Goal: Information Seeking & Learning: Learn about a topic

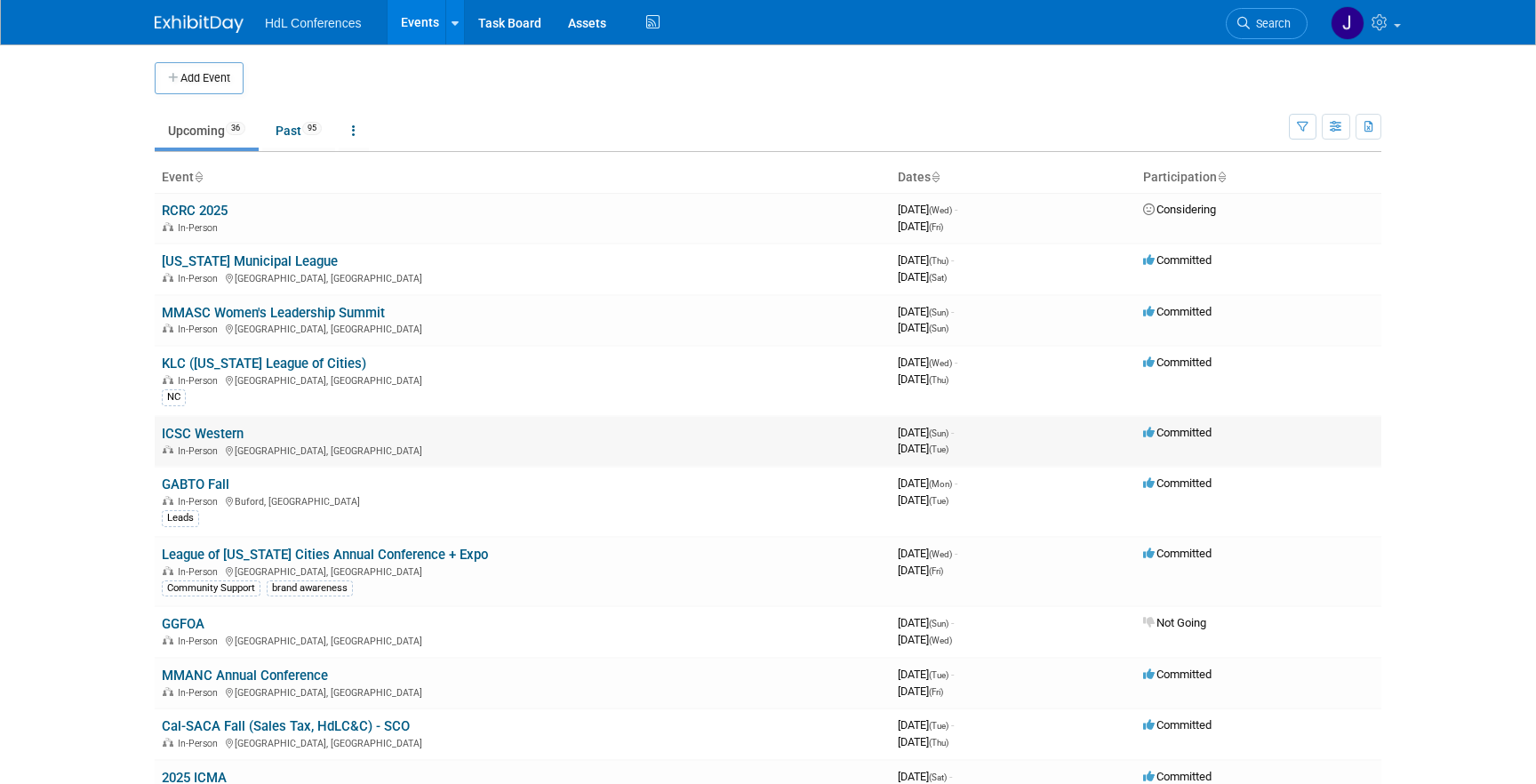
click at [210, 425] on td "ICSC Western In-Person Palm Springs, CA" at bounding box center [522, 442] width 736 height 51
click at [211, 427] on link "ICSC Western" at bounding box center [202, 434] width 82 height 16
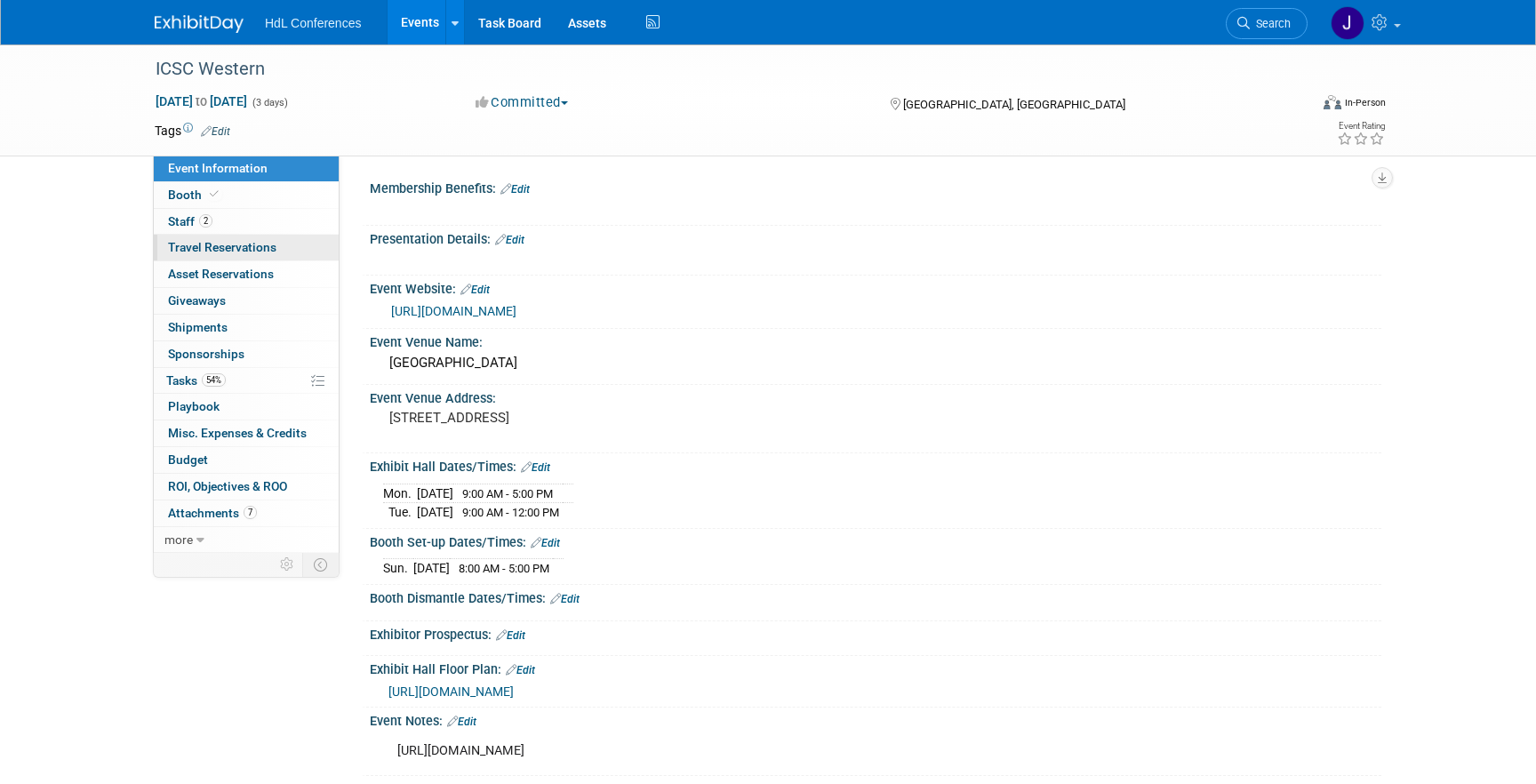
click at [200, 235] on link "0 Travel Reservations 0" at bounding box center [246, 247] width 185 height 25
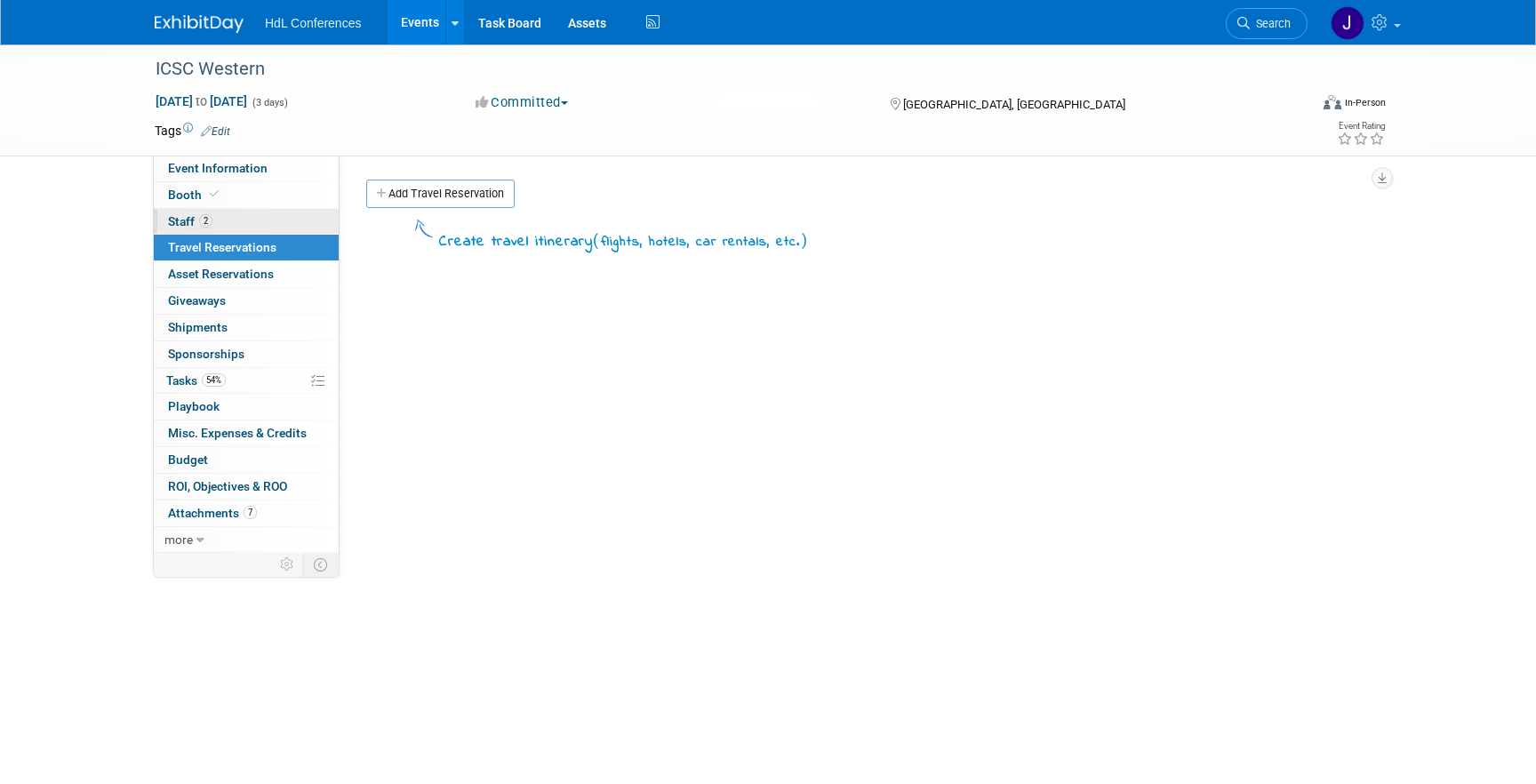
click at [206, 223] on span "2" at bounding box center [206, 221] width 14 height 14
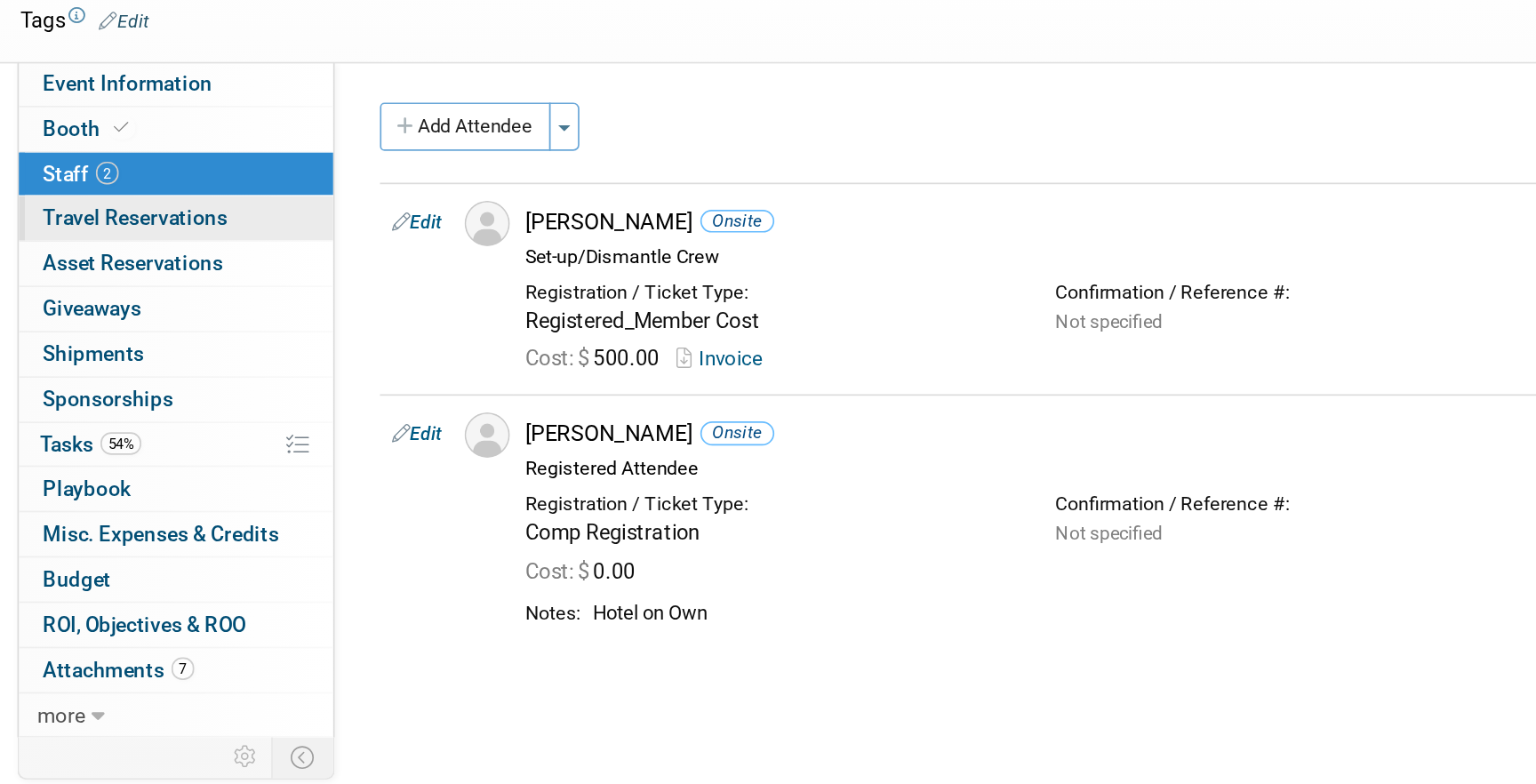
click at [248, 248] on span "Travel Reservations 0" at bounding box center [222, 247] width 108 height 15
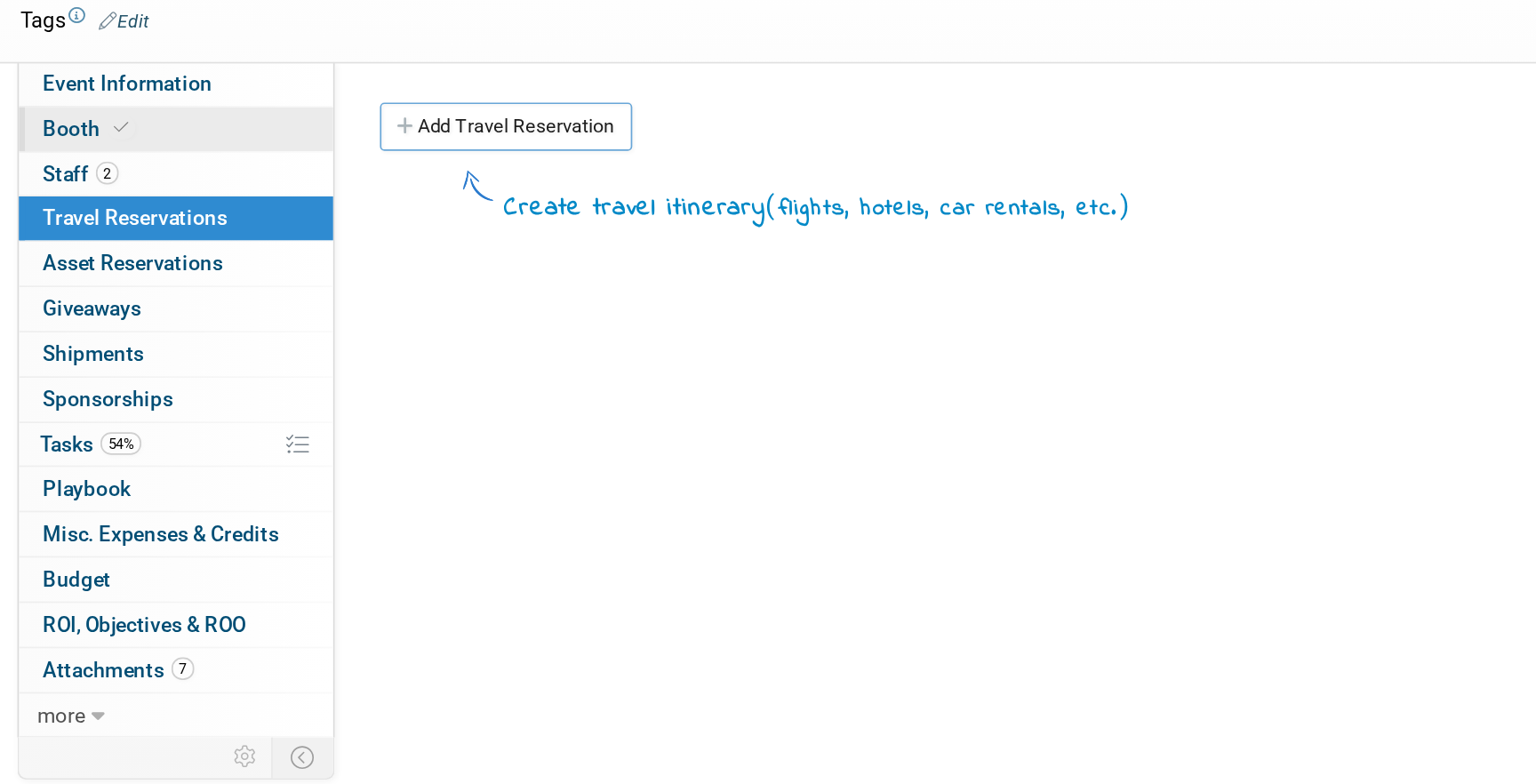
click at [257, 201] on link "Booth" at bounding box center [246, 195] width 185 height 25
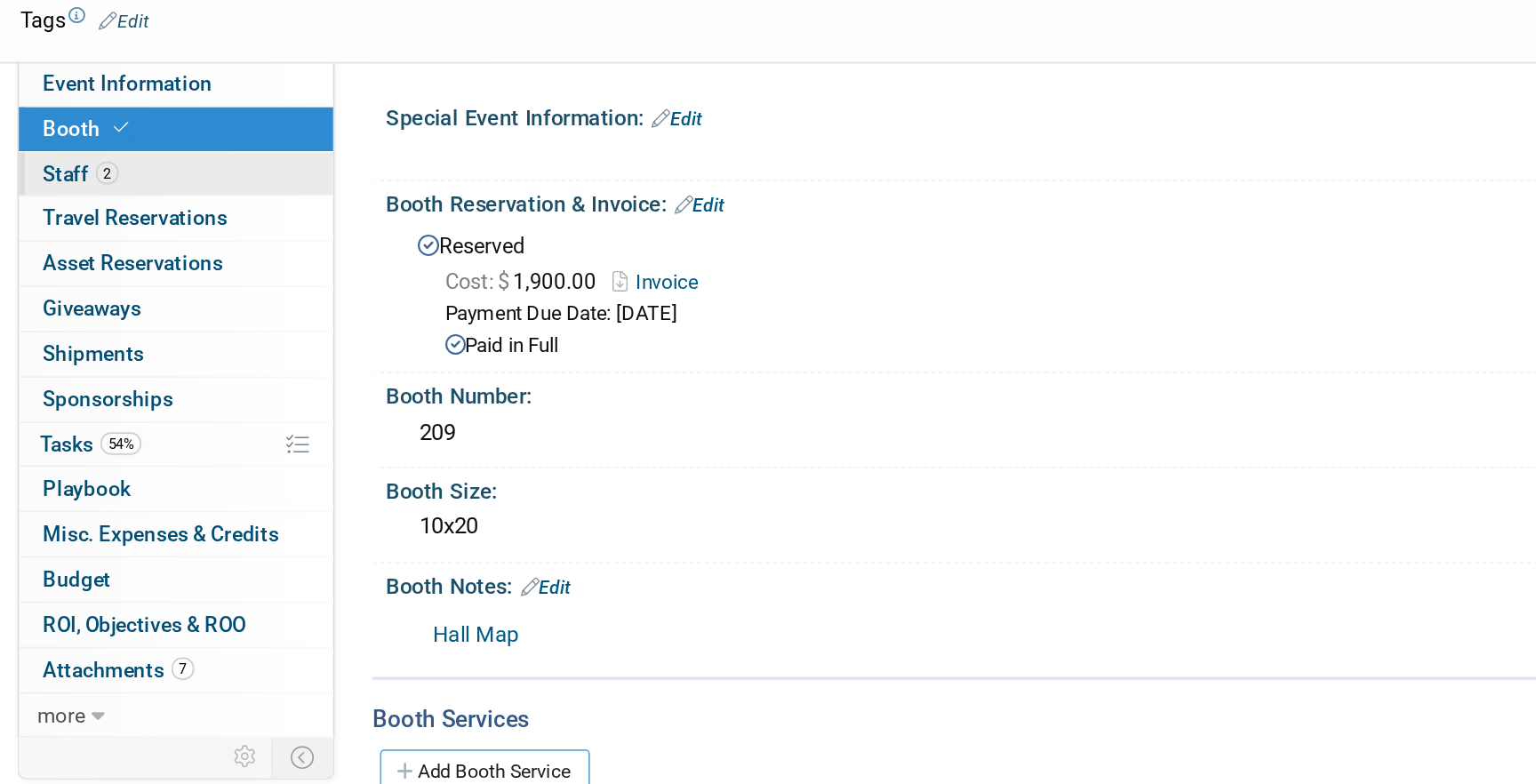
click at [257, 217] on link "2 Staff 2" at bounding box center [246, 222] width 185 height 25
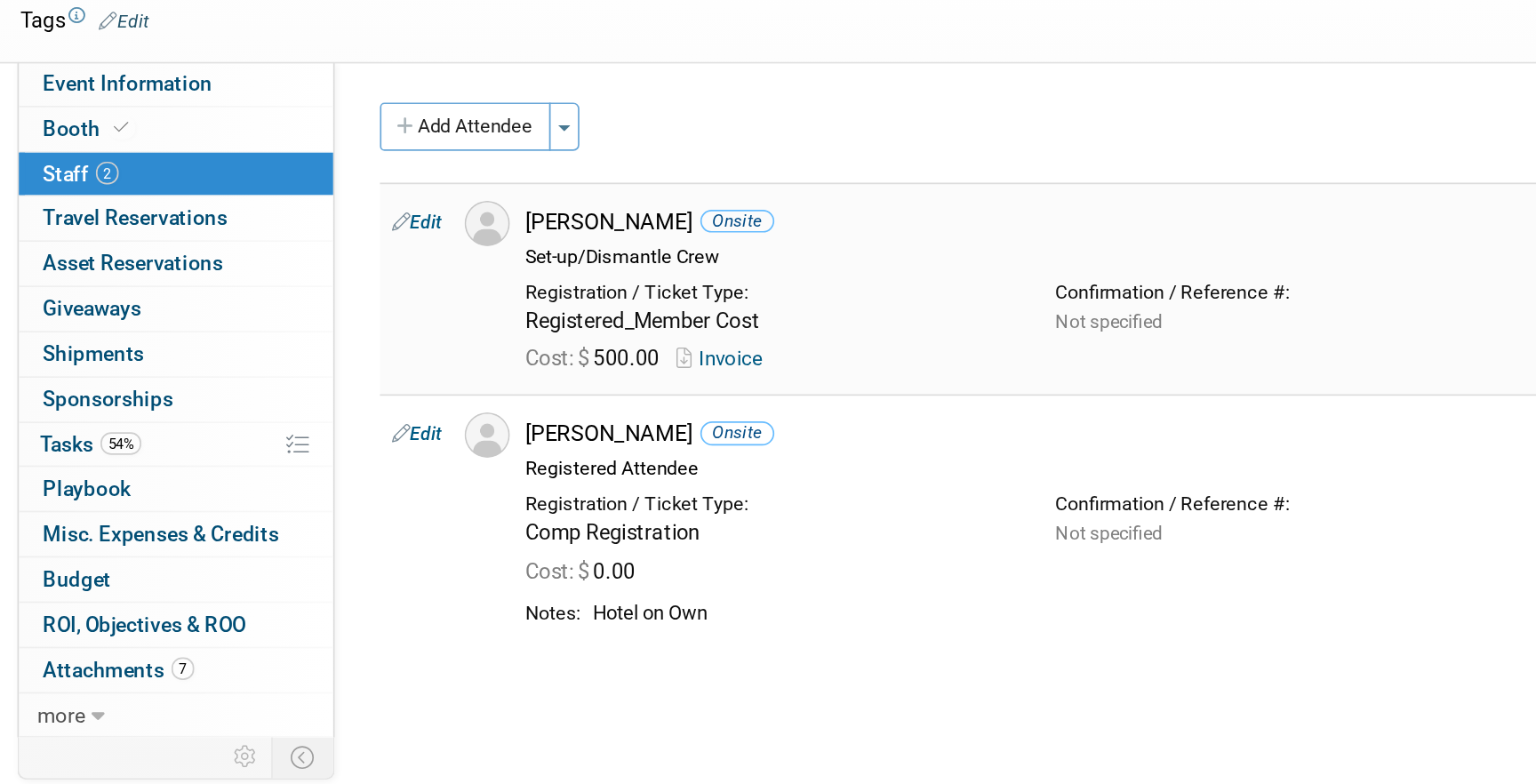
click at [573, 330] on link "Invoice" at bounding box center [569, 331] width 57 height 14
click at [240, 191] on link "Booth" at bounding box center [246, 195] width 185 height 25
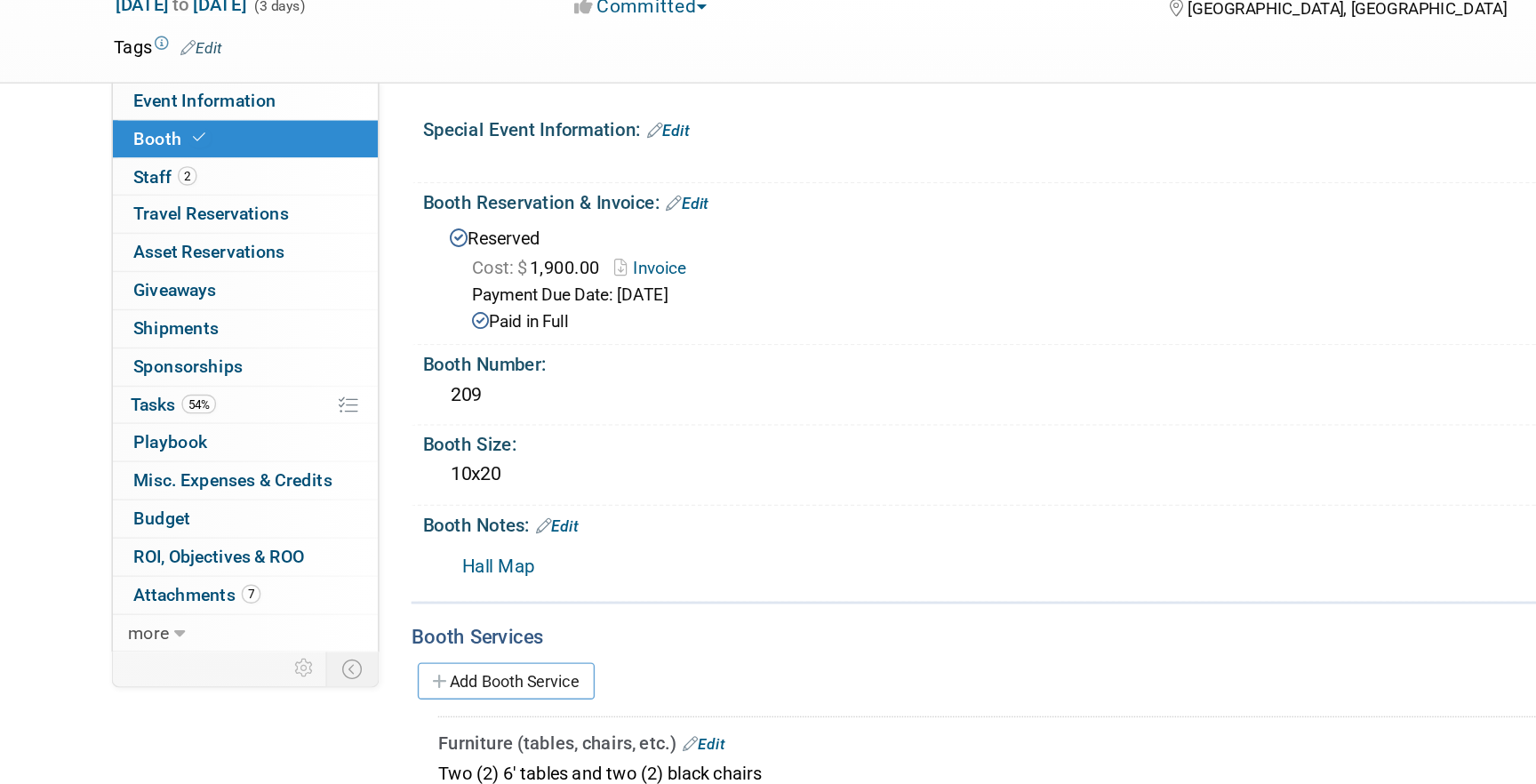
click at [549, 283] on link "Invoice" at bounding box center [532, 285] width 59 height 14
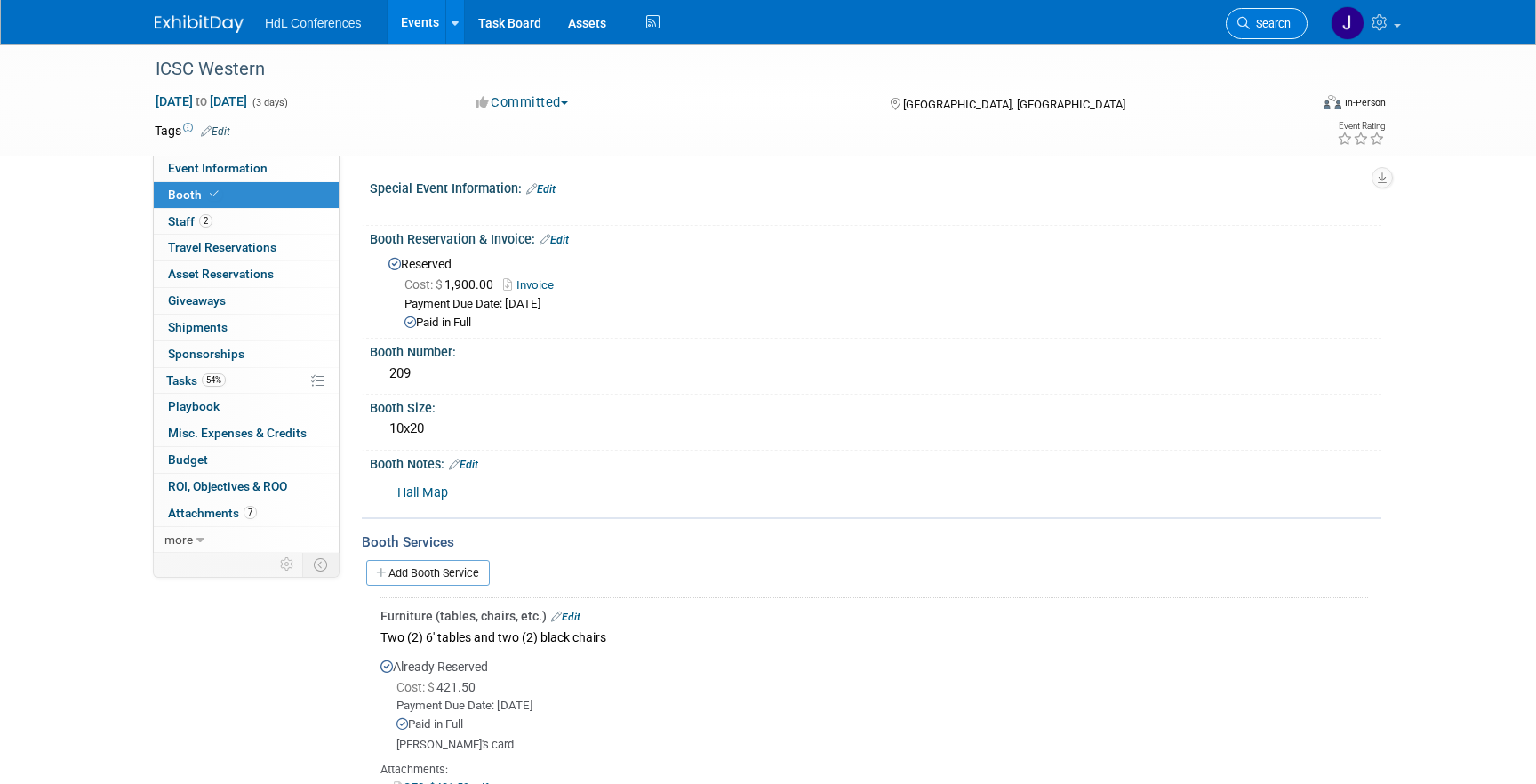
click at [1259, 16] on link "Search" at bounding box center [1267, 23] width 82 height 31
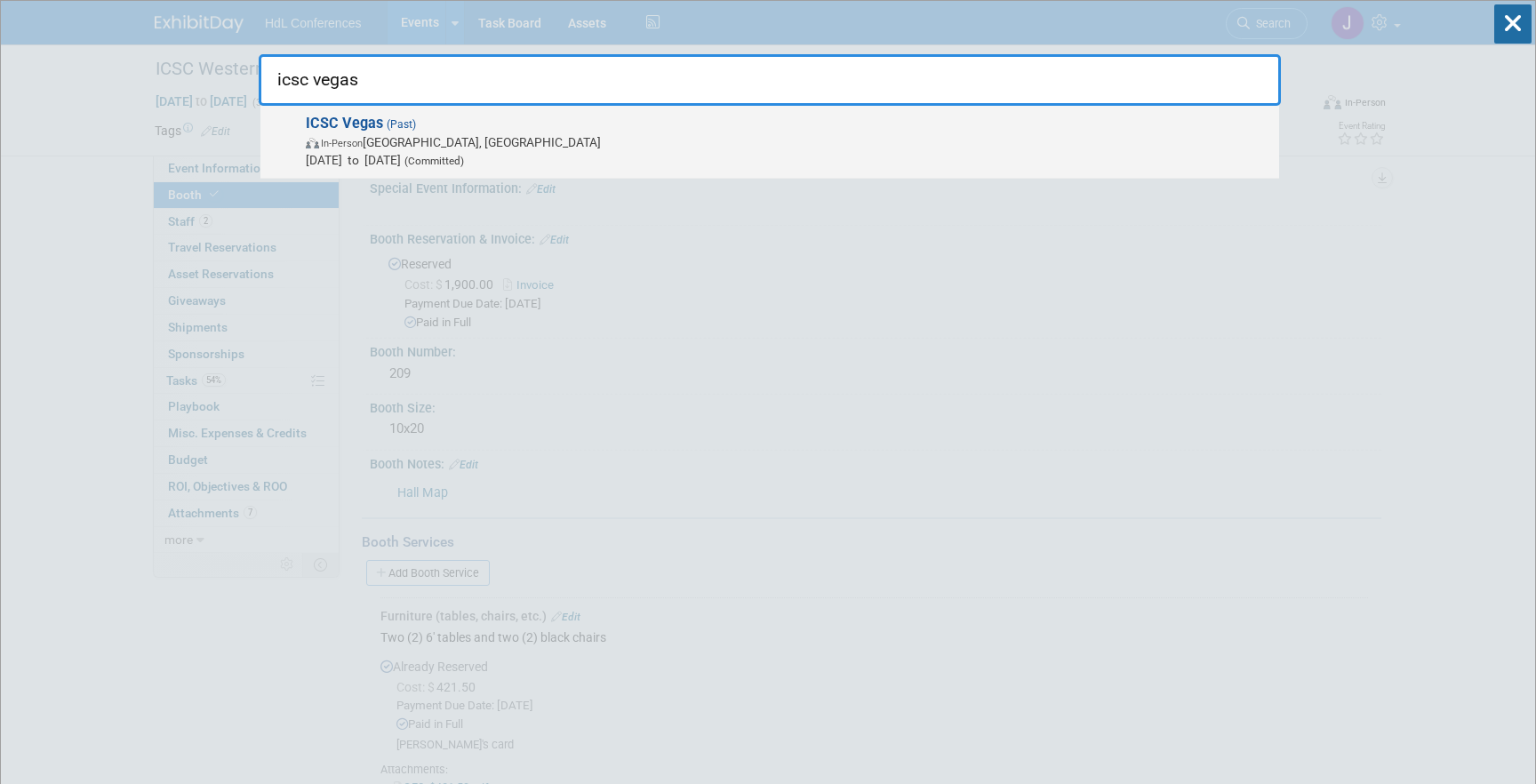
type input "icsc vegas"
click at [503, 126] on span "ICSC Vegas (Past) In-Person Las Vegas, NV May 18, 2025 to May 20, 2025 (Committ…" at bounding box center [785, 142] width 970 height 54
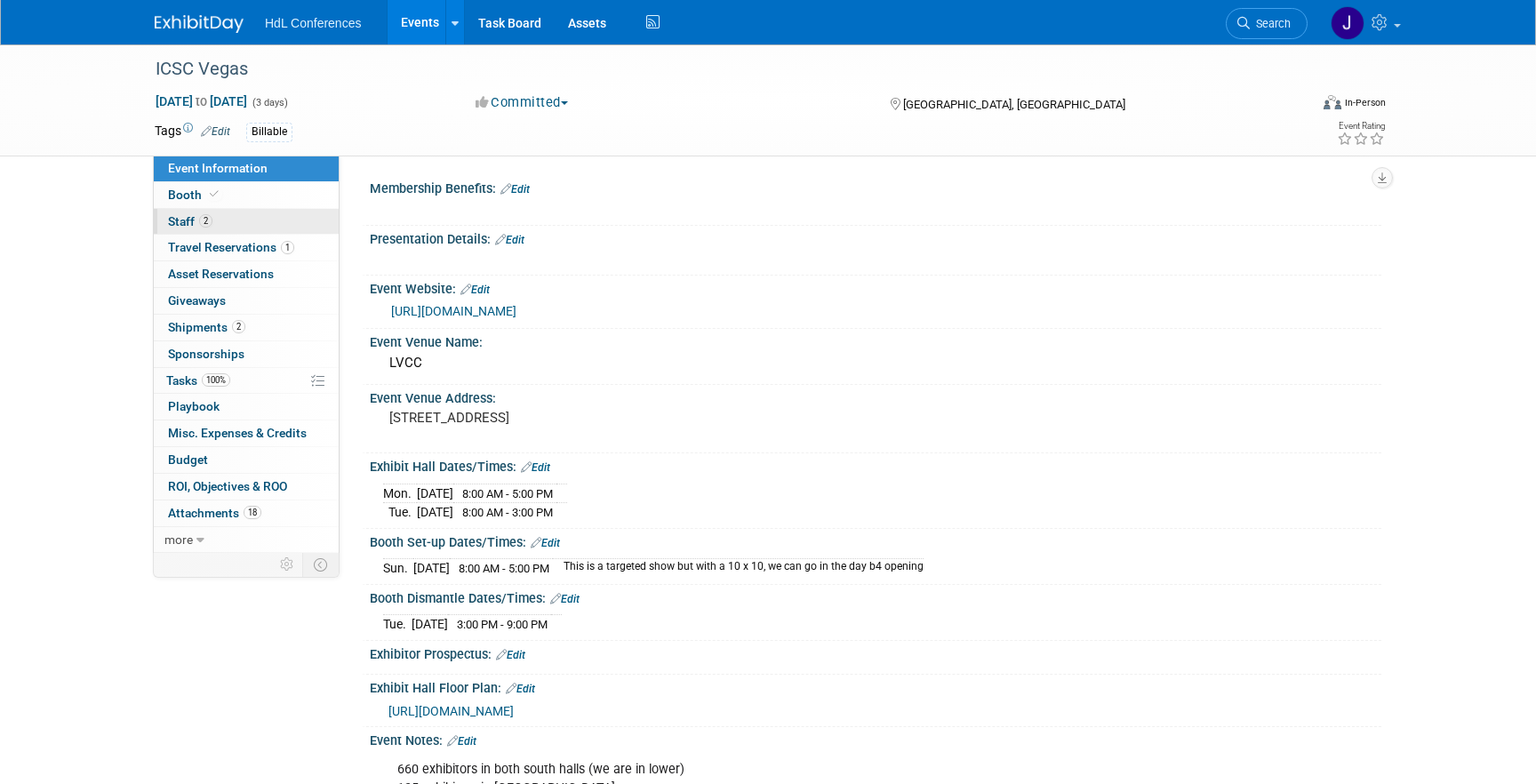
click at [247, 215] on link "2 Staff 2" at bounding box center [246, 222] width 185 height 25
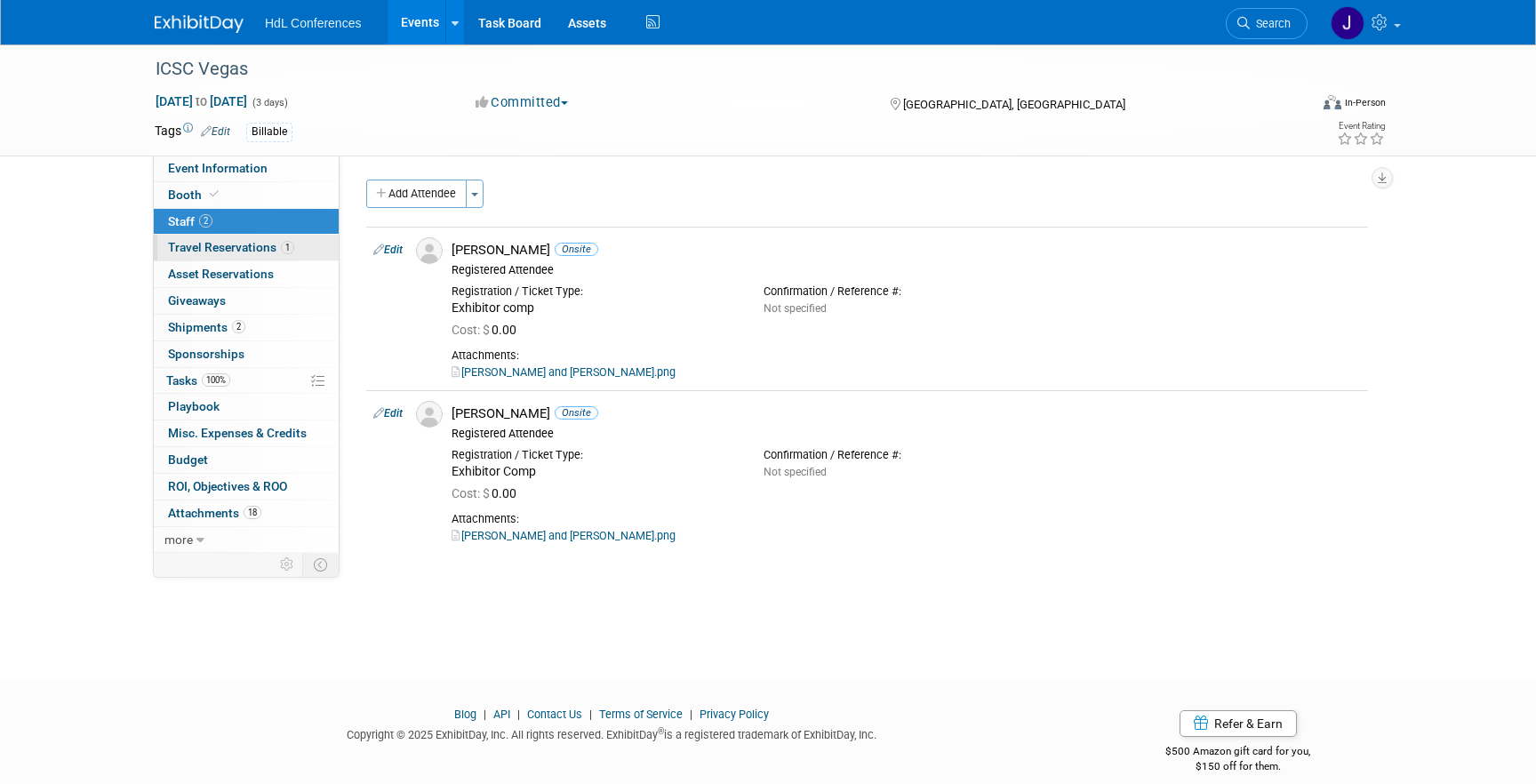
click at [278, 257] on link "1 Travel Reservations 1" at bounding box center [246, 247] width 185 height 25
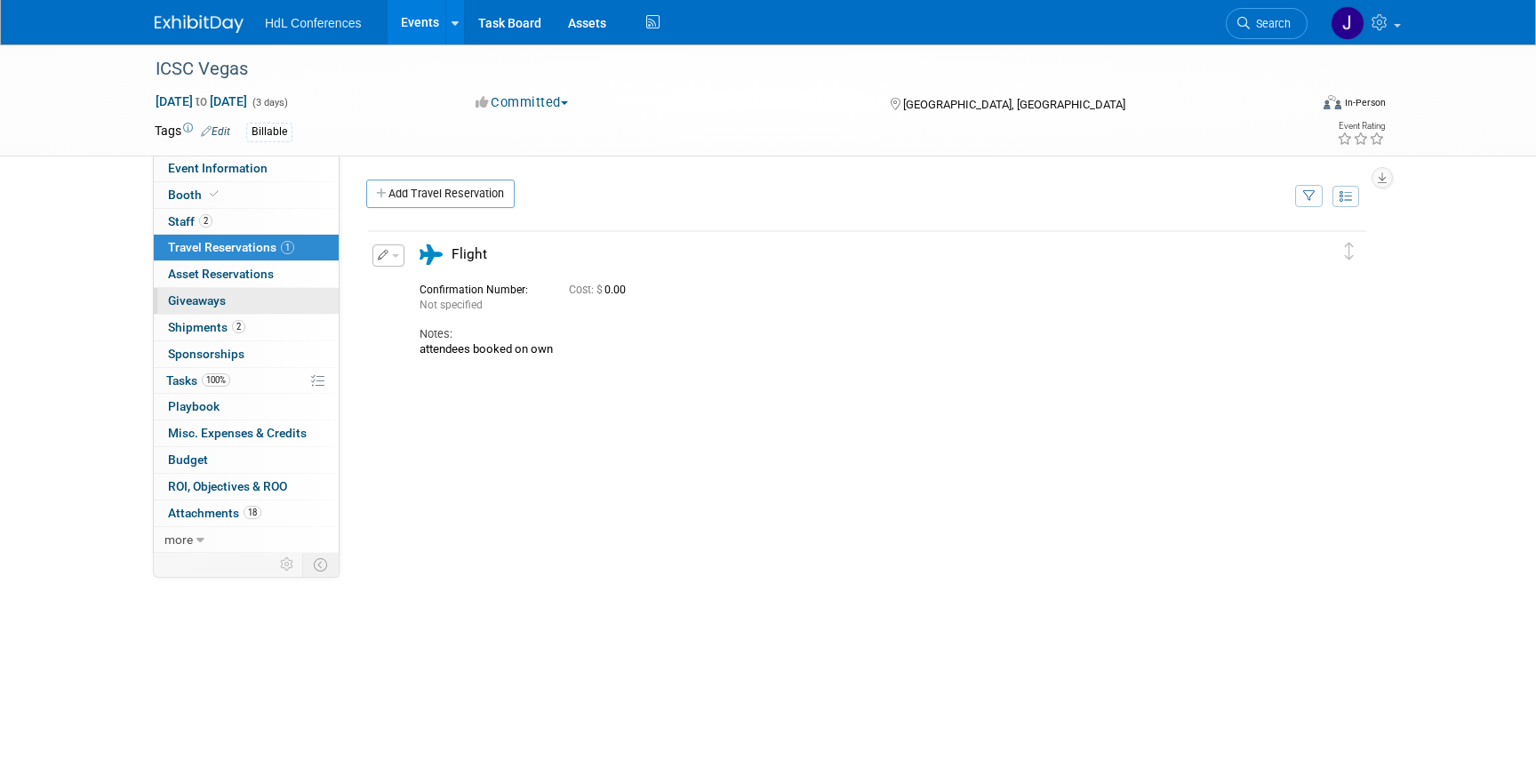
click at [279, 288] on link "0 Giveaways 0" at bounding box center [246, 301] width 185 height 25
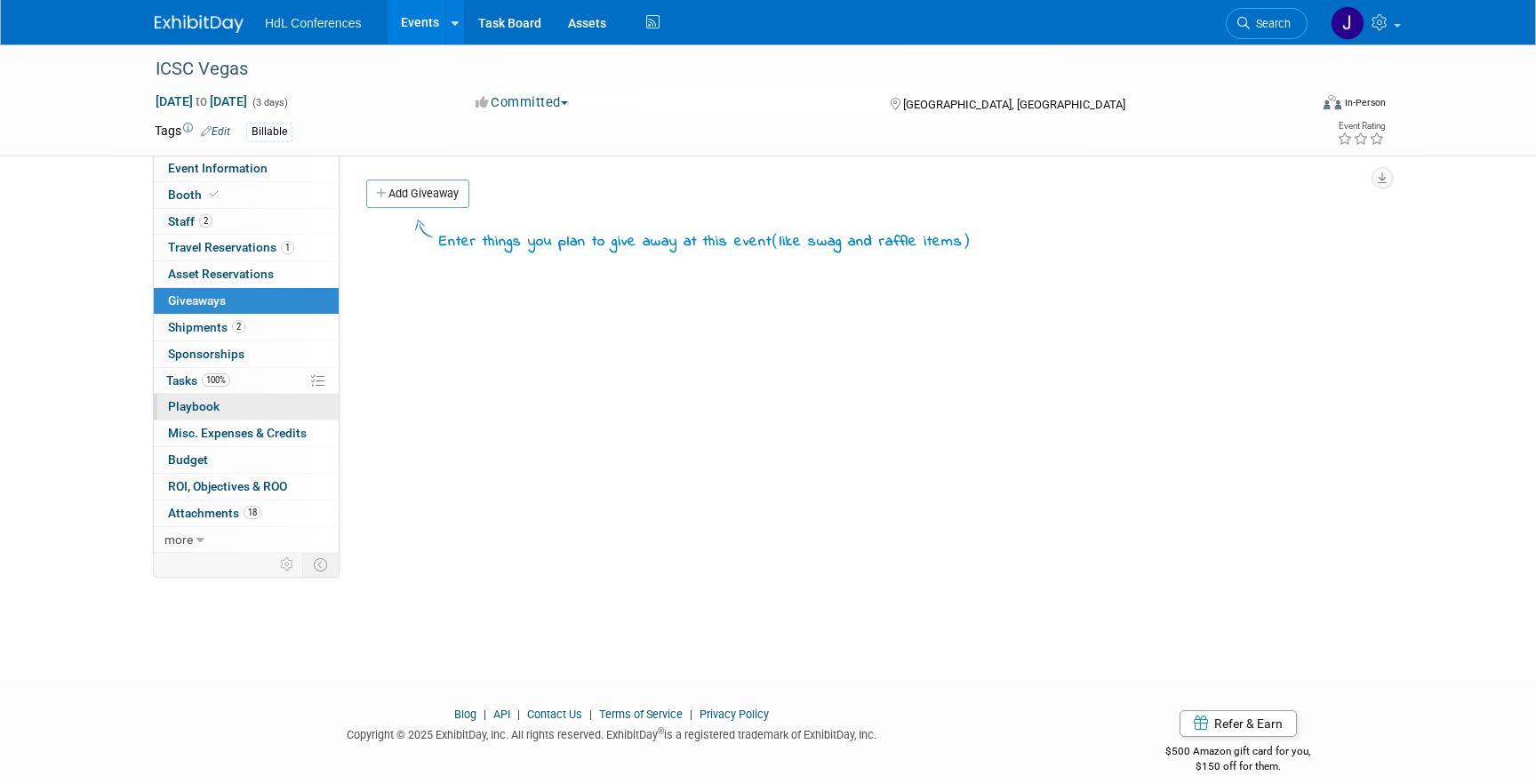
click at [257, 411] on link "0 Playbook 0" at bounding box center [246, 407] width 185 height 25
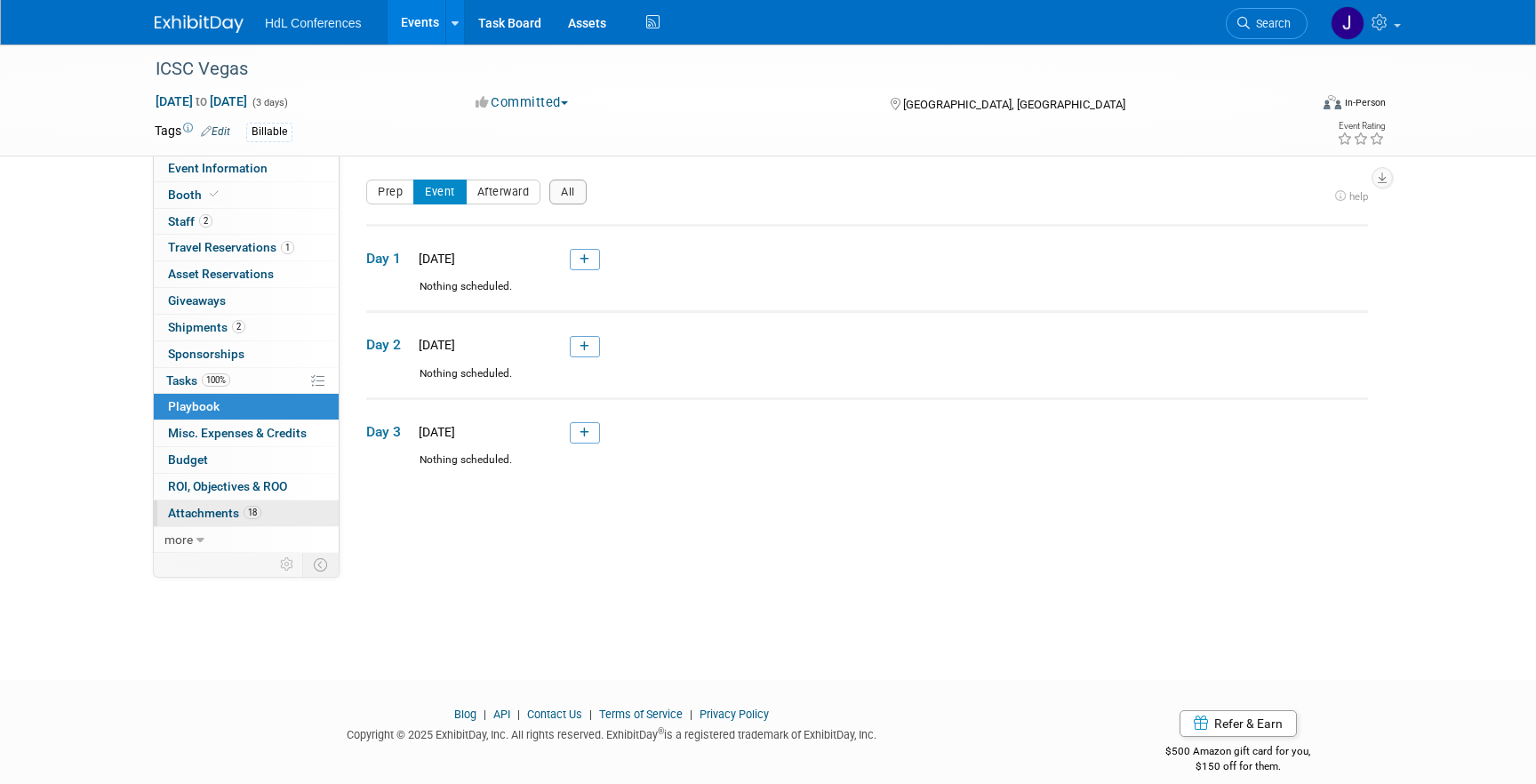
click at [251, 519] on span "Attachments 18" at bounding box center [215, 513] width 93 height 15
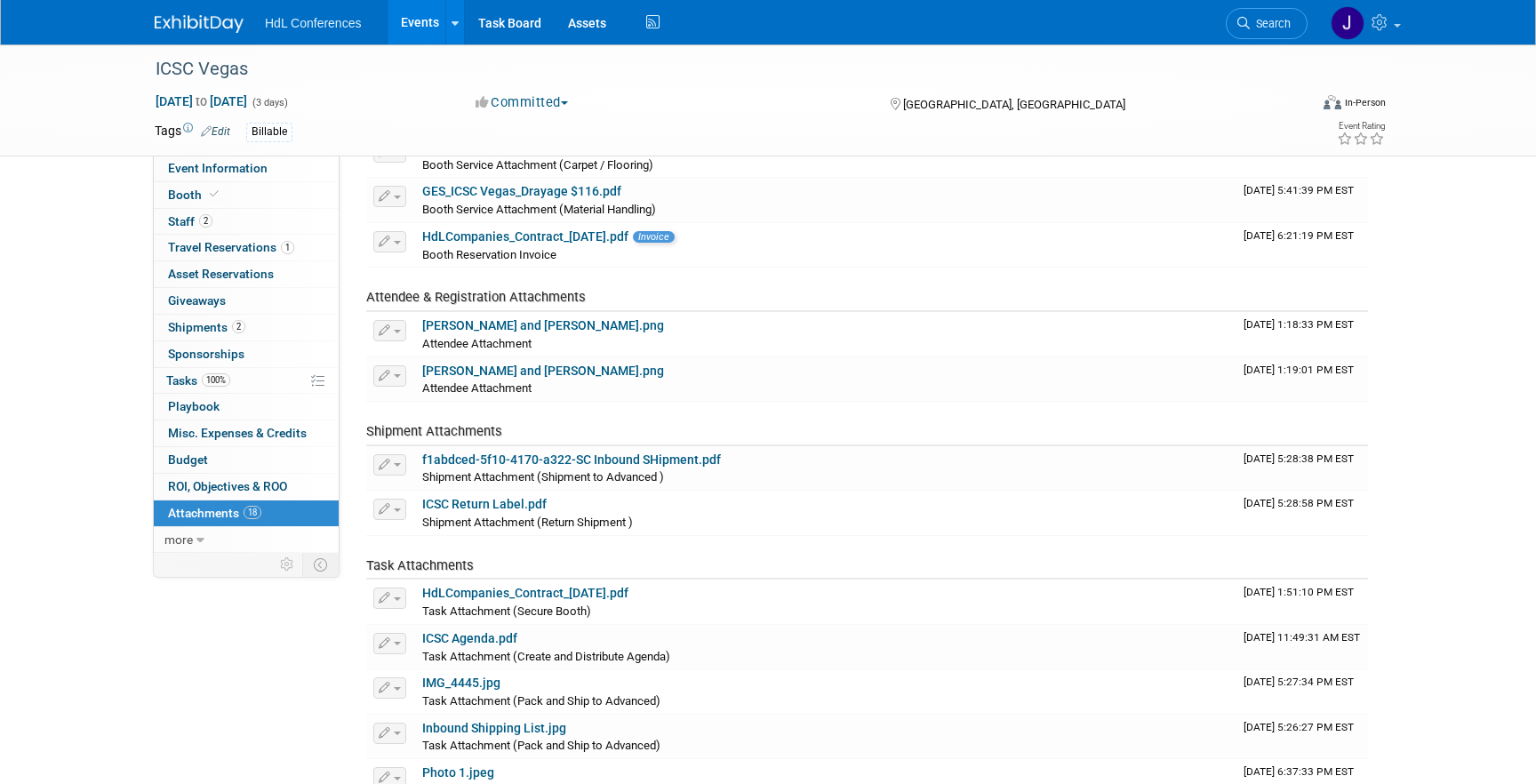
scroll to position [238, 0]
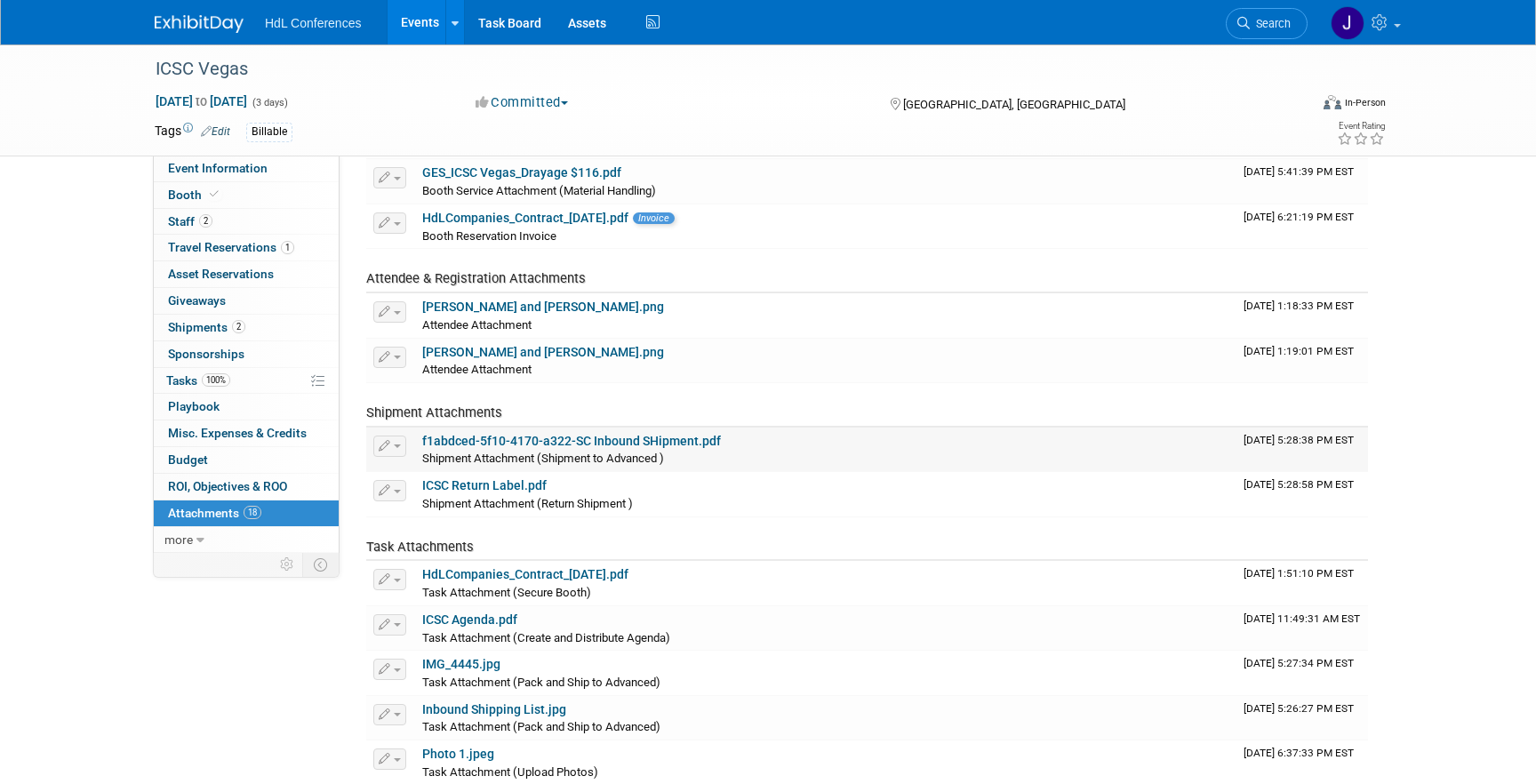
click at [514, 452] on span "Shipment Attachment (Shipment to Advanced )" at bounding box center [543, 458] width 242 height 14
click at [514, 443] on link "f1abdced-5f10-4170-a322-SC Inbound SHipment.pdf" at bounding box center [571, 441] width 299 height 15
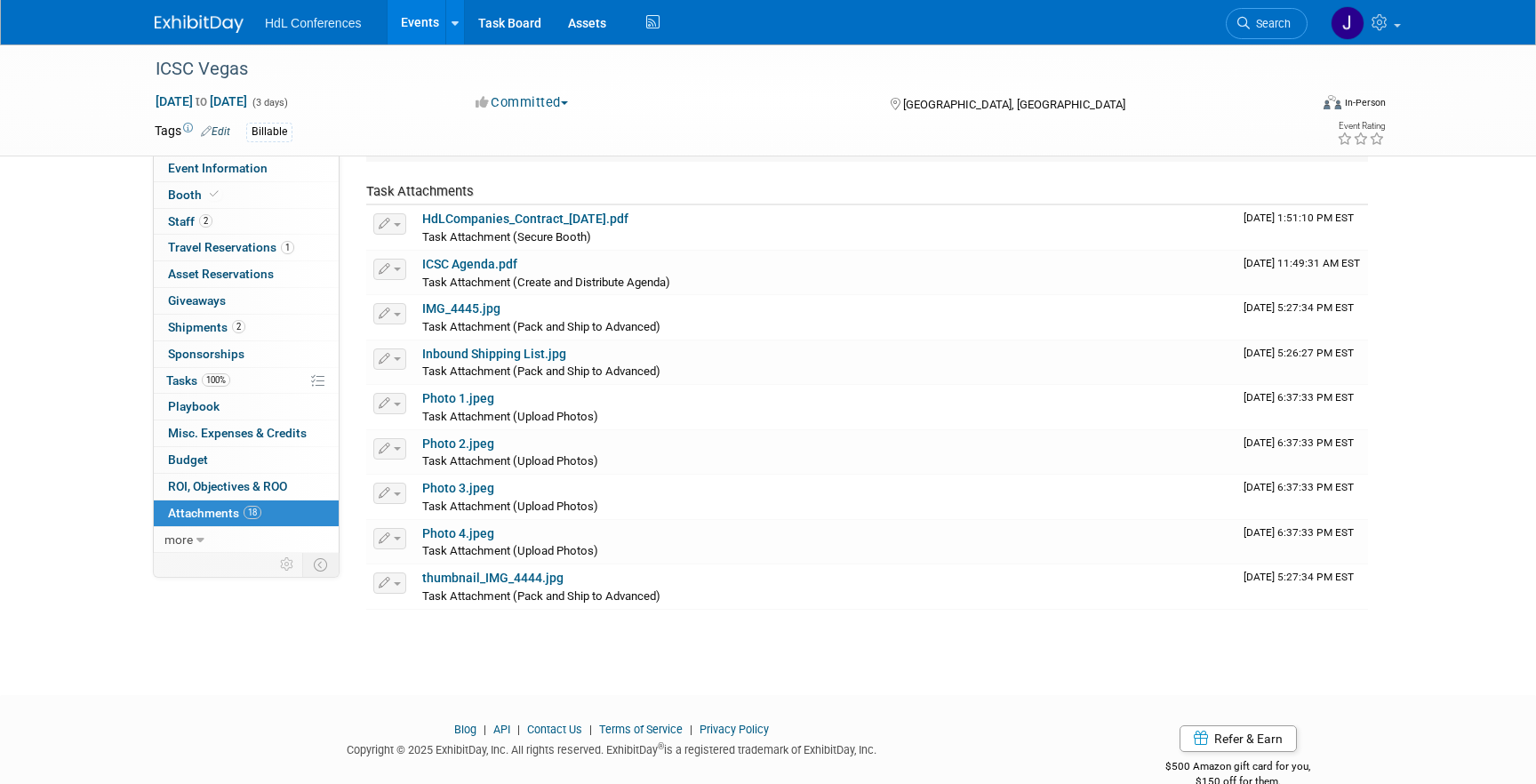
scroll to position [628, 0]
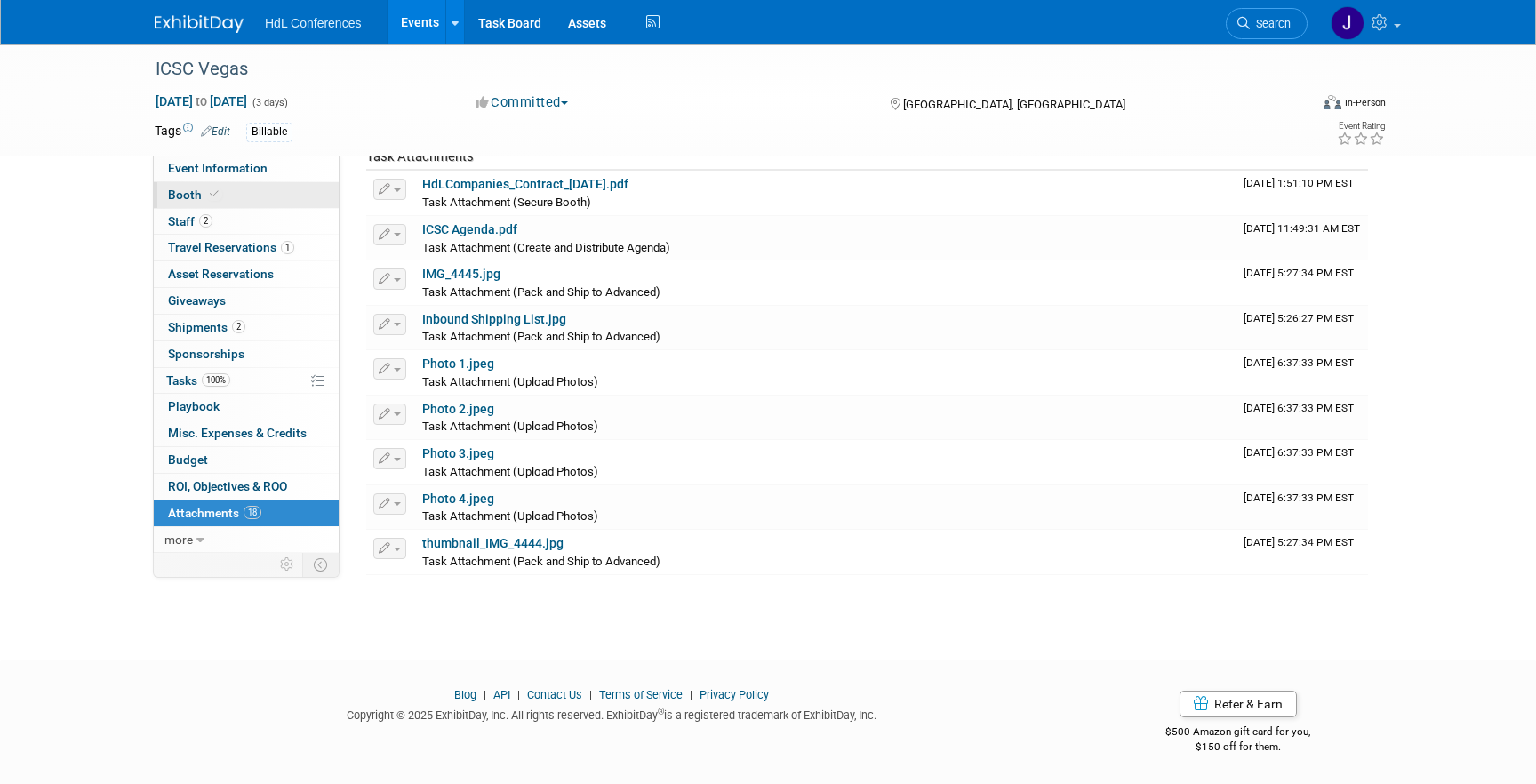
click at [235, 192] on link "Booth" at bounding box center [246, 195] width 185 height 25
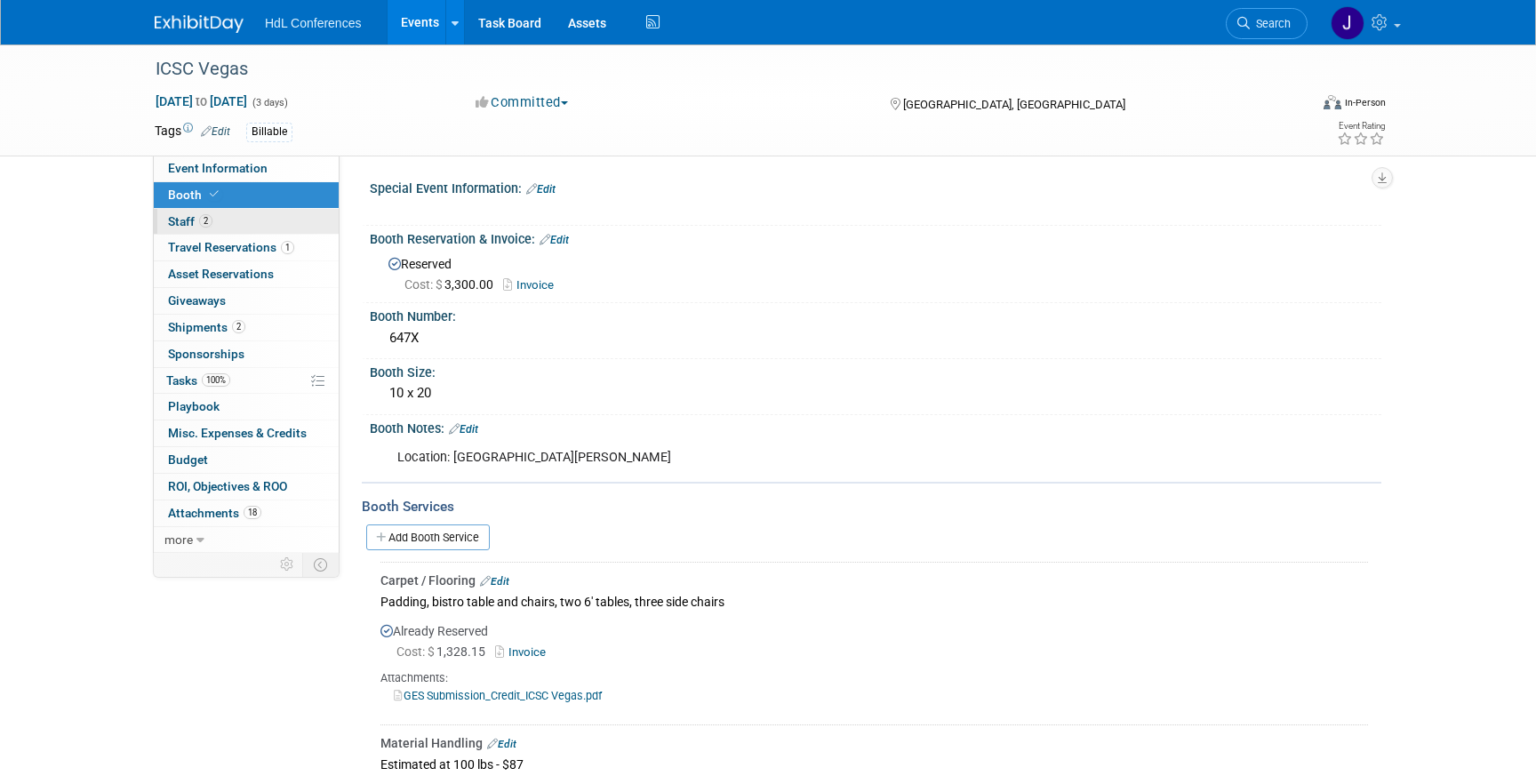
click at [242, 211] on link "2 Staff 2" at bounding box center [246, 222] width 185 height 25
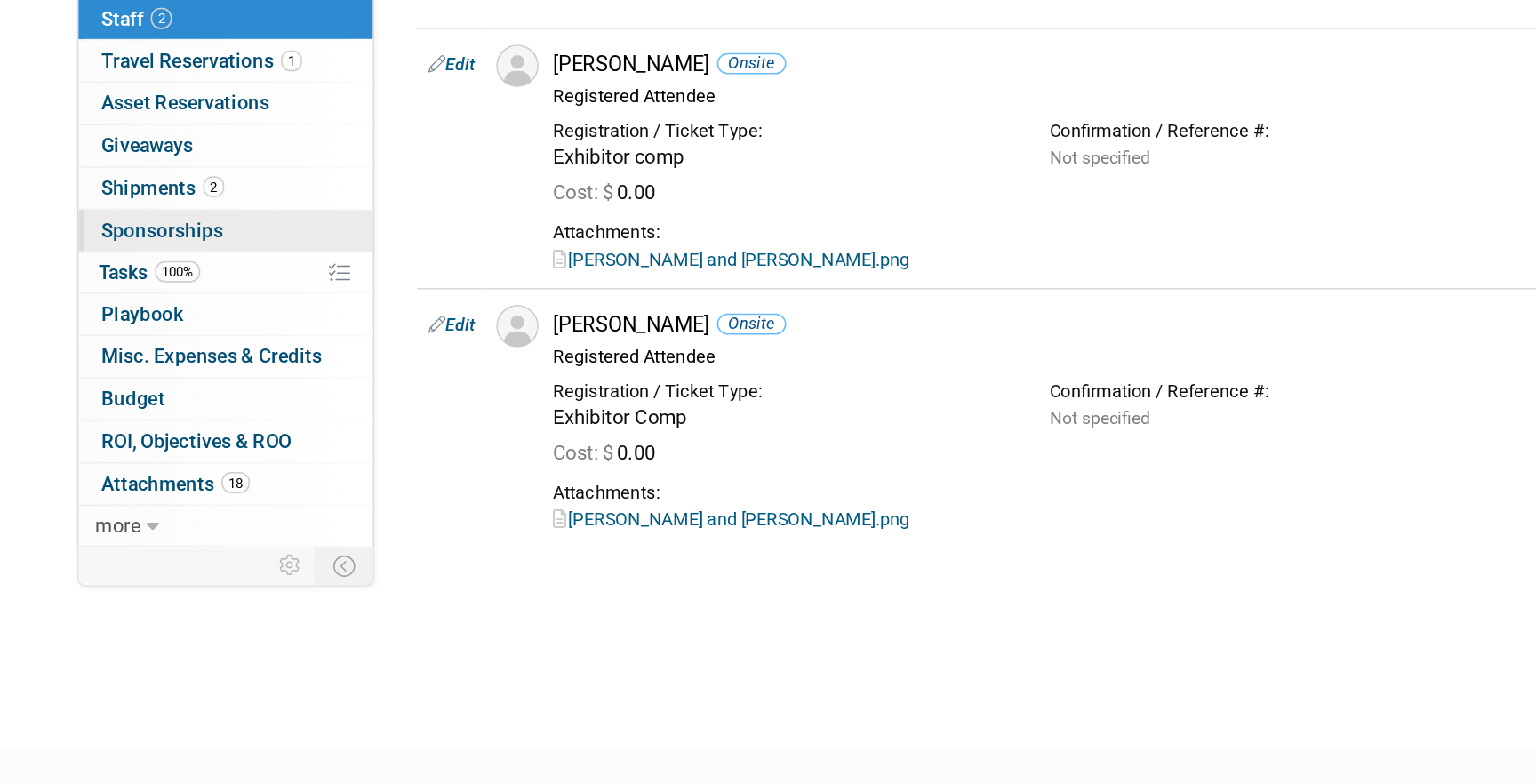
click at [258, 350] on link "0 Sponsorships 0" at bounding box center [246, 354] width 185 height 25
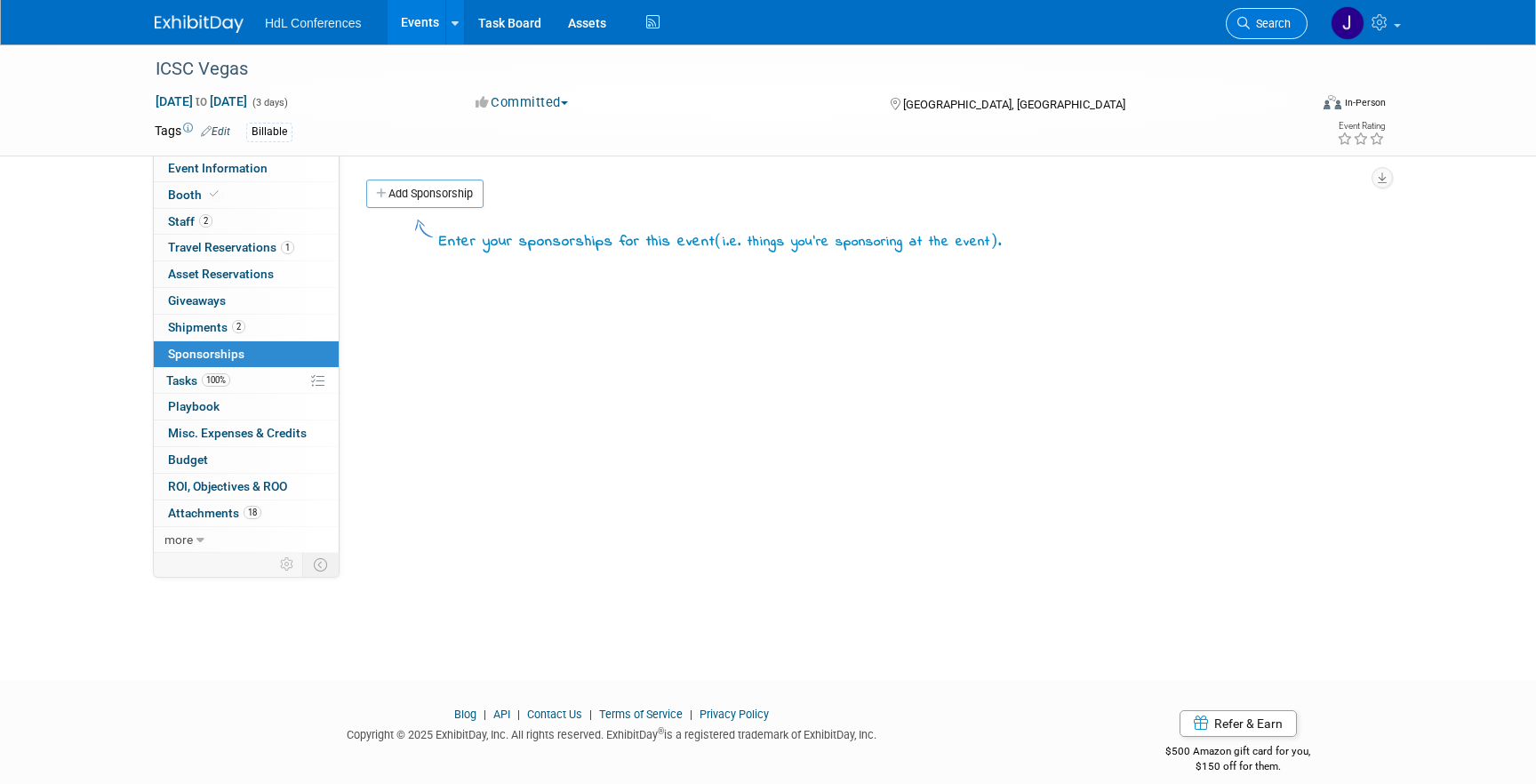
click at [1252, 22] on span "Search" at bounding box center [1270, 23] width 41 height 14
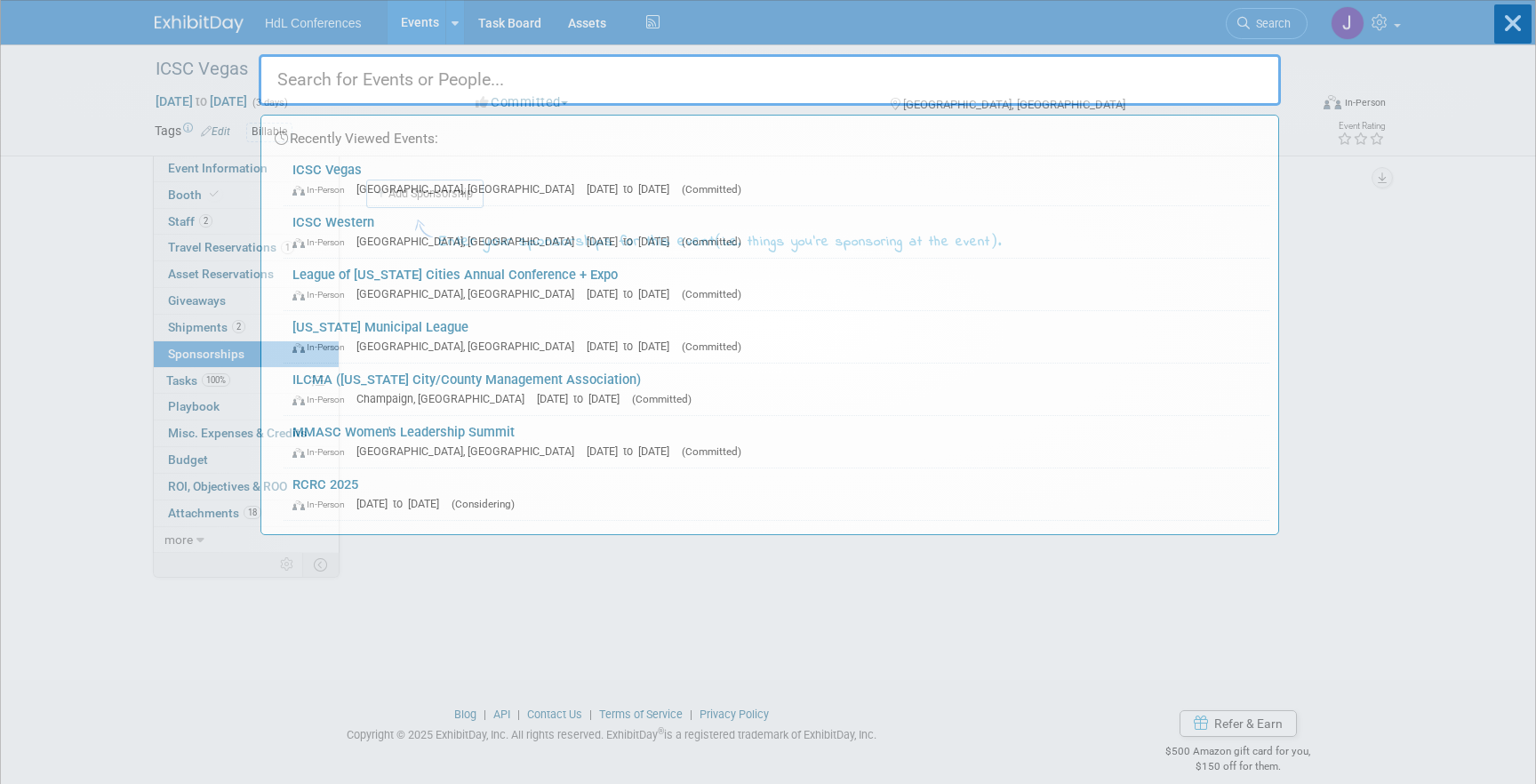
type input "c"
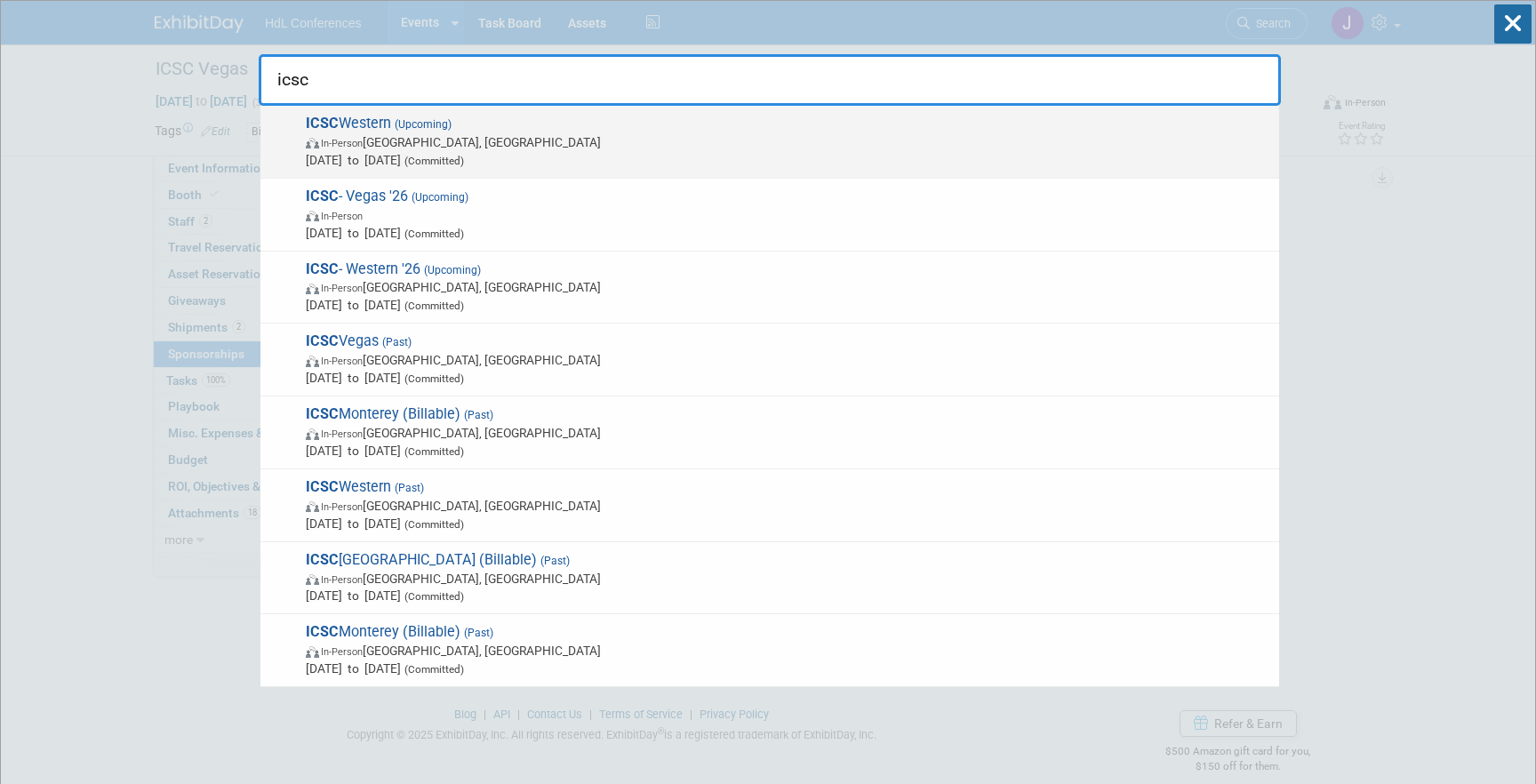
type input "icsc"
click at [375, 120] on span "ICSC Western (Upcoming) In-Person Palm Springs, CA Sep 28, 2025 to Sep 30, 2025…" at bounding box center [785, 142] width 970 height 54
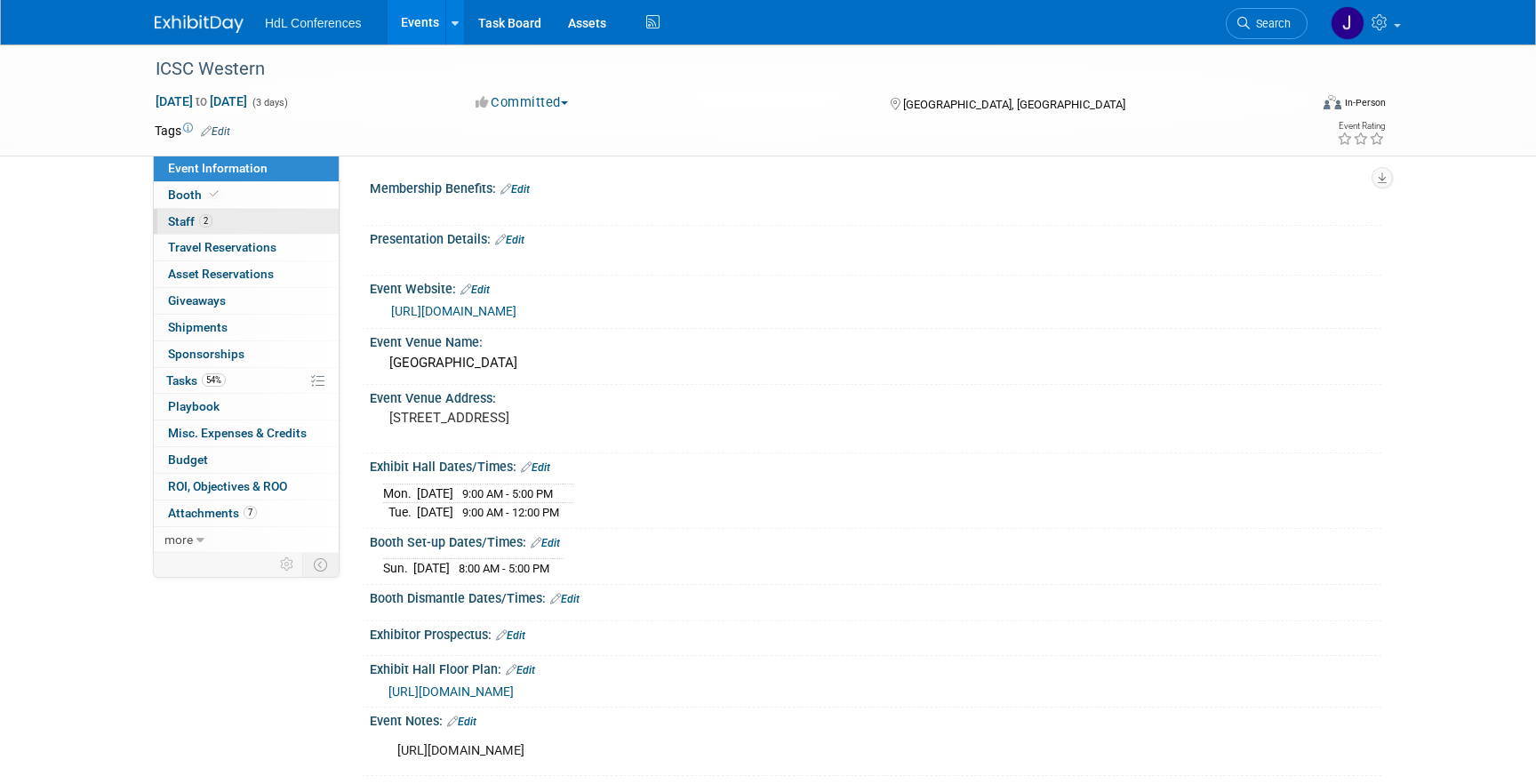
click at [255, 211] on link "2 Staff 2" at bounding box center [246, 222] width 185 height 25
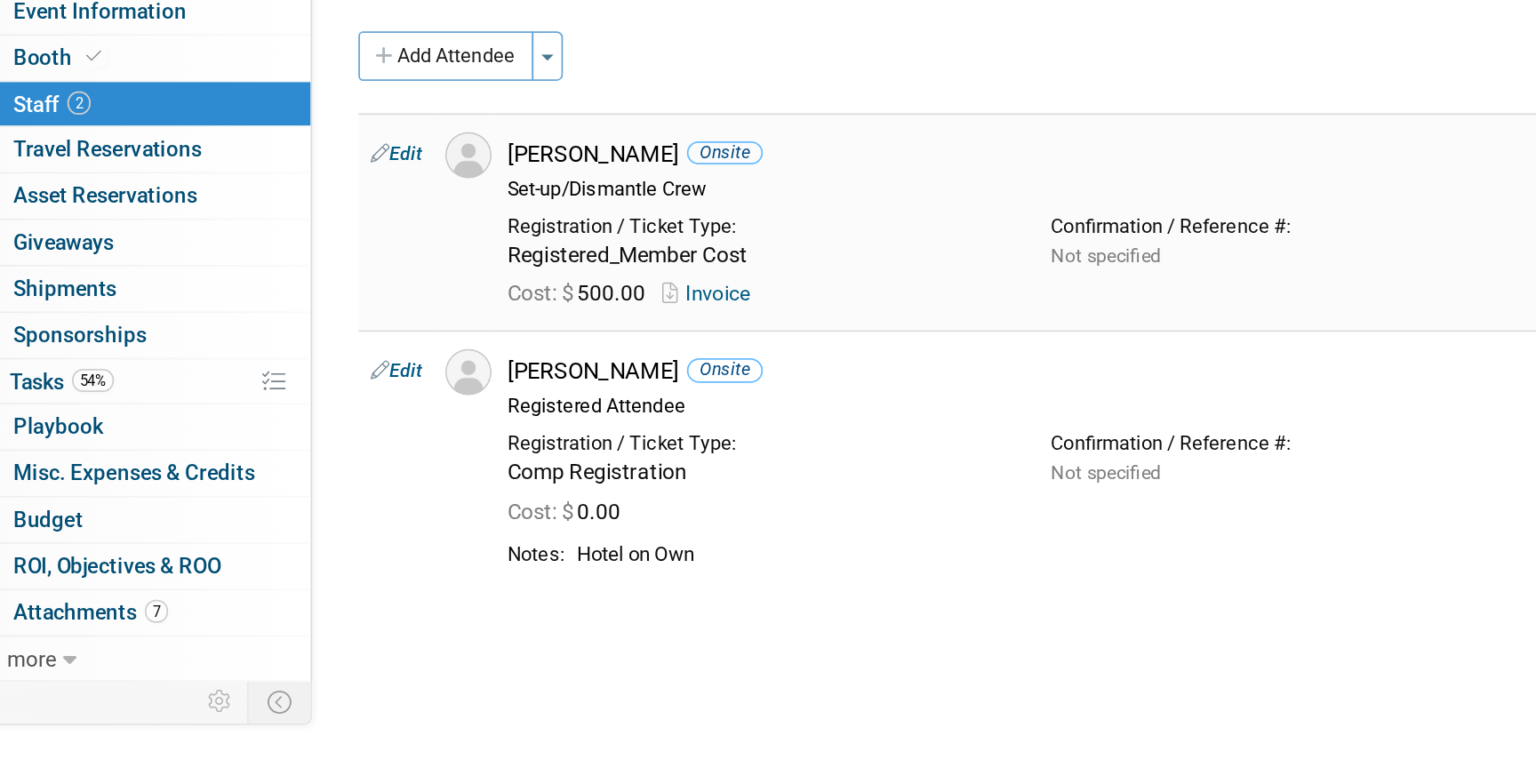
click at [578, 329] on link "Invoice" at bounding box center [569, 331] width 57 height 14
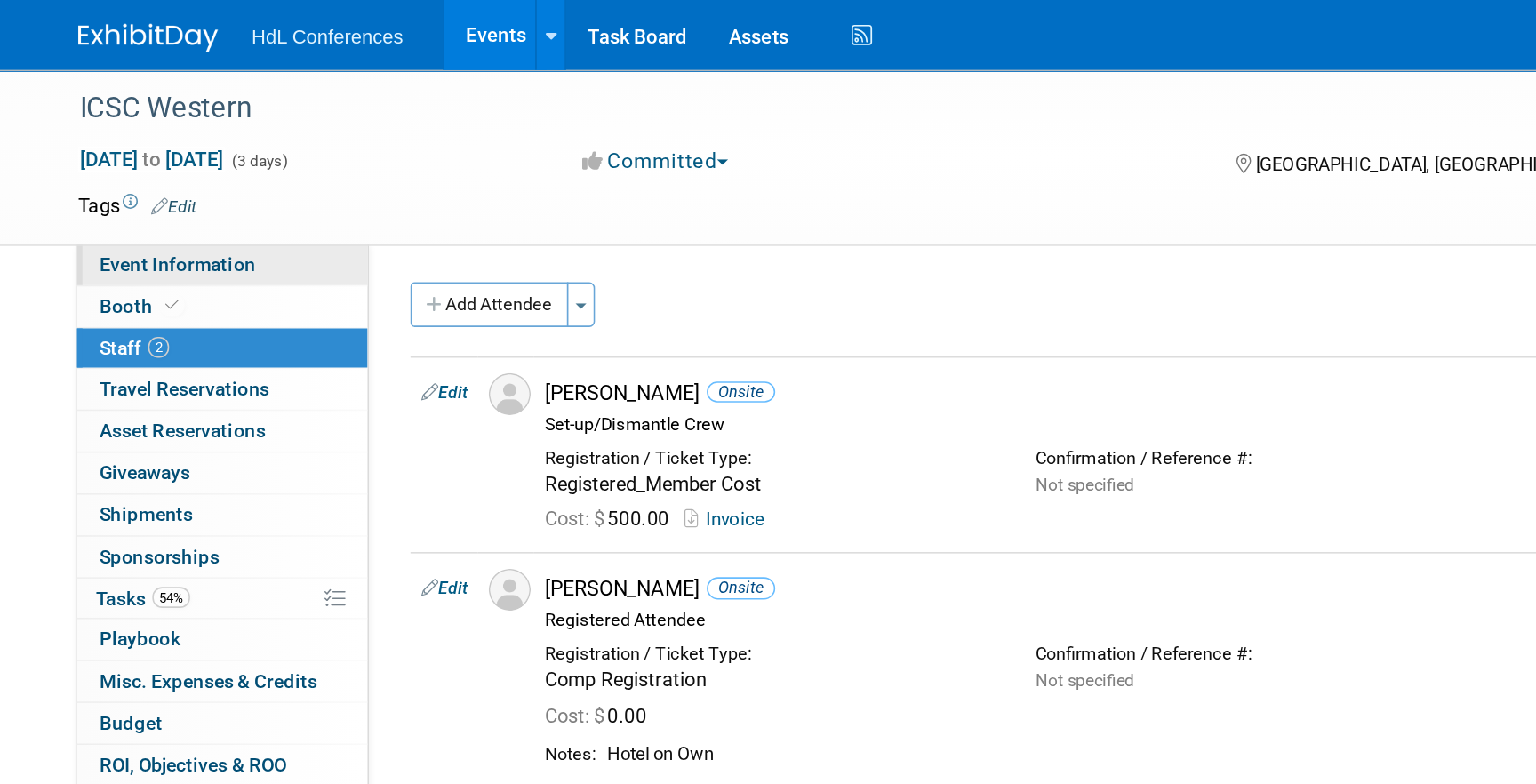
click at [254, 178] on link "Event Information" at bounding box center [246, 168] width 185 height 25
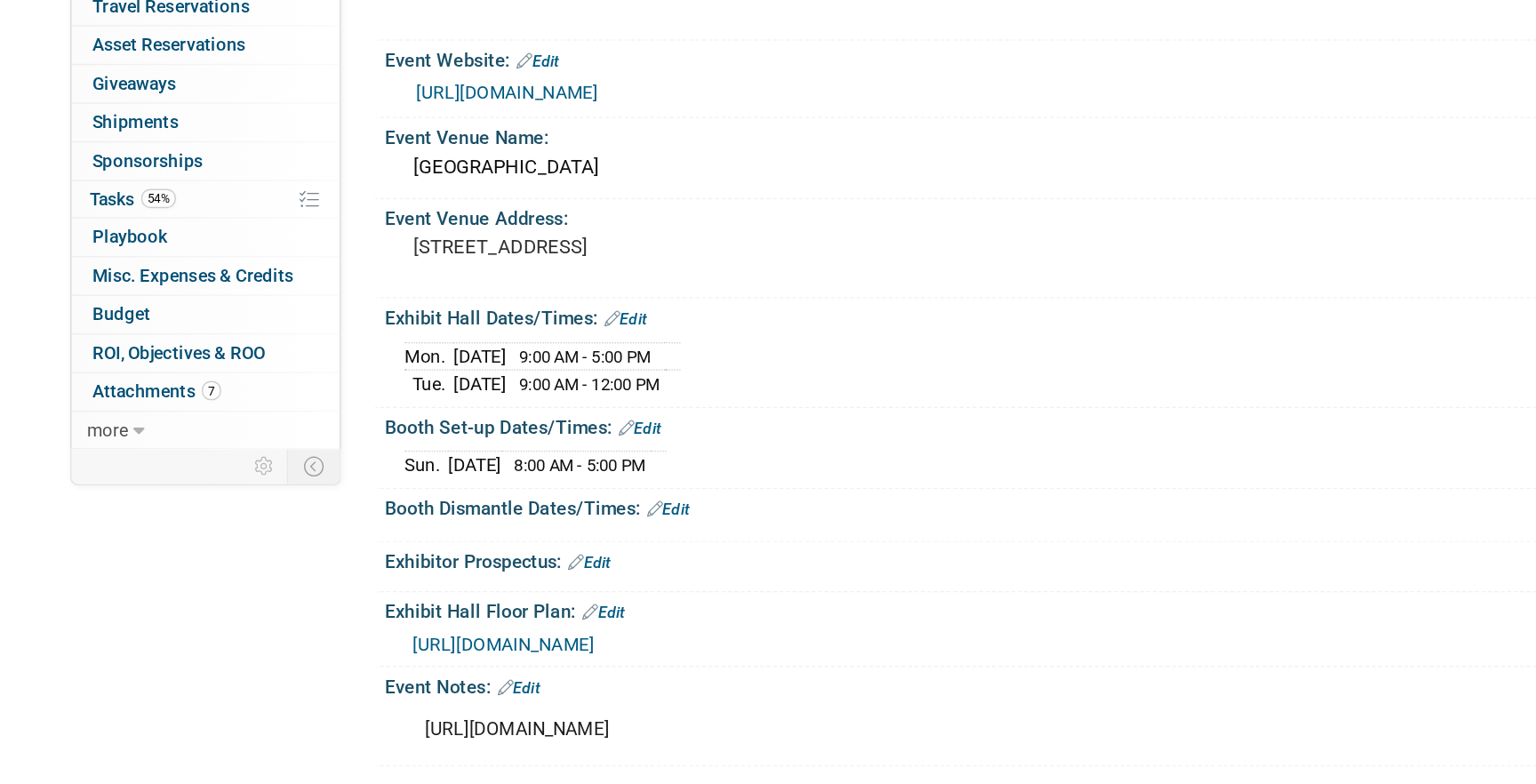
scroll to position [6, 0]
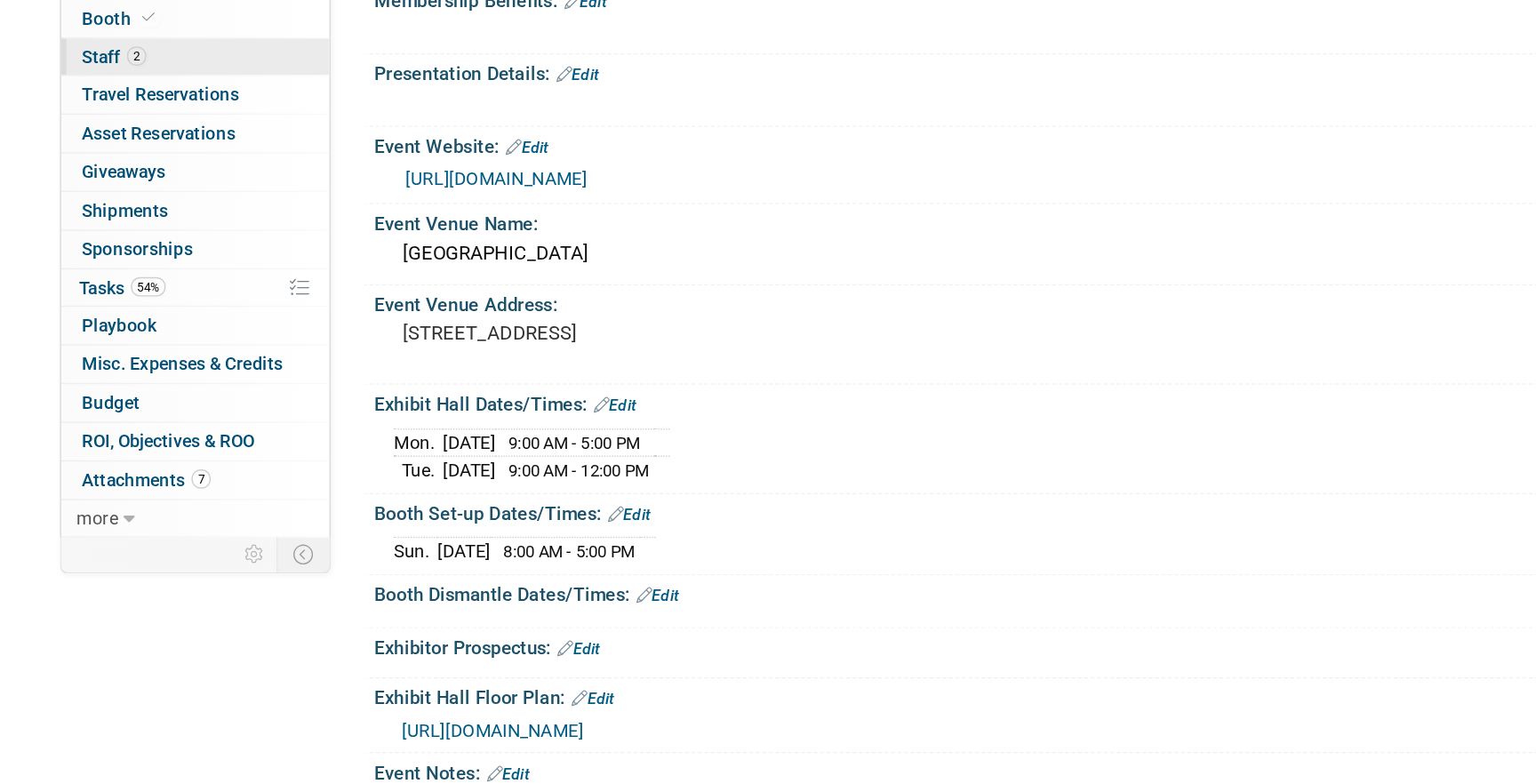
click at [226, 226] on link "2 Staff 2" at bounding box center [246, 222] width 185 height 25
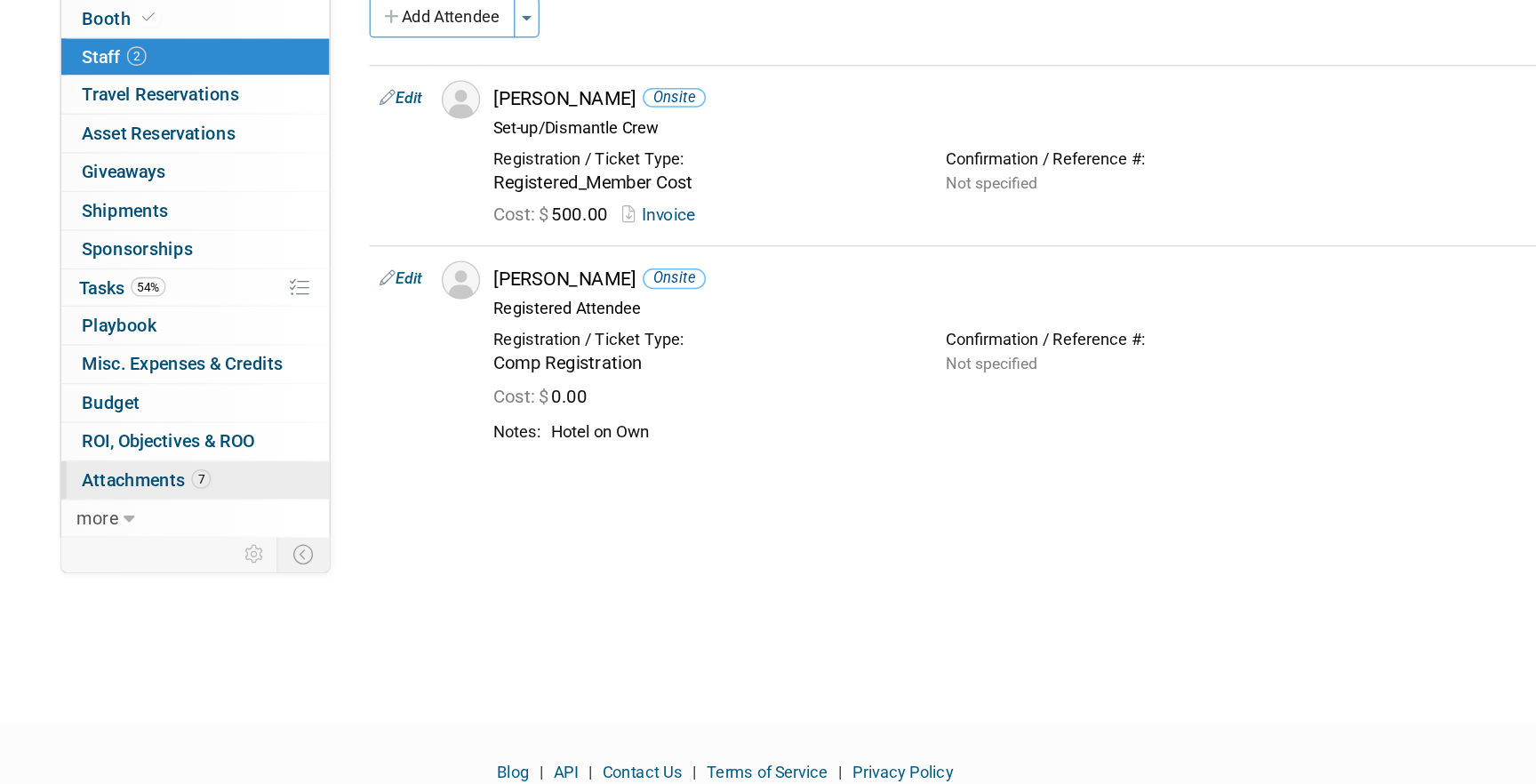
click at [235, 519] on span "Attachments 7" at bounding box center [212, 513] width 89 height 15
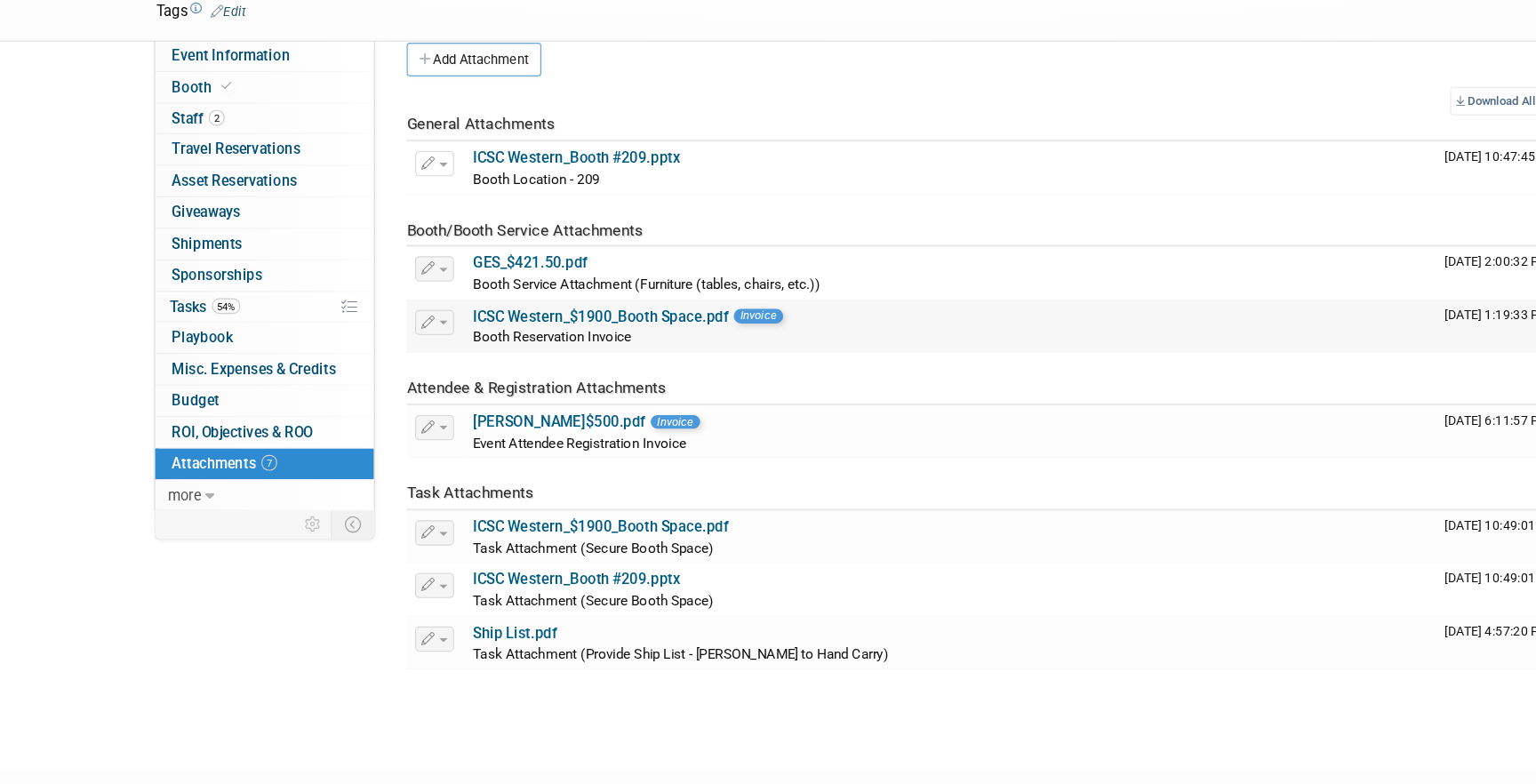
scroll to position [24, 0]
click at [571, 252] on link "ICSC Western_Booth #209.pptx" at bounding box center [510, 252] width 175 height 15
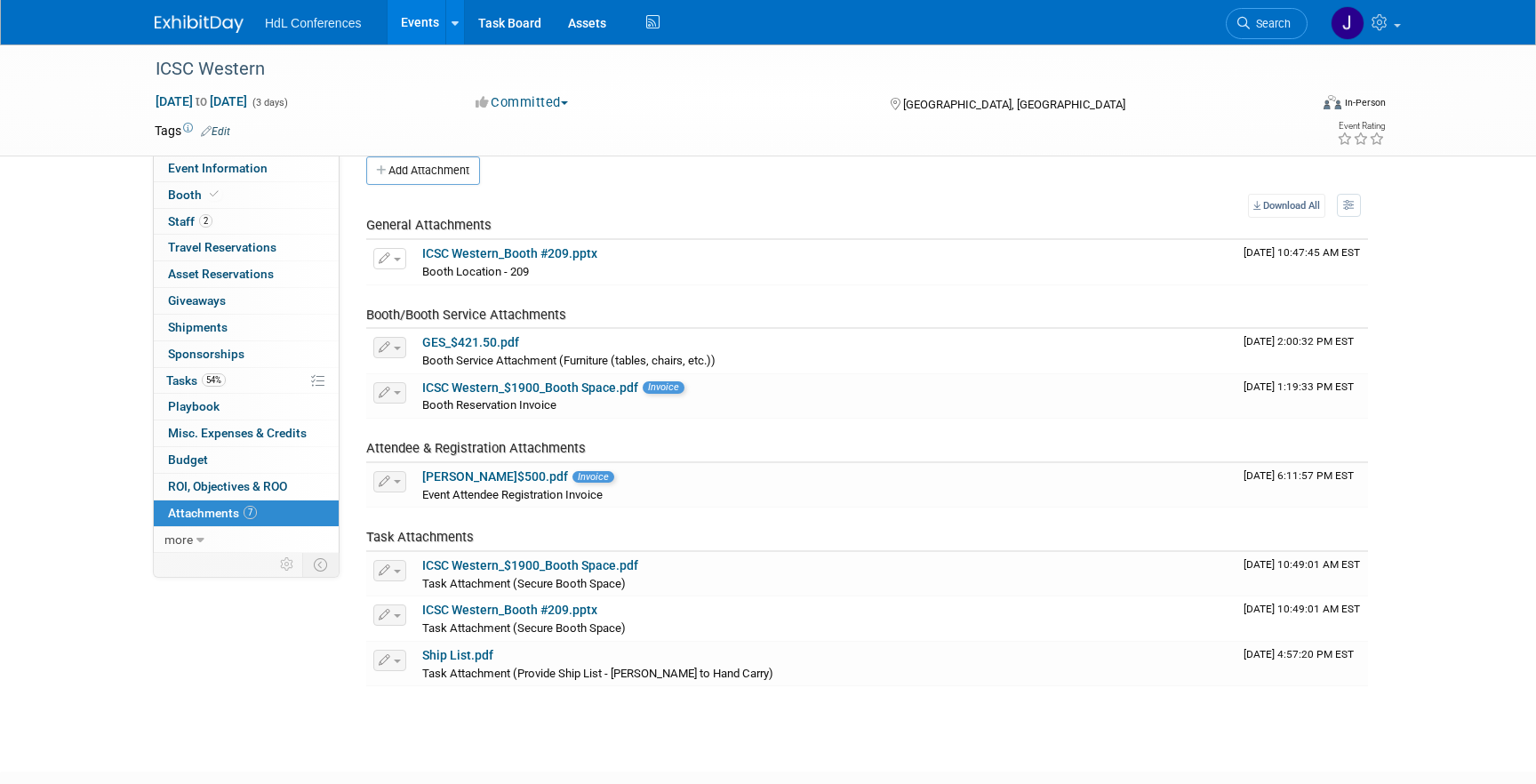
click at [179, 25] on img at bounding box center [198, 24] width 89 height 18
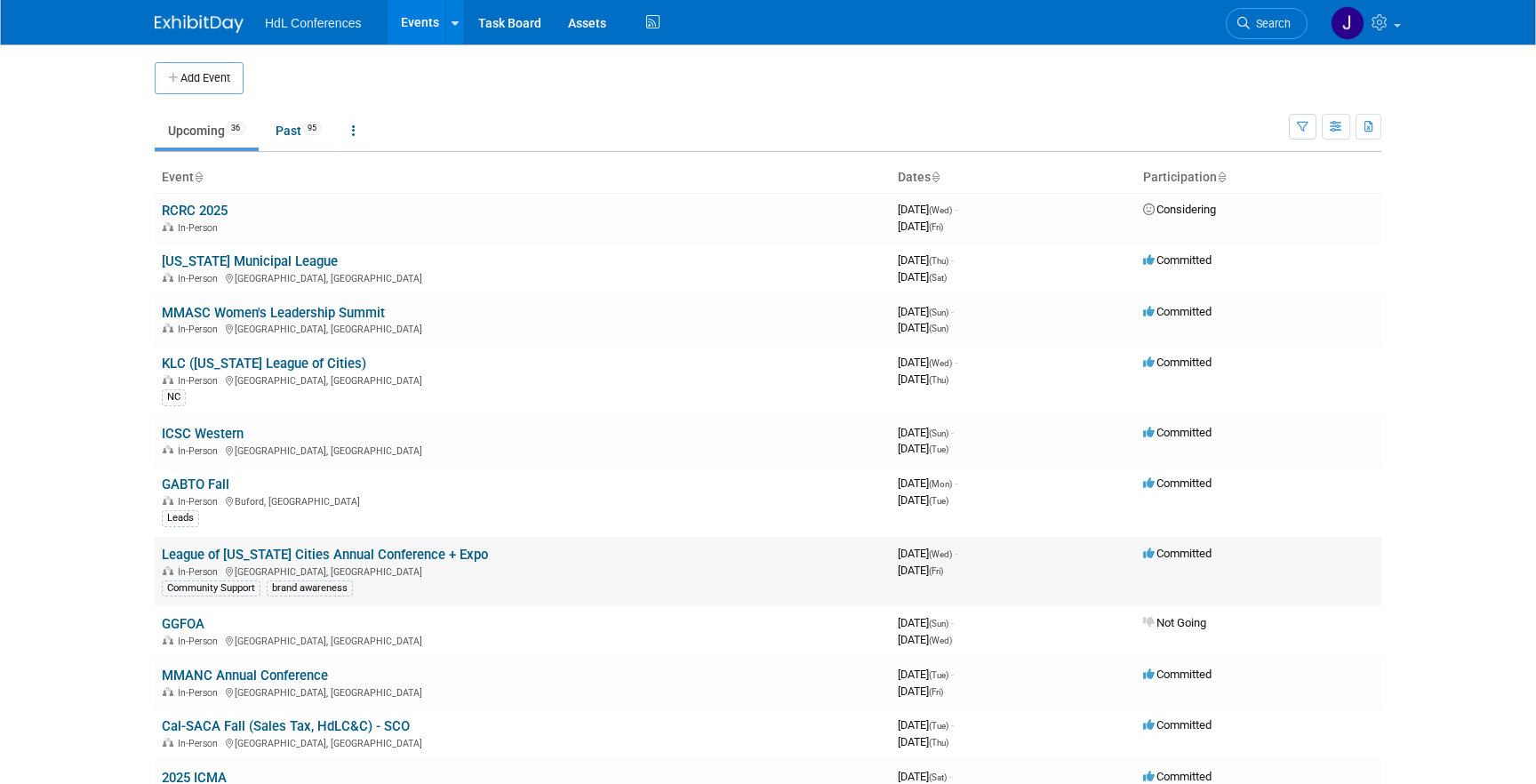
click at [246, 546] on td "League of [US_STATE] Cities Annual Conference + Expo In-Person [GEOGRAPHIC_DATA…" at bounding box center [522, 572] width 736 height 70
click at [250, 550] on link "League of [US_STATE] Cities Annual Conference + Expo" at bounding box center [324, 554] width 326 height 16
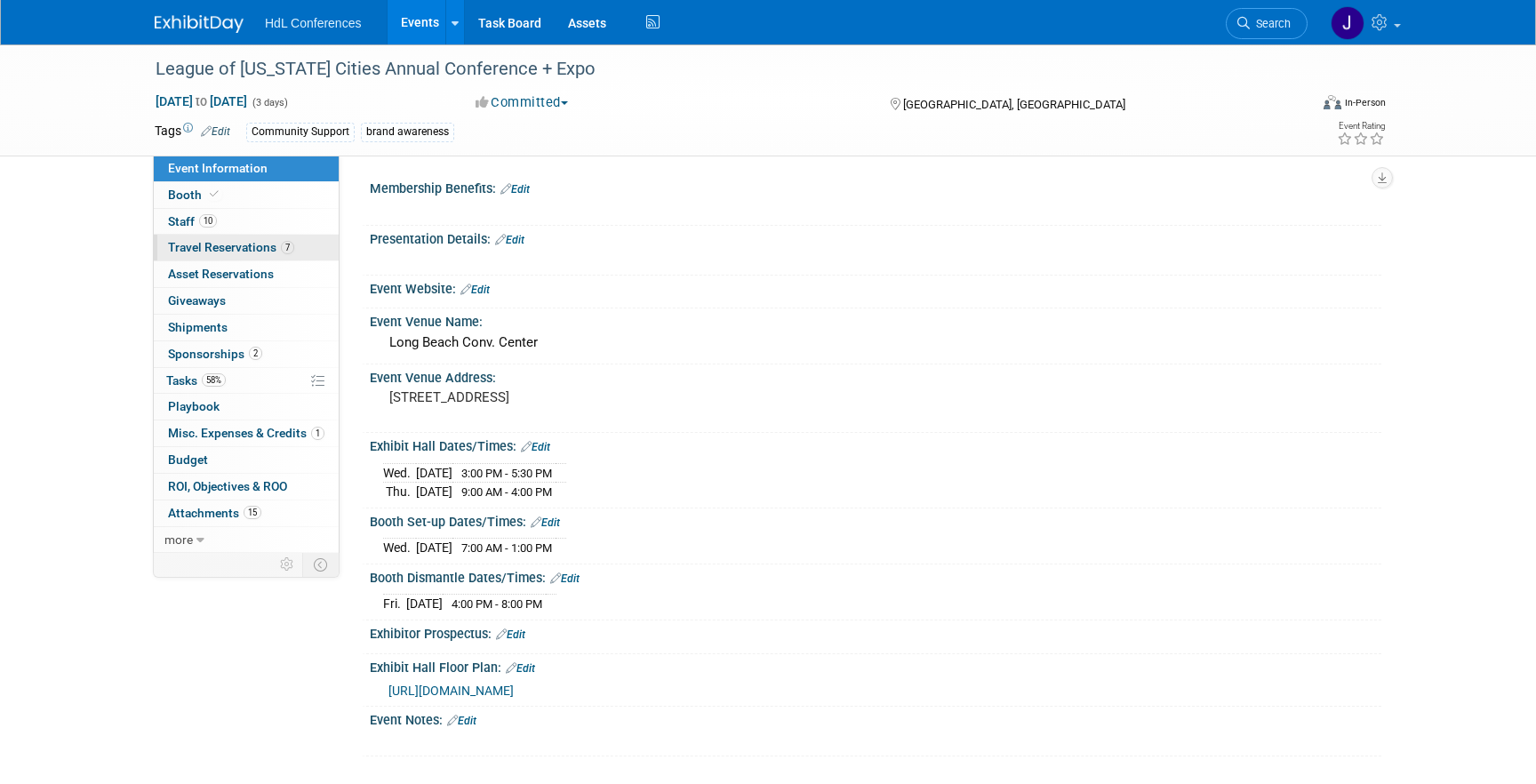
click at [279, 247] on span "Travel Reservations 7" at bounding box center [232, 247] width 126 height 15
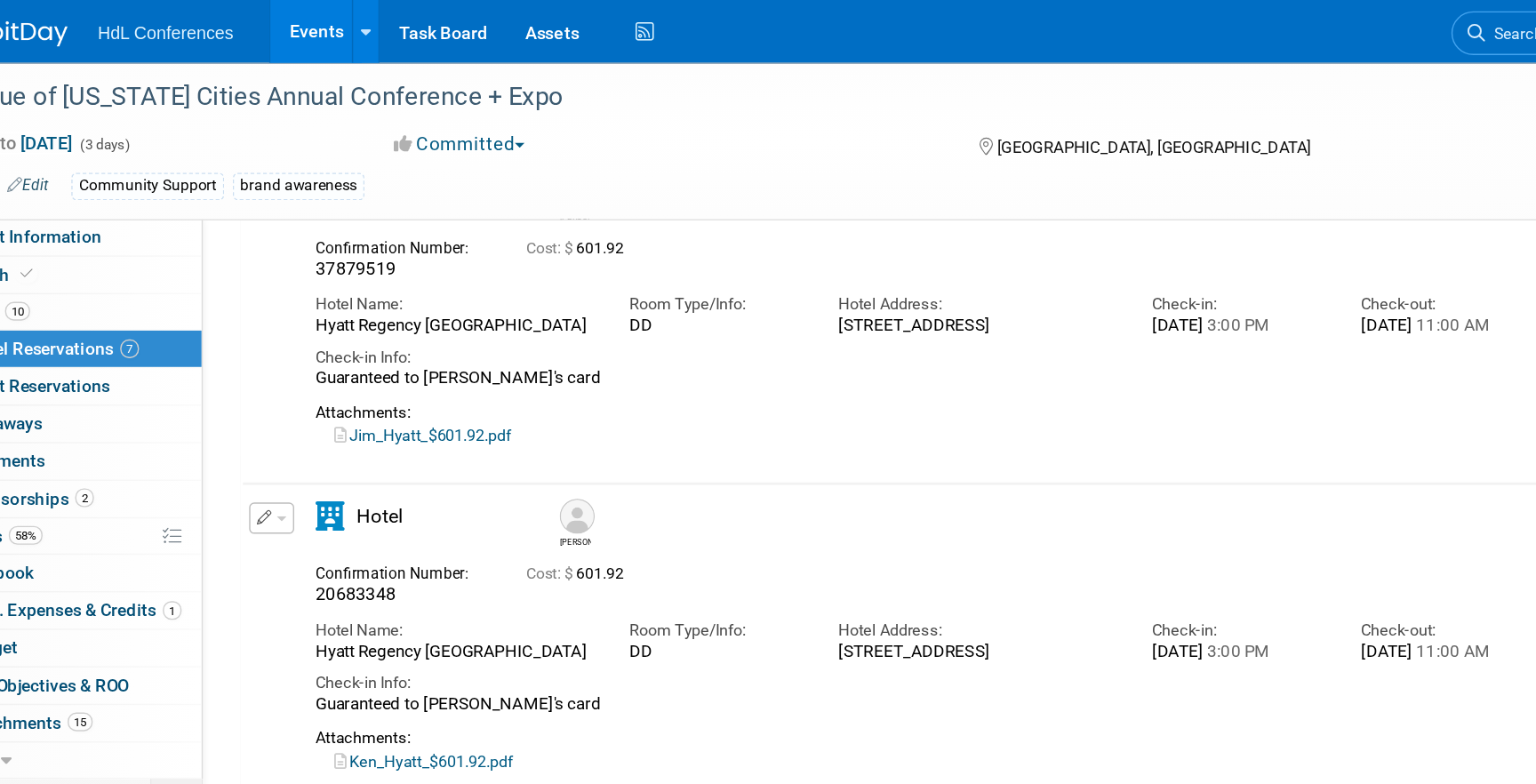
scroll to position [768, 0]
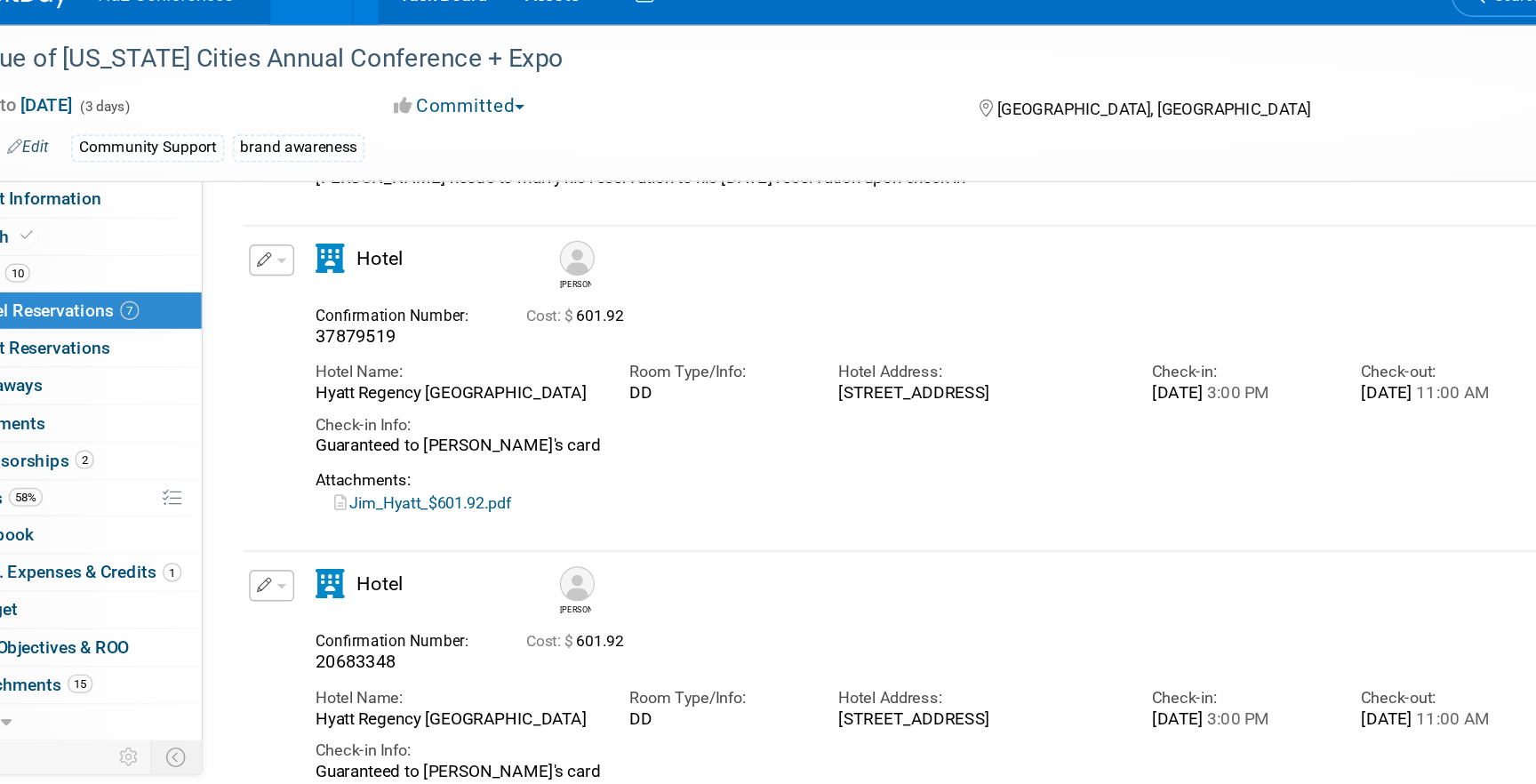
click at [600, 432] on img at bounding box center [605, 442] width 25 height 25
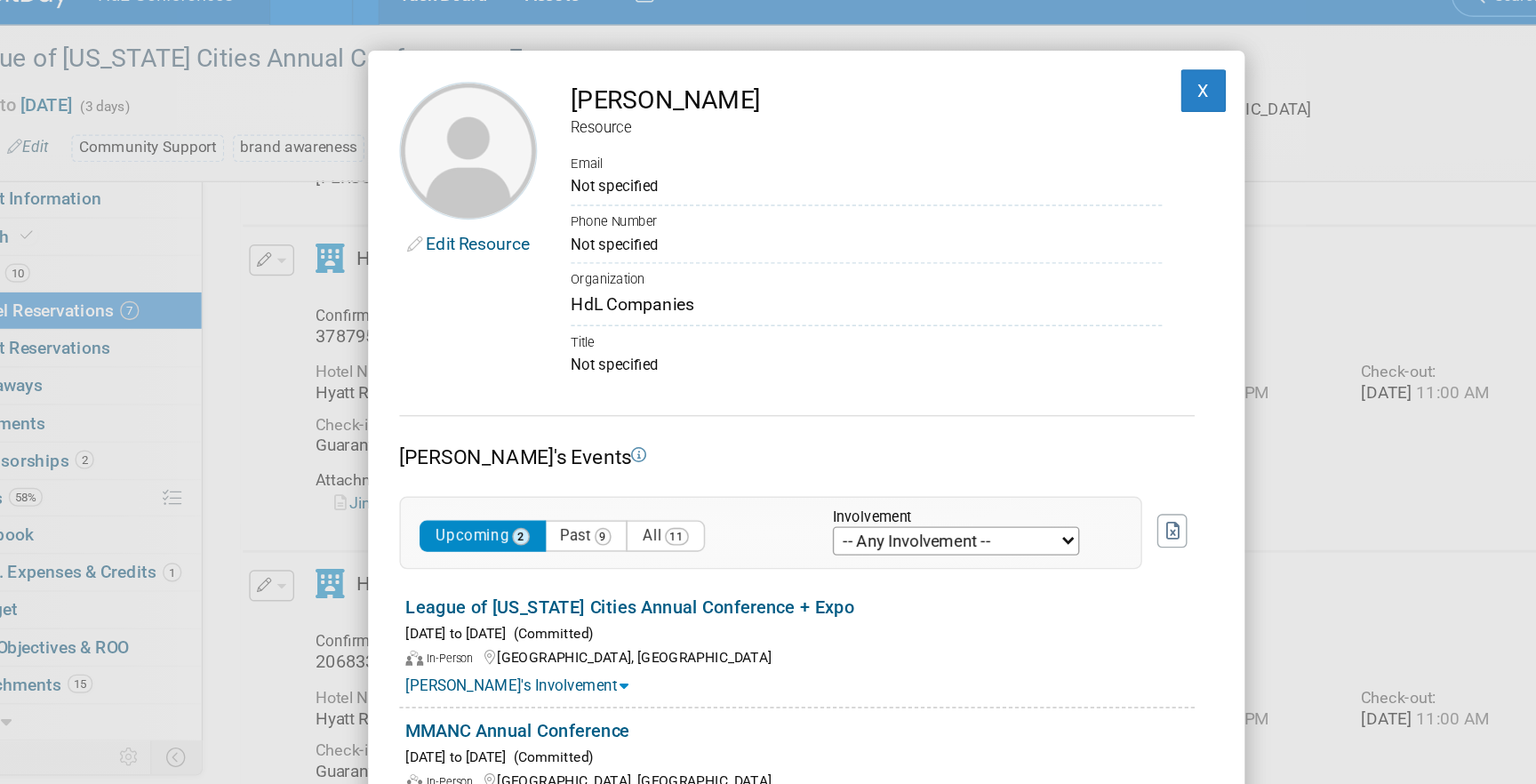
click at [408, 271] on div "Edit Resource [PERSON_NAME] Resource Email Not specified Phone Number Not speci…" at bounding box center [768, 392] width 1536 height 784
click at [1049, 87] on button "X" at bounding box center [1050, 91] width 32 height 30
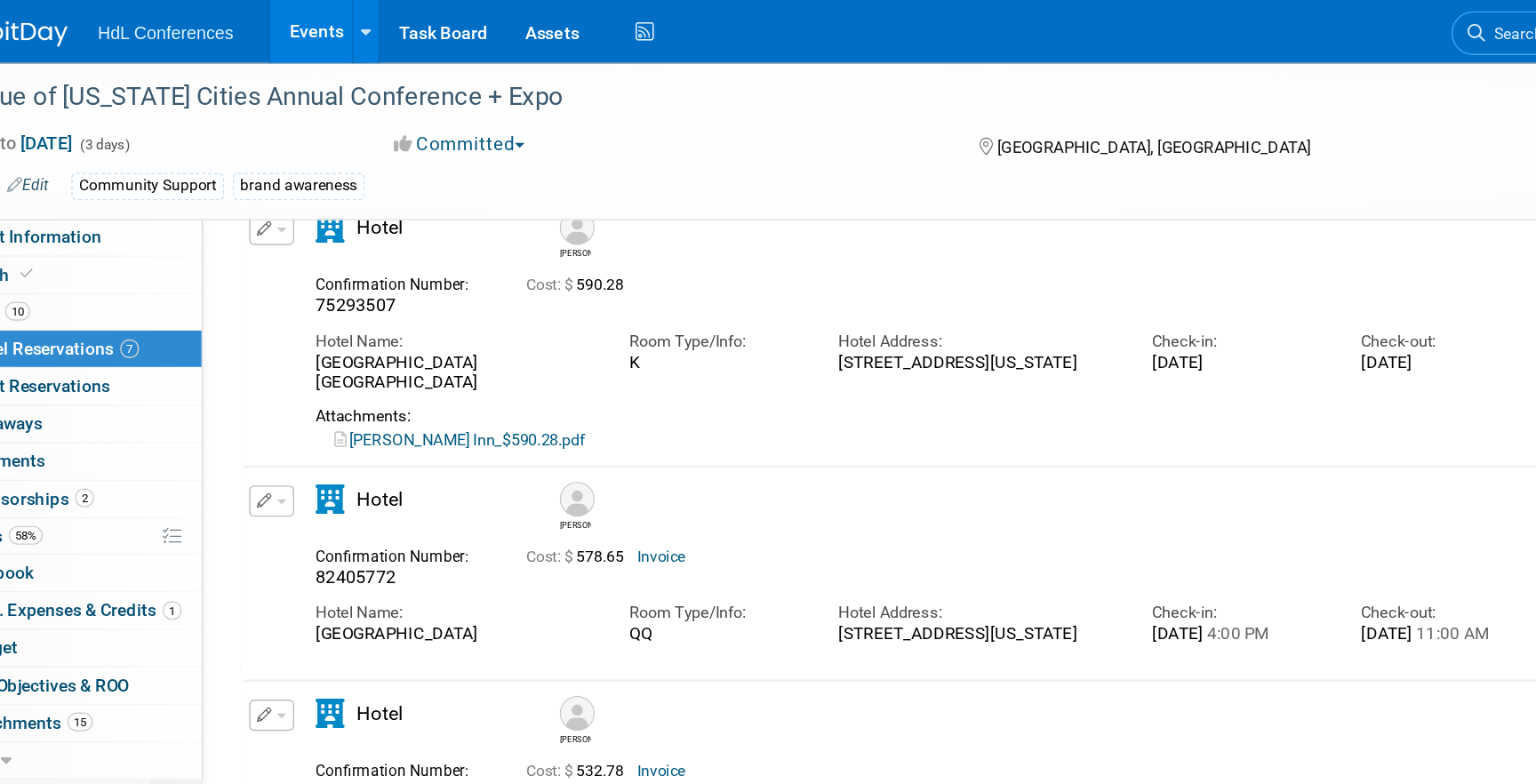
scroll to position [0, 0]
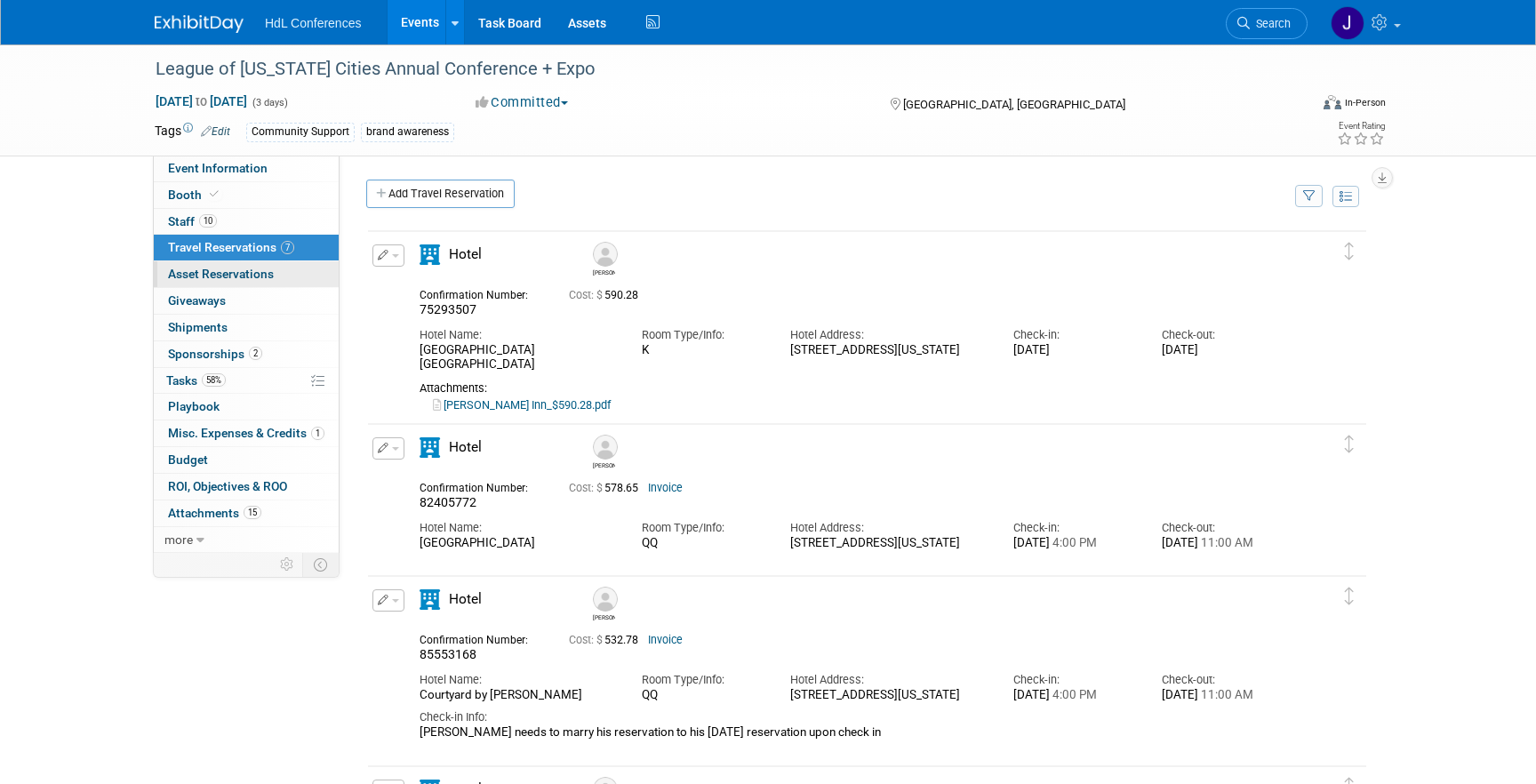
click at [251, 280] on span "Asset Reservations 0" at bounding box center [221, 273] width 106 height 15
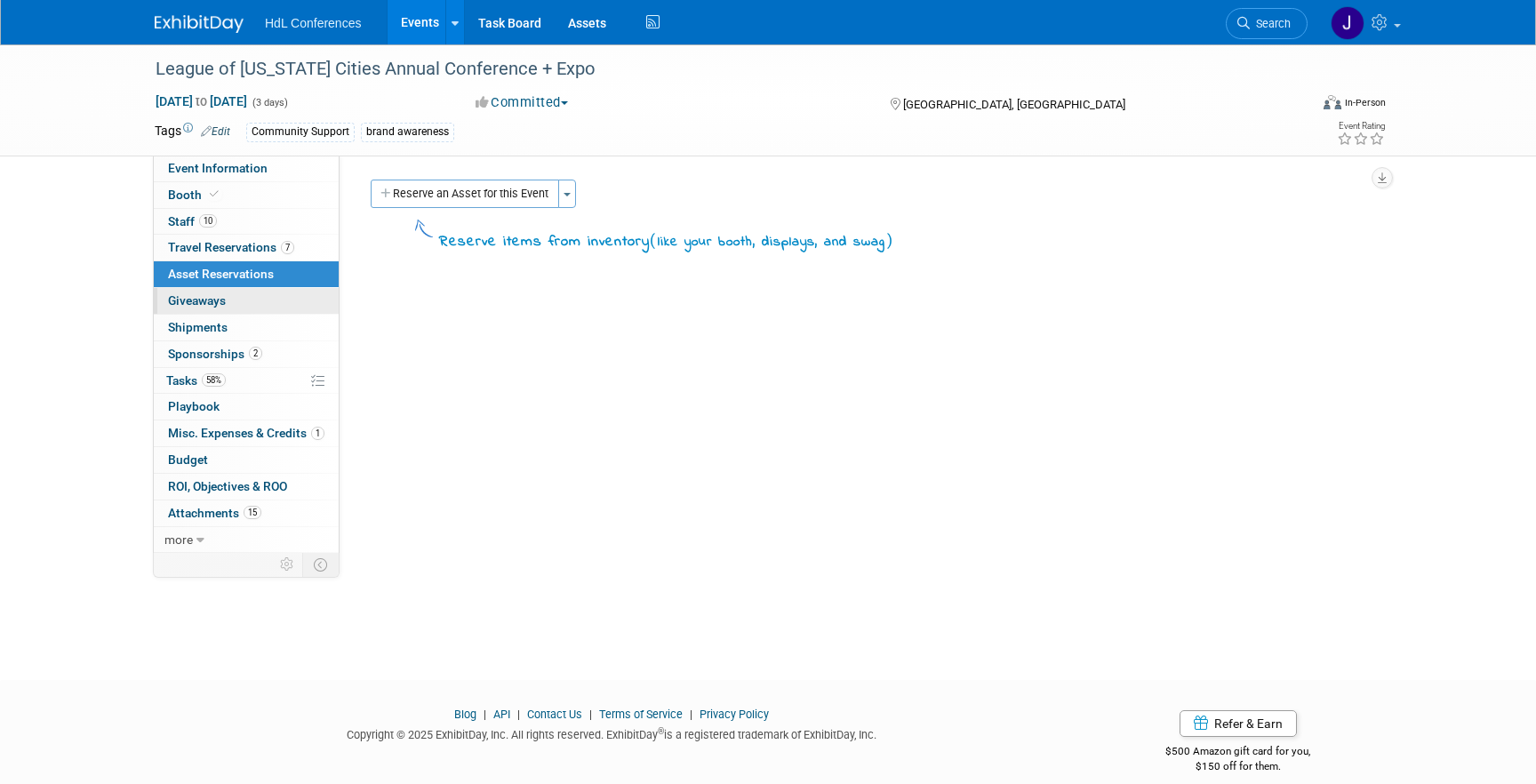
click at [262, 310] on link "0 Giveaways 0" at bounding box center [246, 301] width 185 height 25
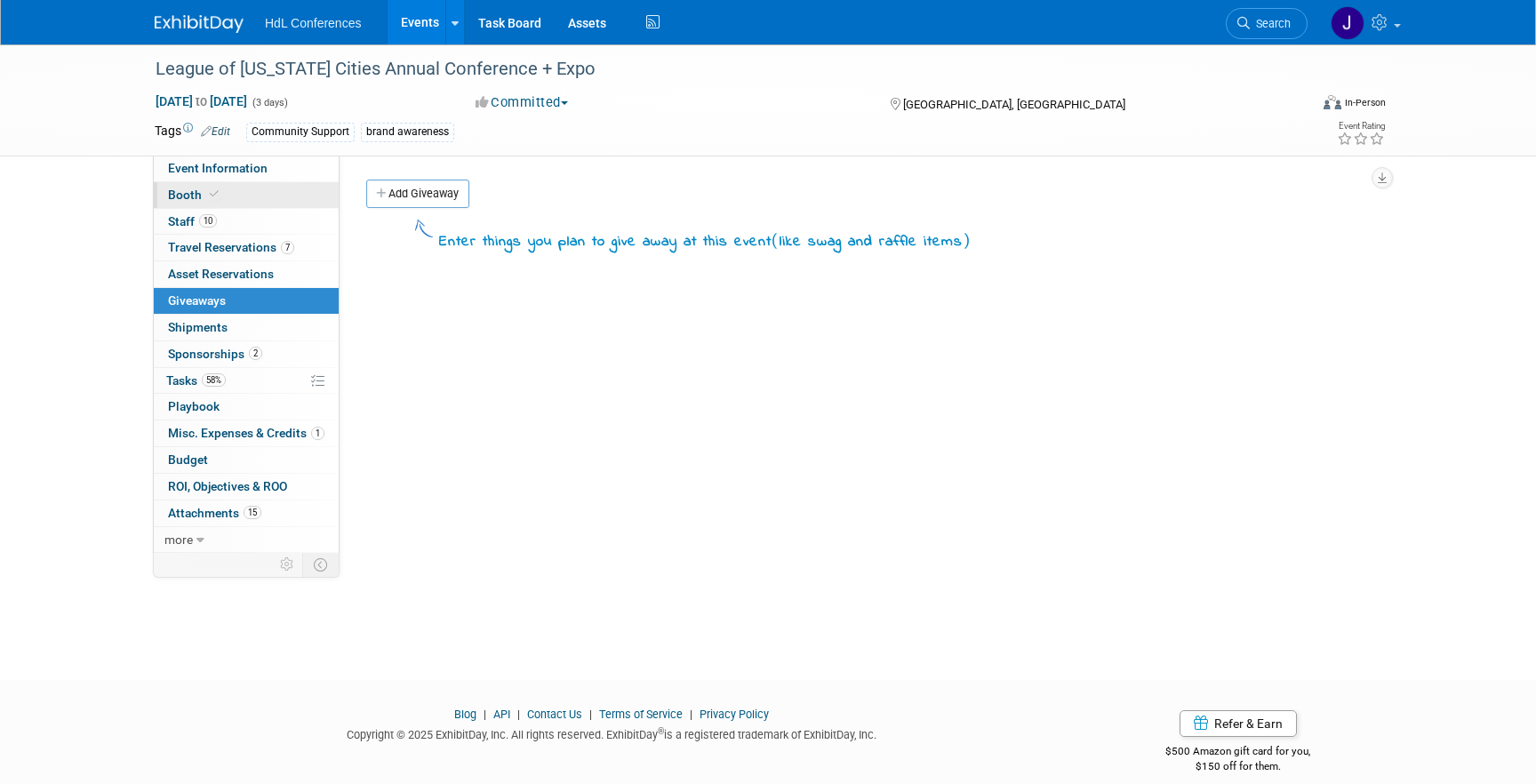
click at [256, 185] on link "Booth" at bounding box center [246, 195] width 185 height 25
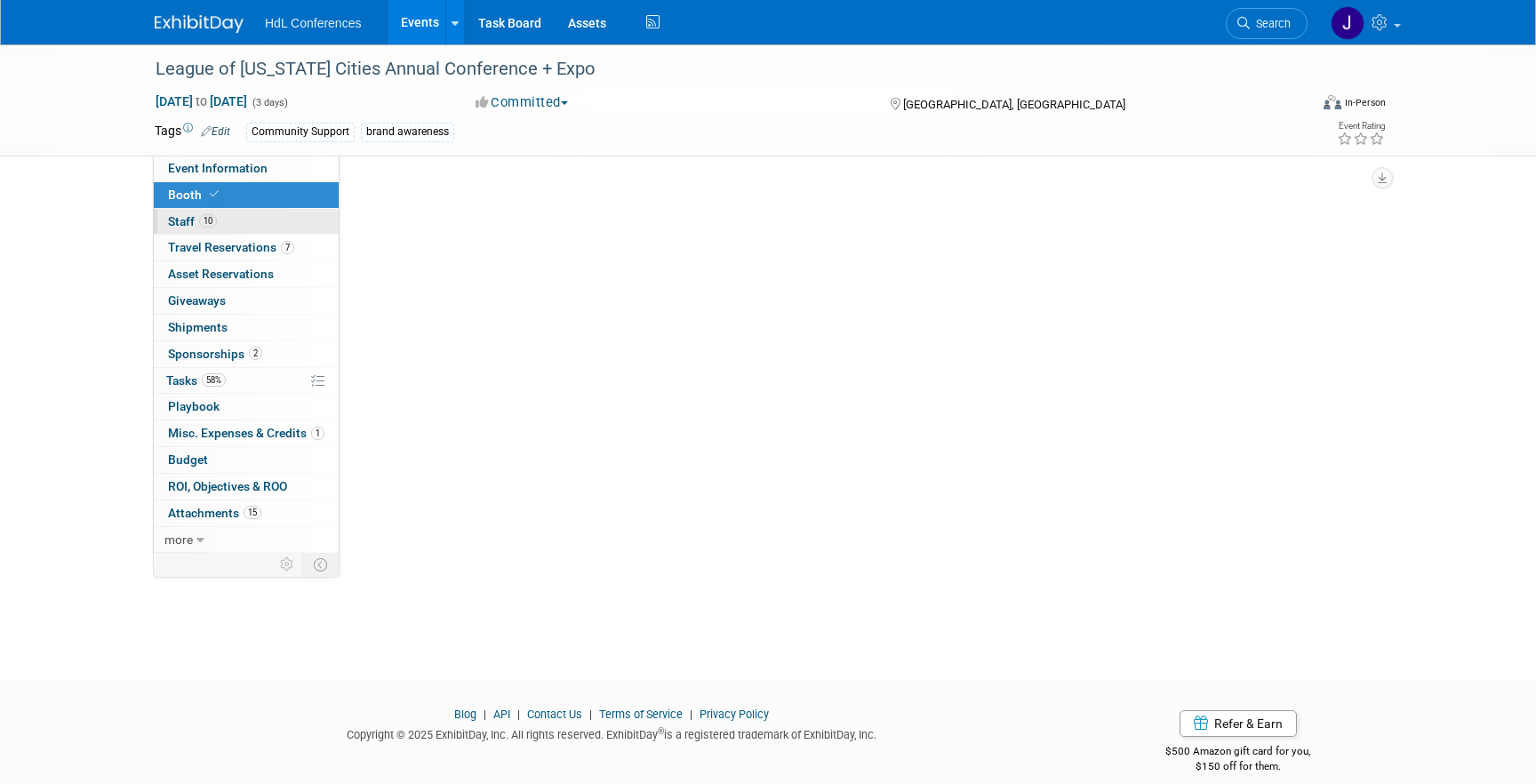
click at [273, 225] on link "10 Staff 10" at bounding box center [246, 222] width 185 height 25
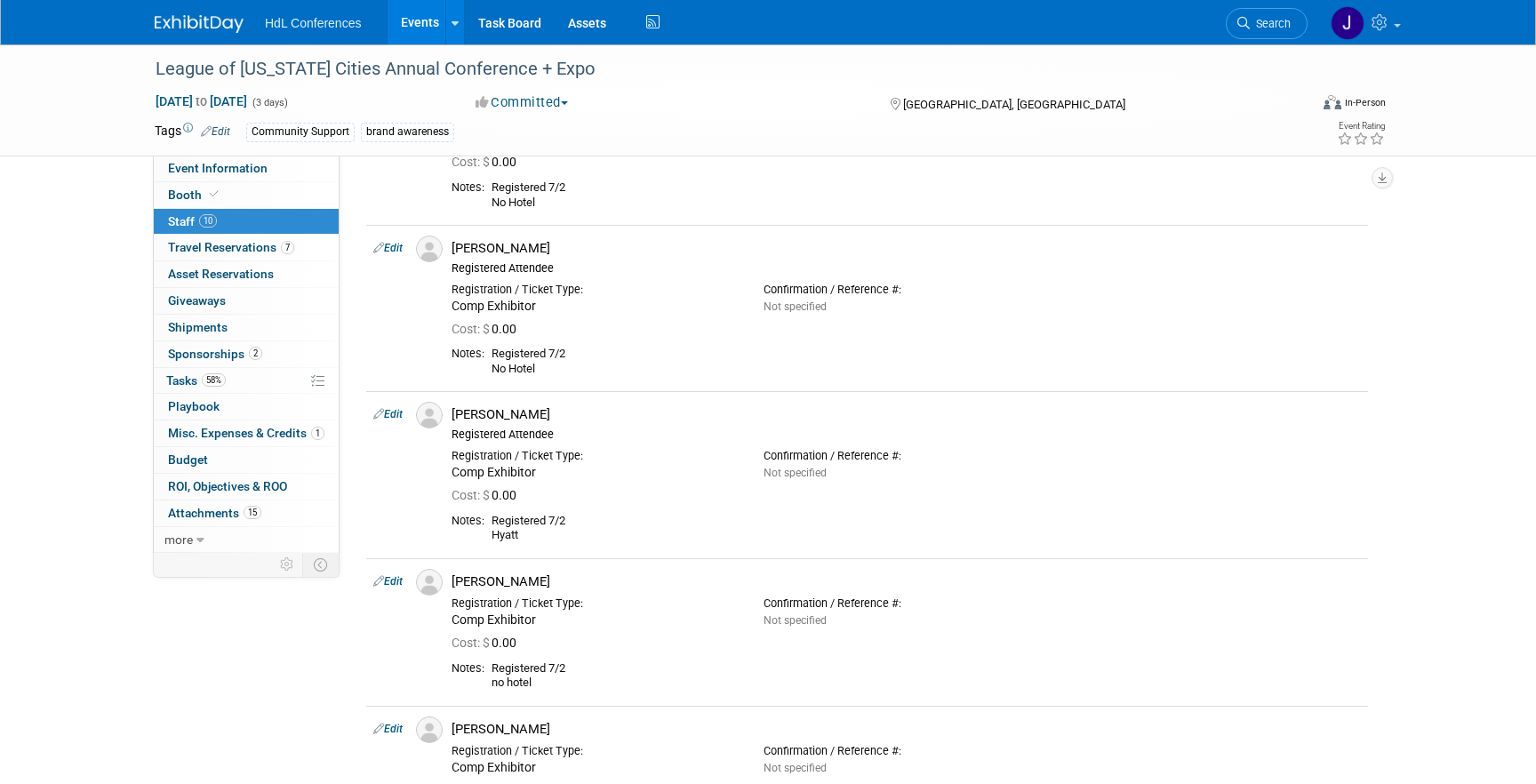
scroll to position [769, 0]
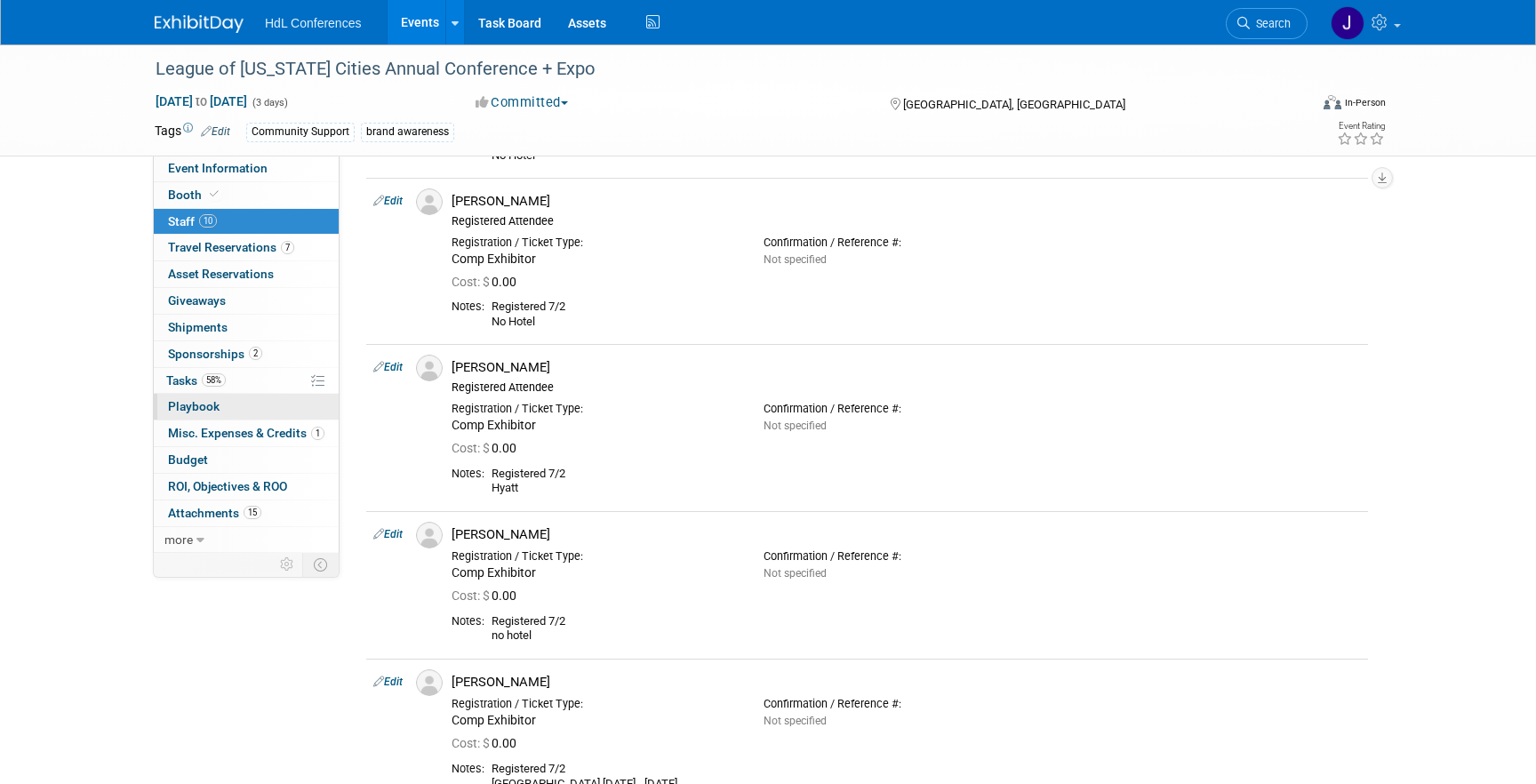
click at [211, 409] on span "Playbook 0" at bounding box center [194, 406] width 52 height 15
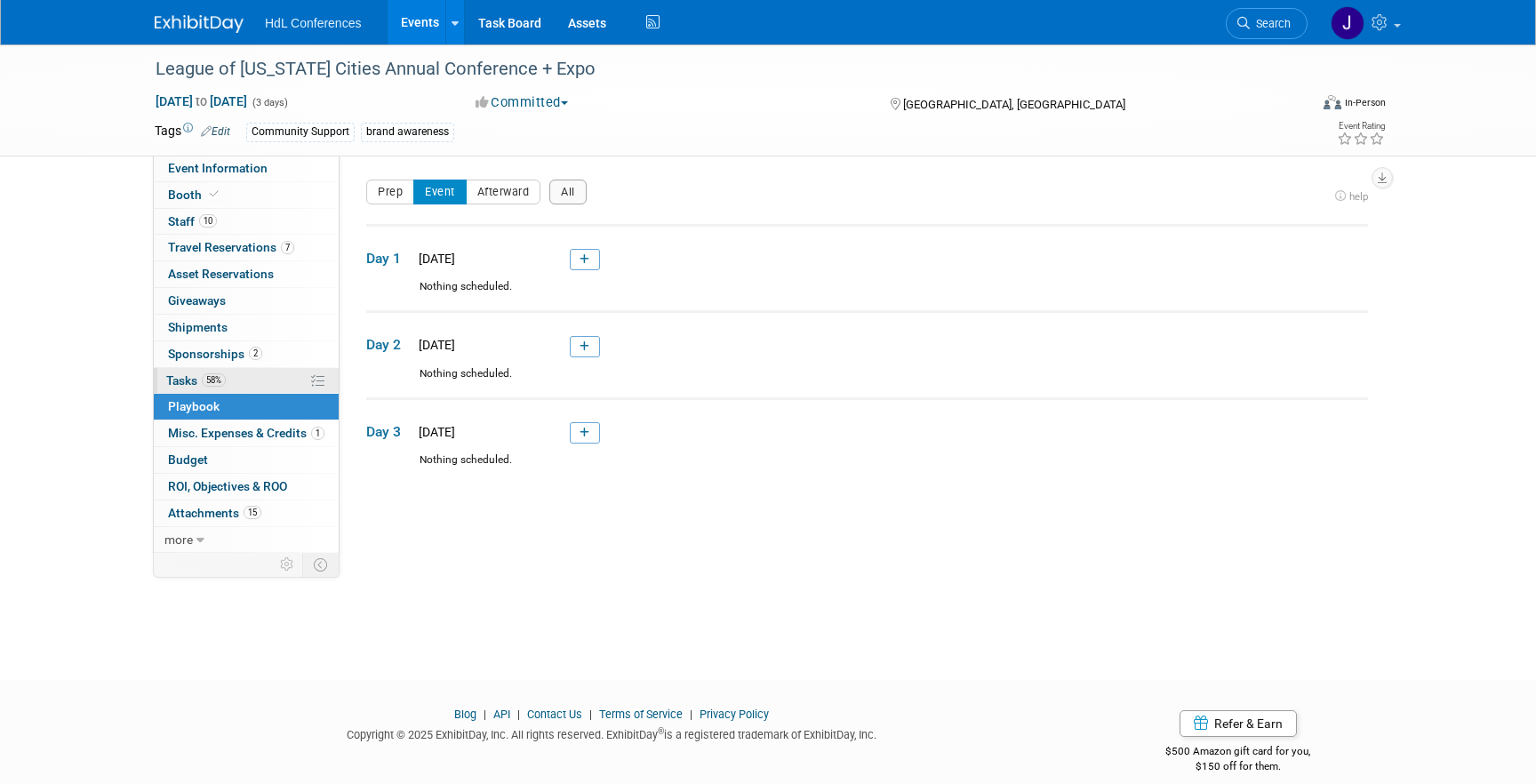
click at [222, 369] on link "58% Tasks 58%" at bounding box center [246, 380] width 185 height 25
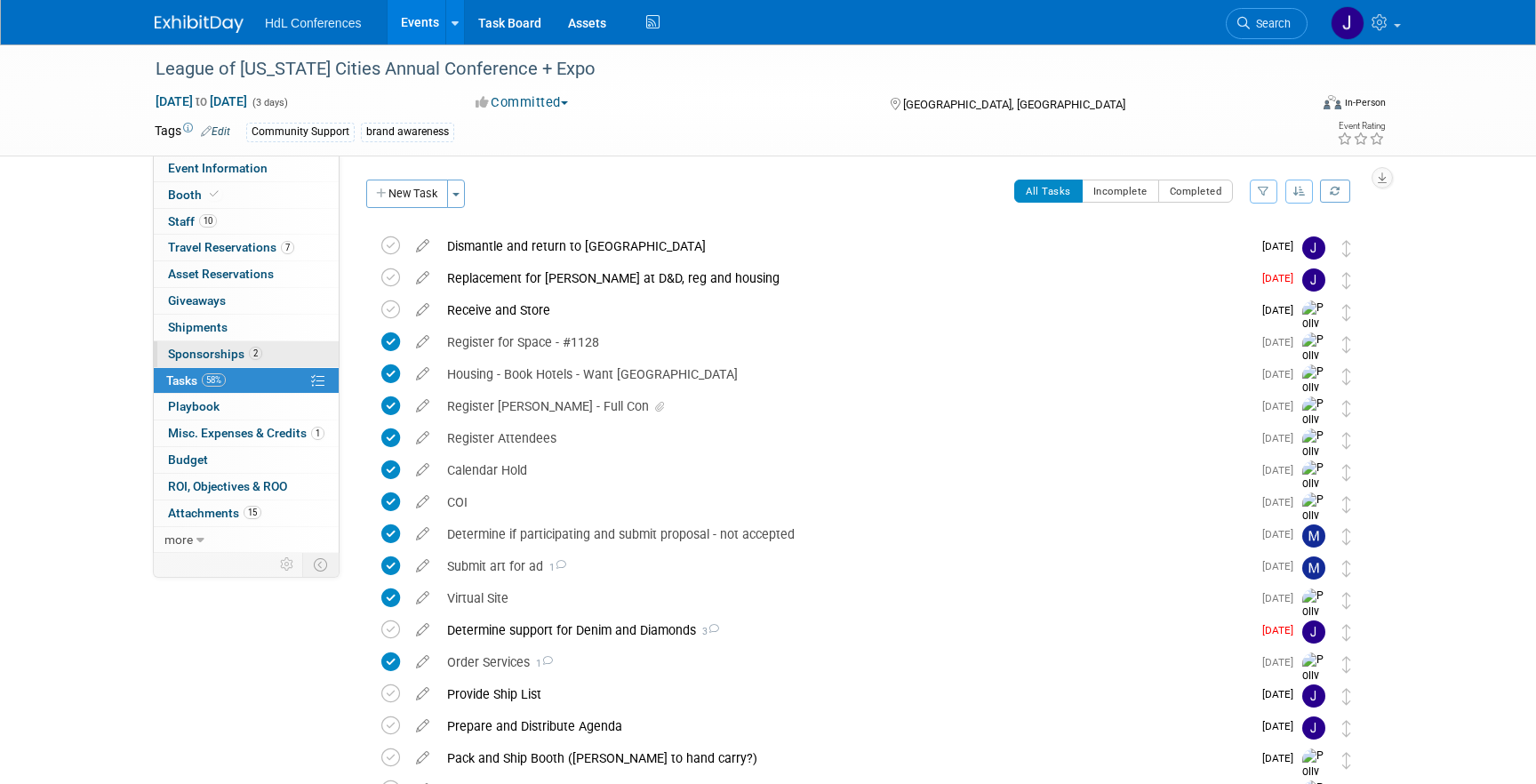
click at [263, 343] on link "2 Sponsorships 2" at bounding box center [246, 354] width 185 height 25
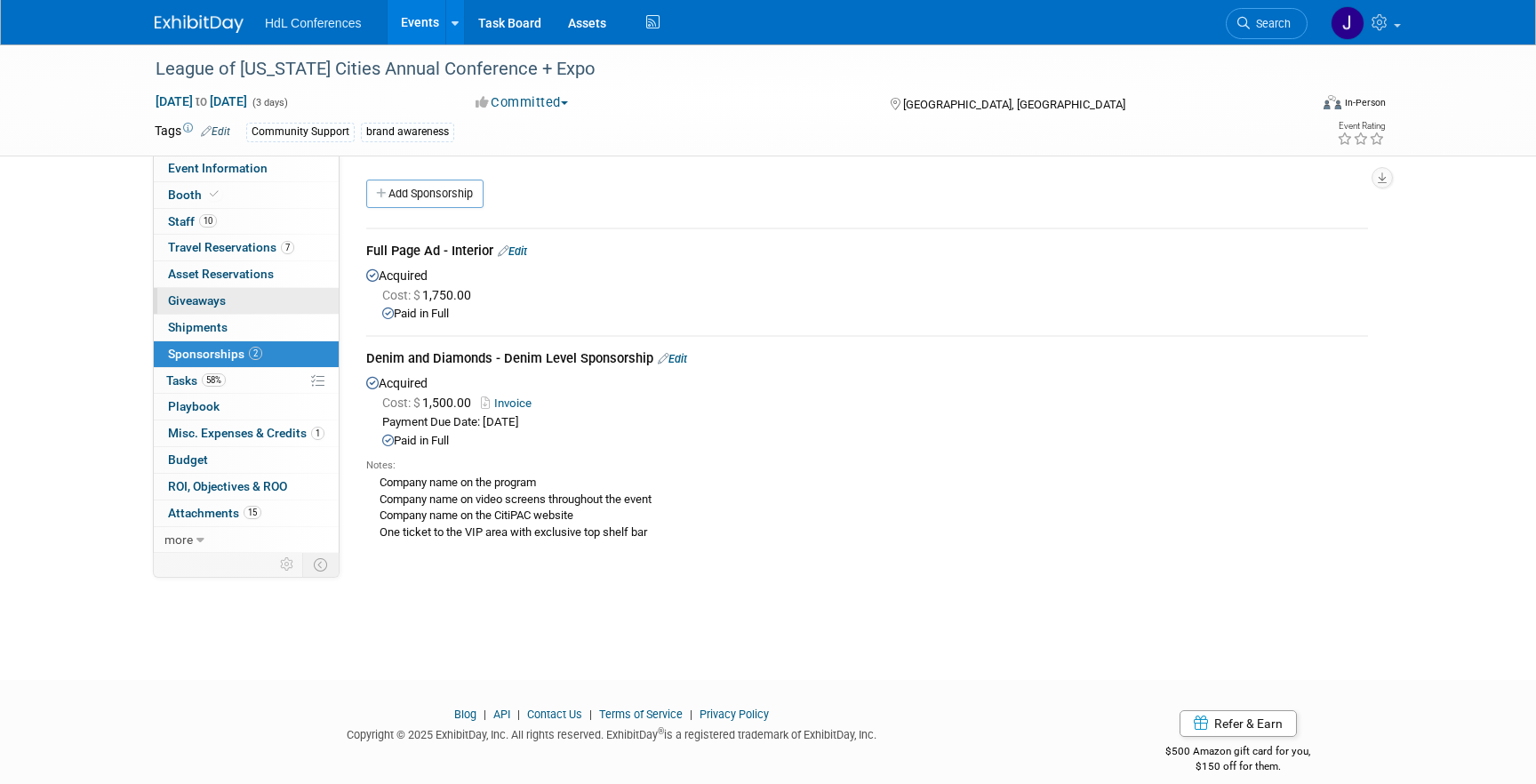
click at [259, 292] on link "0 Giveaways 0" at bounding box center [246, 301] width 185 height 25
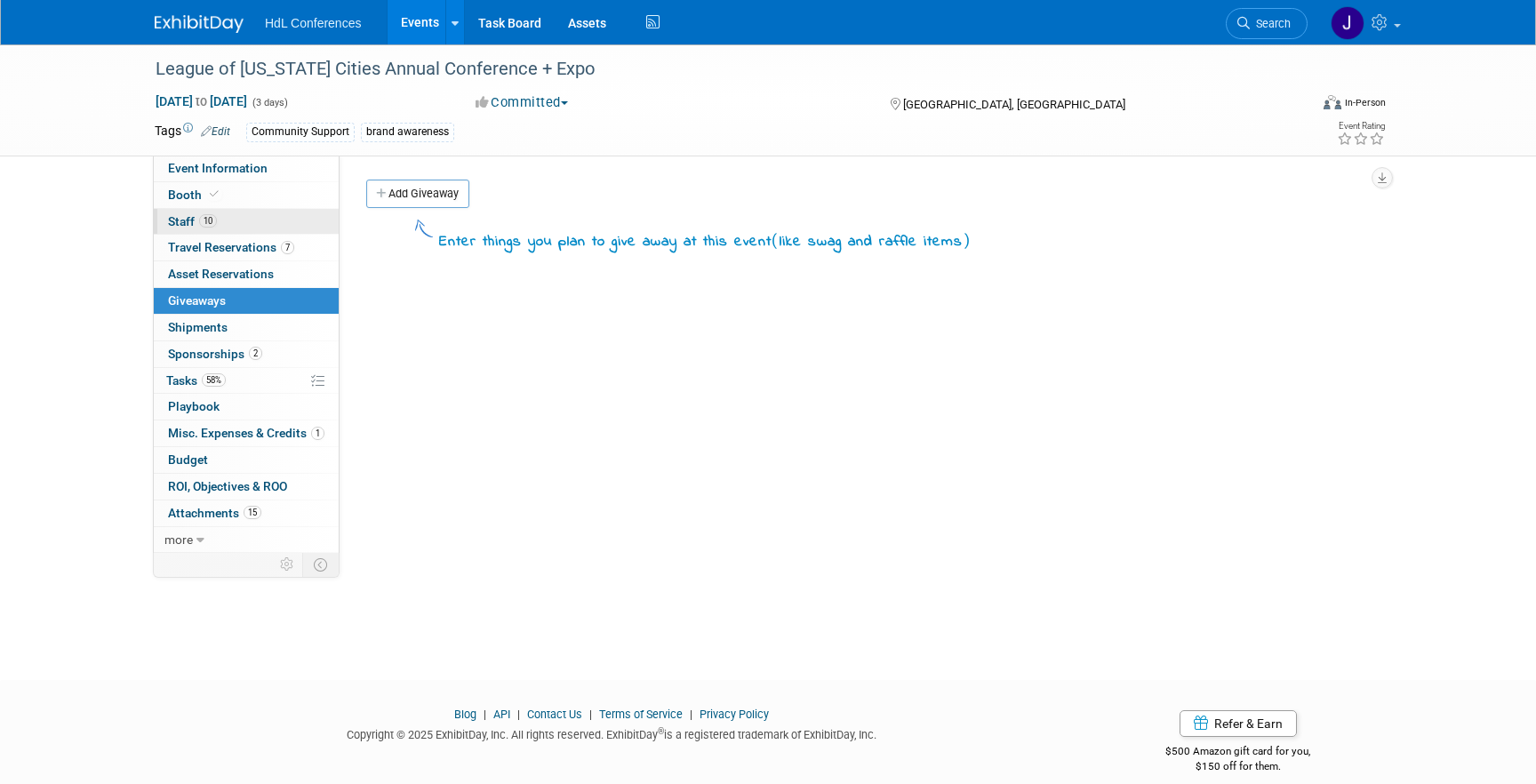
click at [276, 232] on link "10 Staff 10" at bounding box center [246, 222] width 185 height 25
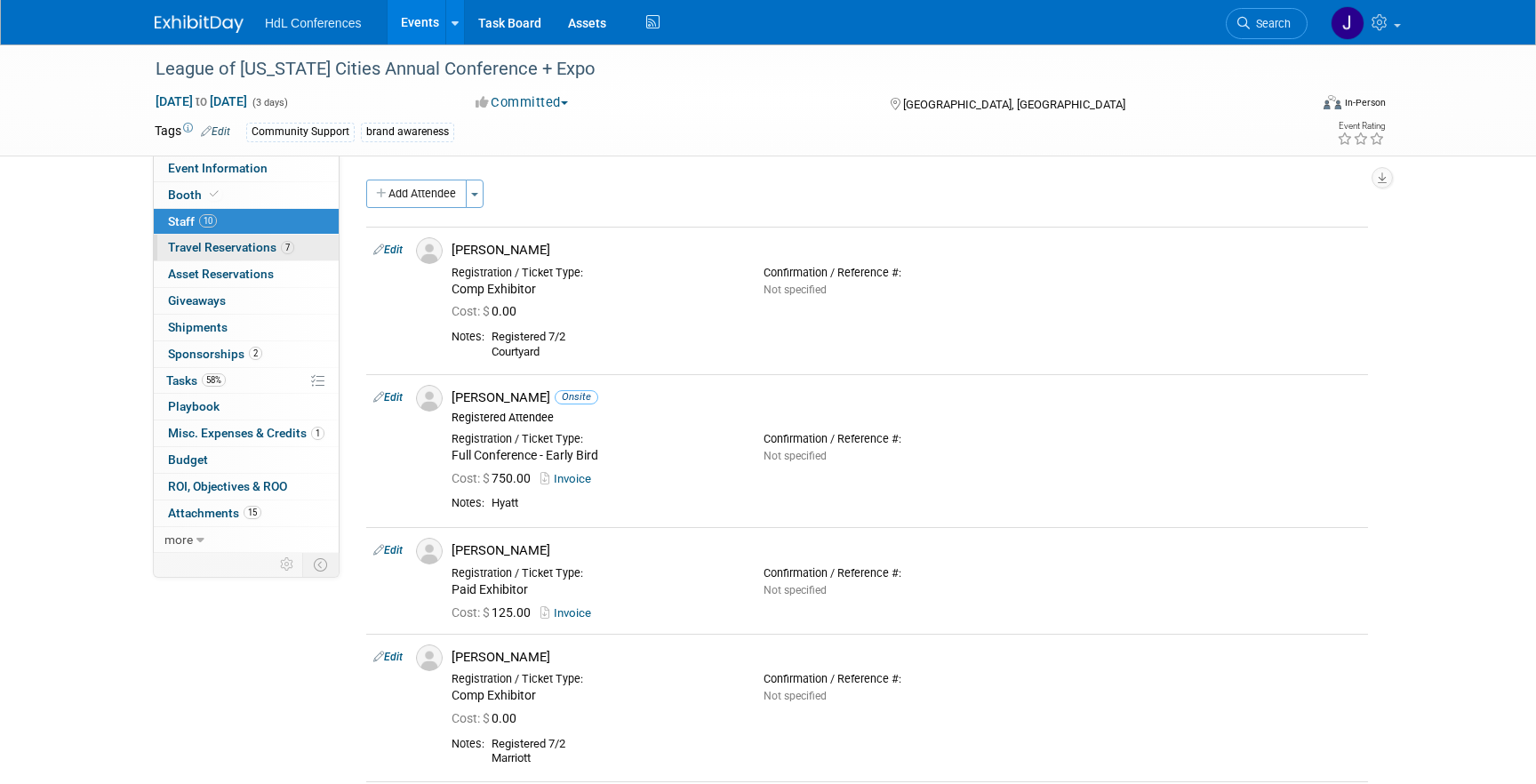
click at [284, 246] on span "7" at bounding box center [288, 248] width 14 height 14
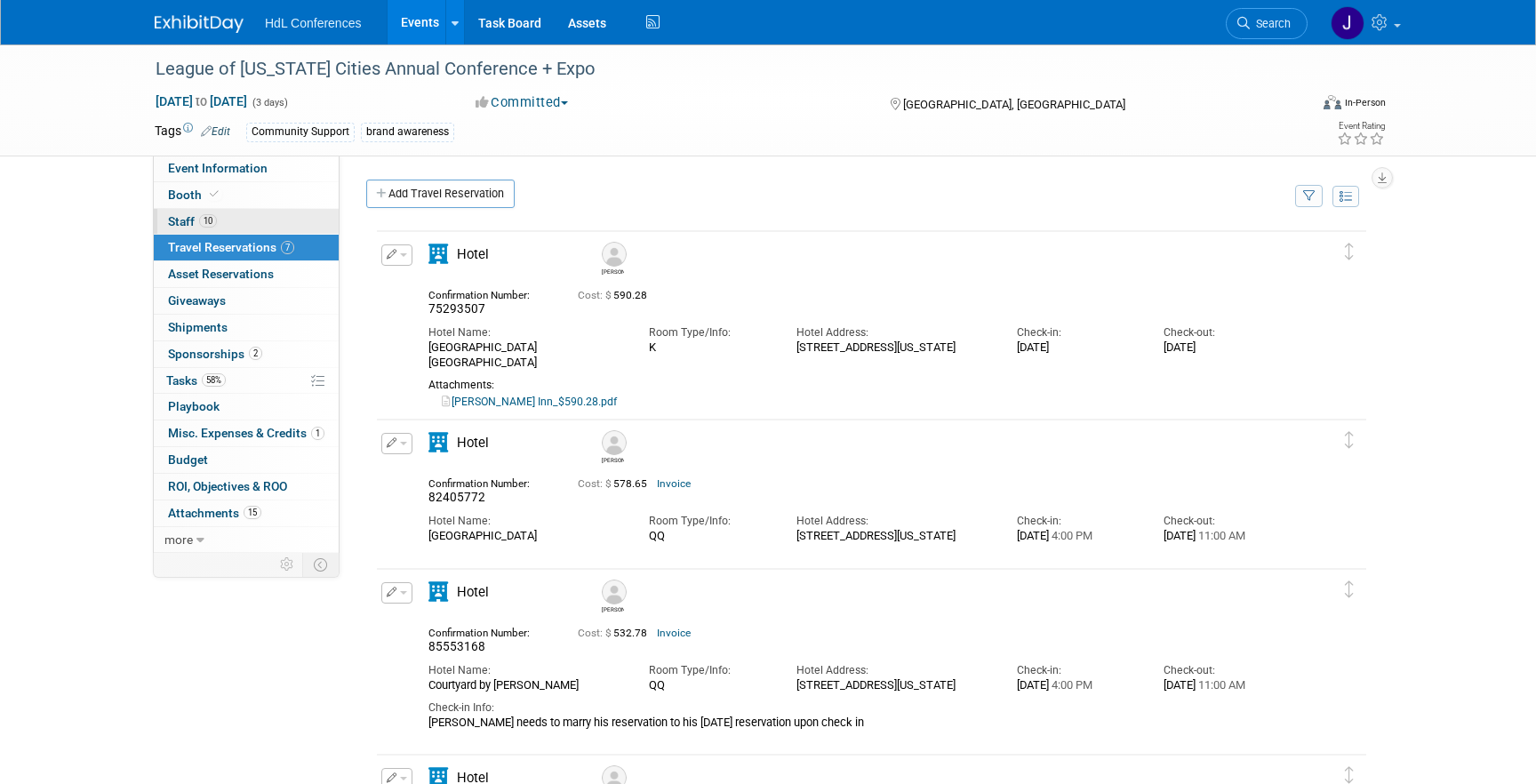
click at [284, 213] on link "10 Staff 10" at bounding box center [246, 222] width 185 height 25
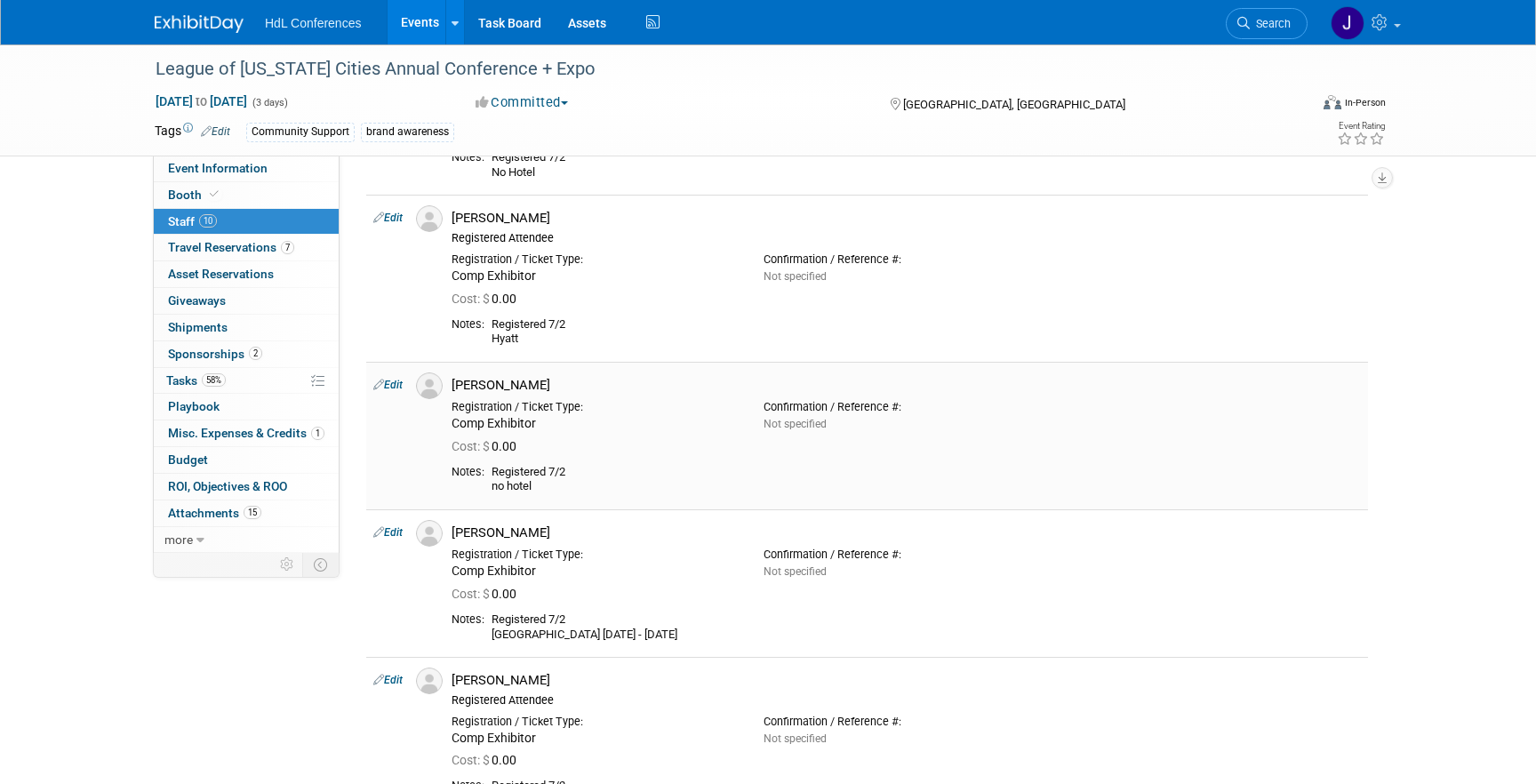
scroll to position [940, 0]
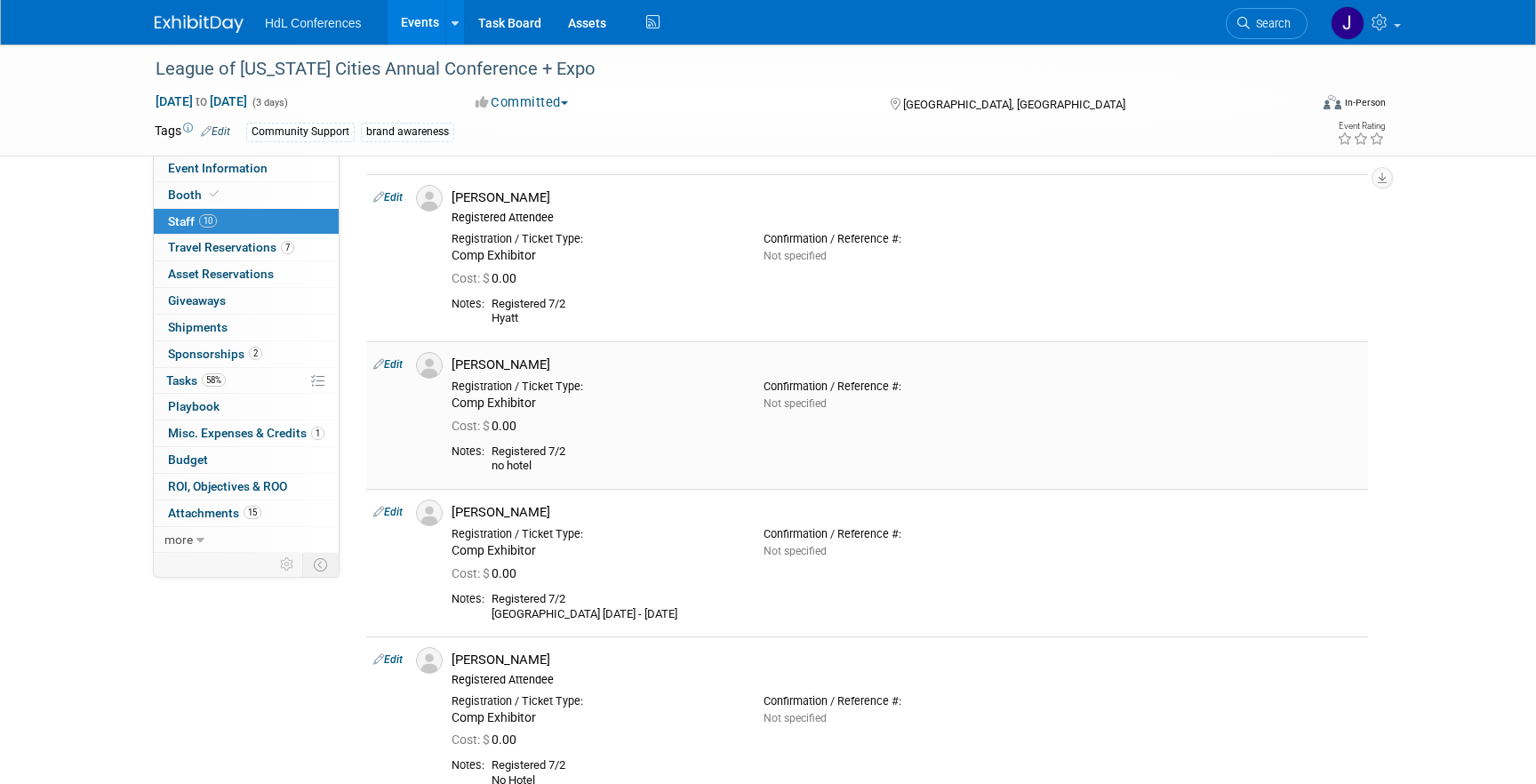
drag, startPoint x: 495, startPoint y: 449, endPoint x: 551, endPoint y: 468, distance: 59.1
click at [551, 468] on div "Registered 7/2 no hotel" at bounding box center [926, 459] width 870 height 29
click at [275, 192] on link "Booth" at bounding box center [246, 195] width 185 height 25
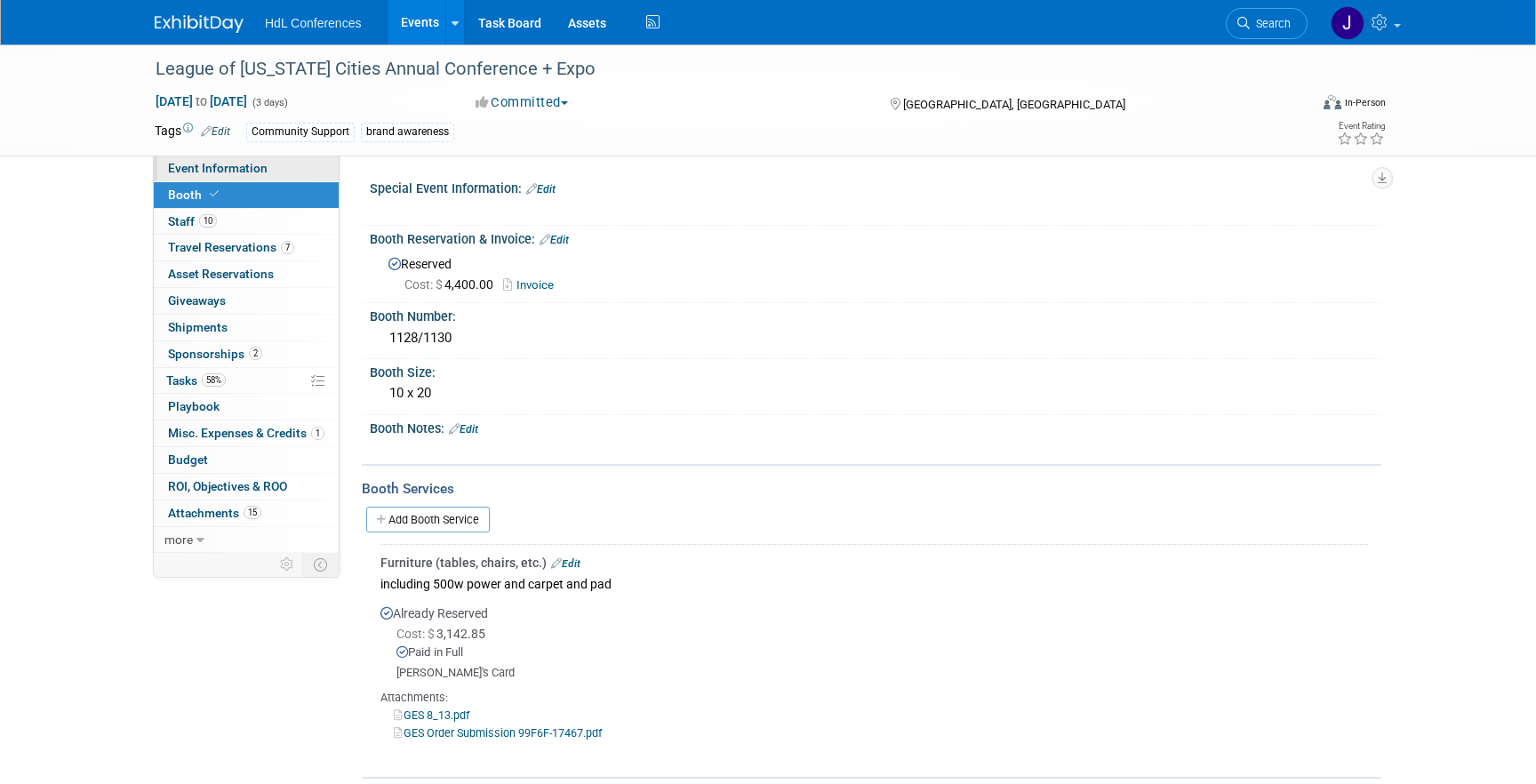
click at [238, 170] on span "Event Information" at bounding box center [218, 167] width 99 height 15
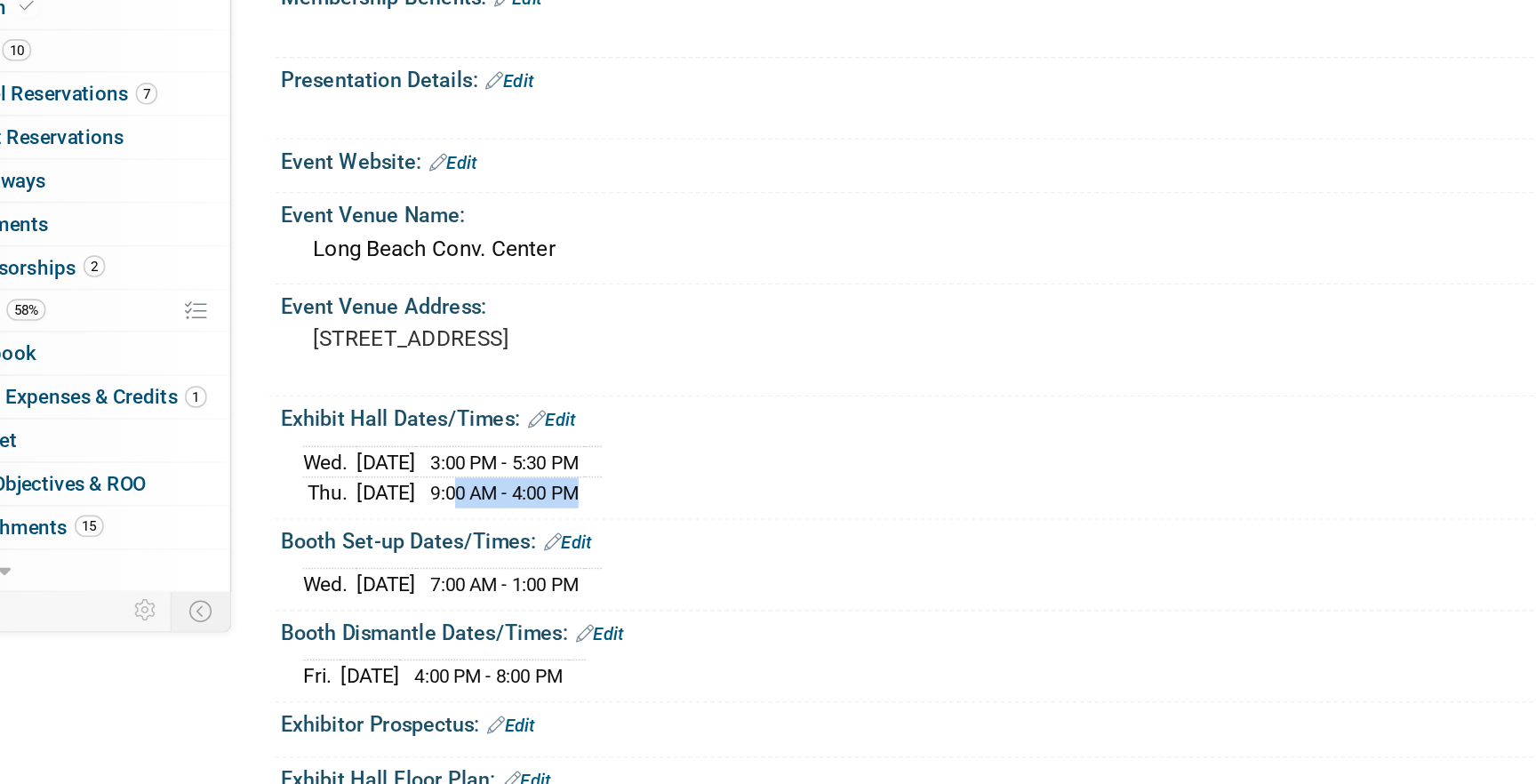
drag, startPoint x: 496, startPoint y: 491, endPoint x: 573, endPoint y: 493, distance: 77.0
click at [552, 493] on span "9:00 AM - 4:00 PM" at bounding box center [506, 492] width 90 height 14
click at [566, 494] on td at bounding box center [560, 491] width 11 height 18
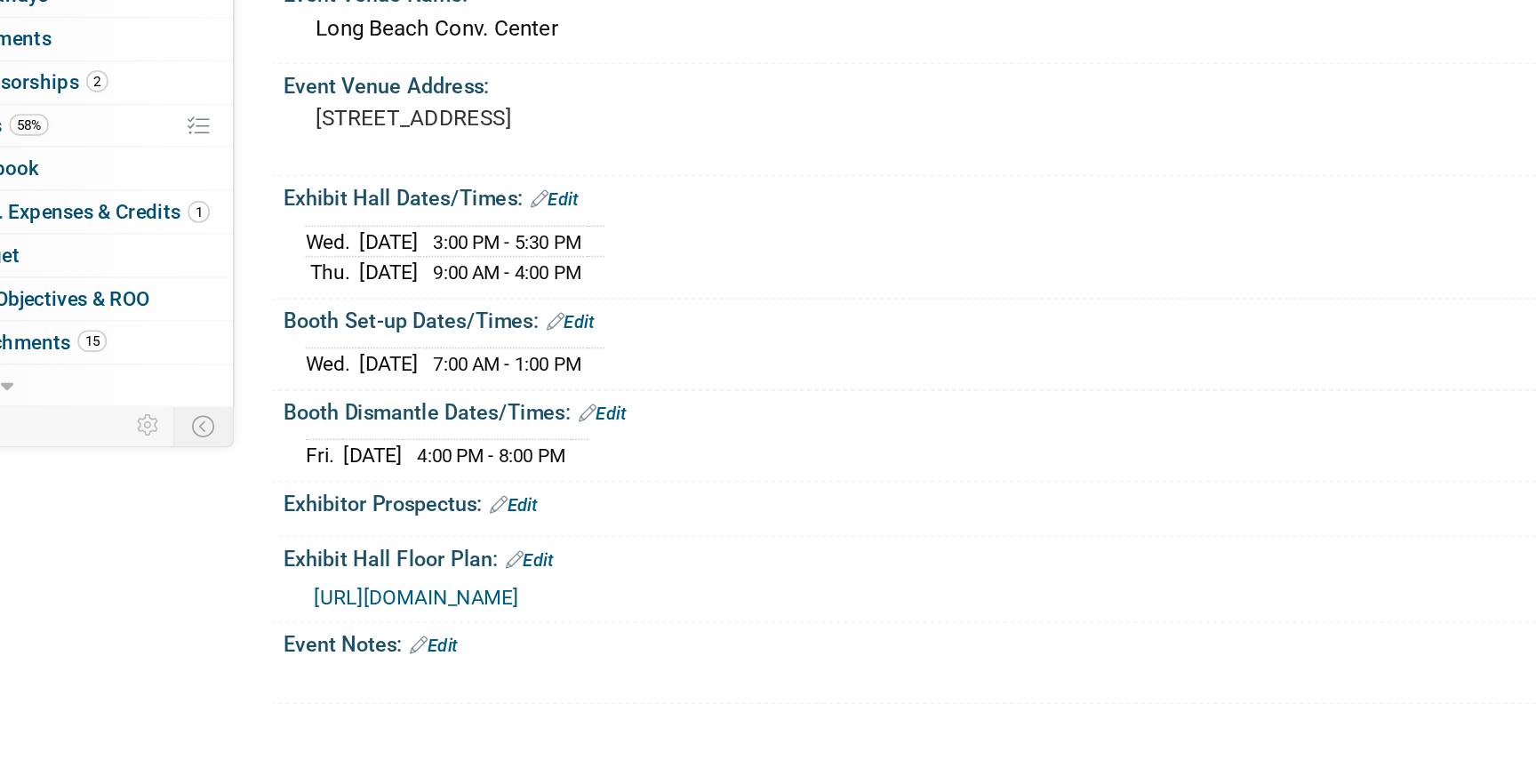
scroll to position [20, 0]
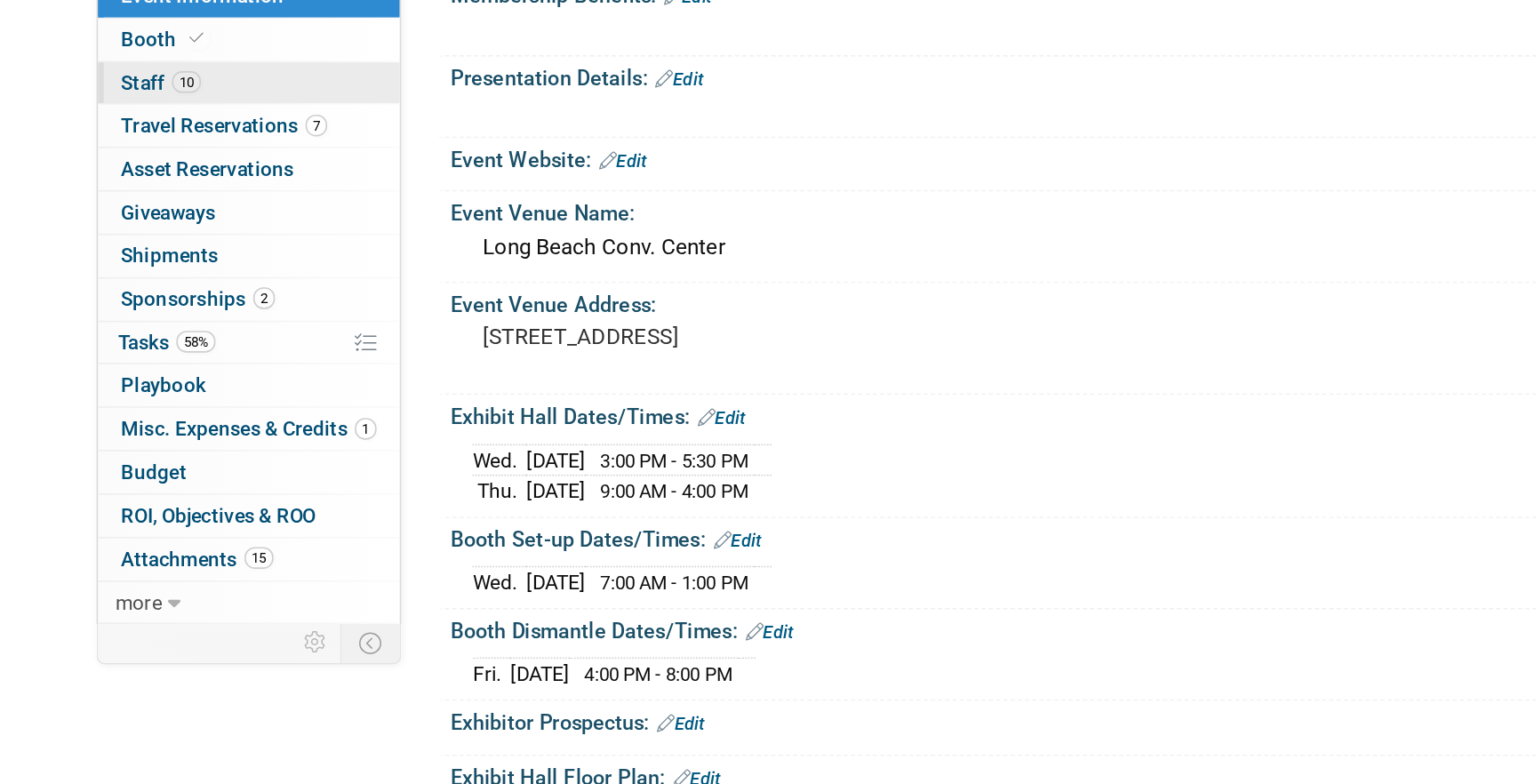
click at [262, 227] on link "10 Staff 10" at bounding box center [246, 222] width 185 height 25
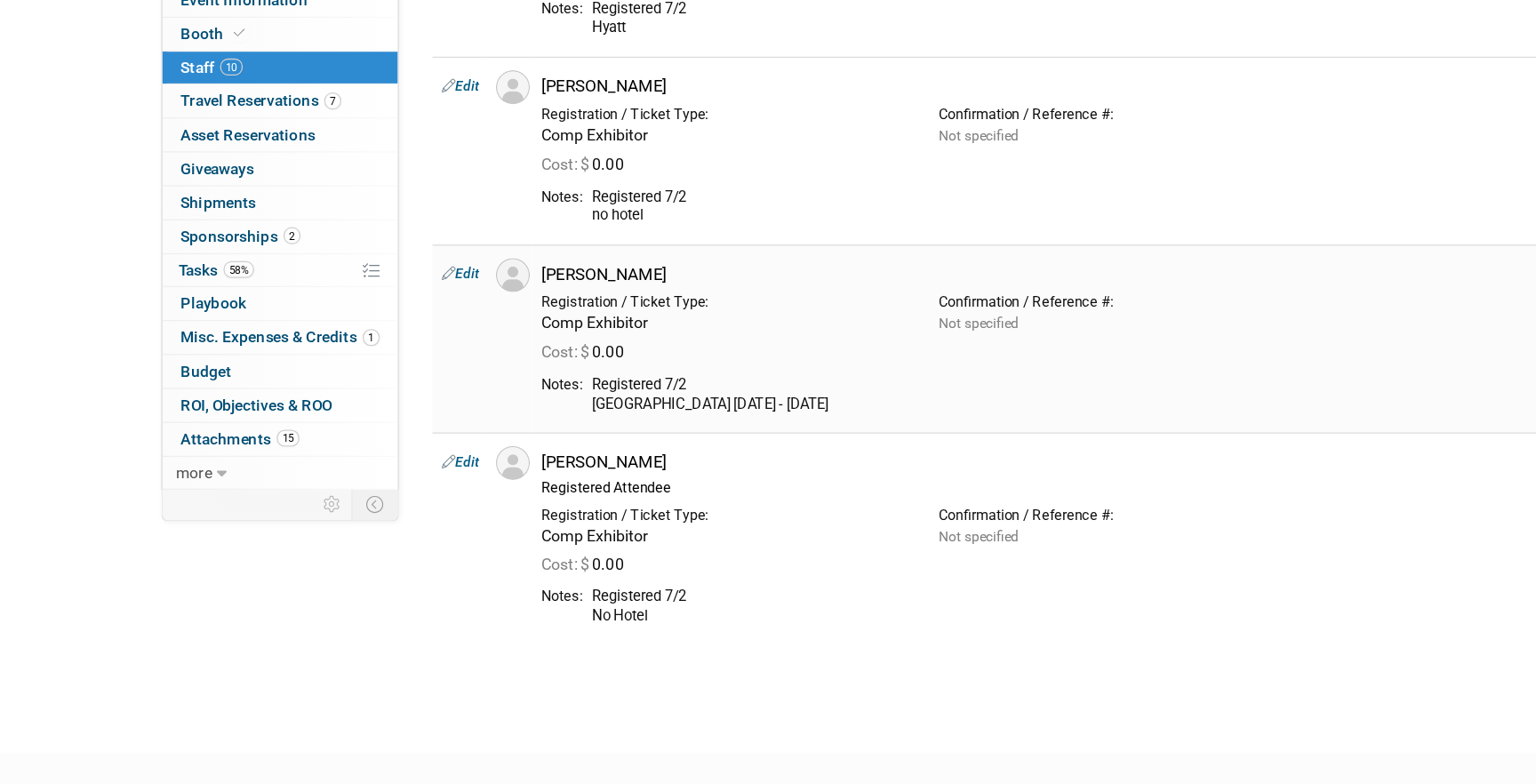
scroll to position [1069, 0]
click at [253, 241] on span "Travel Reservations 7" at bounding box center [232, 247] width 126 height 15
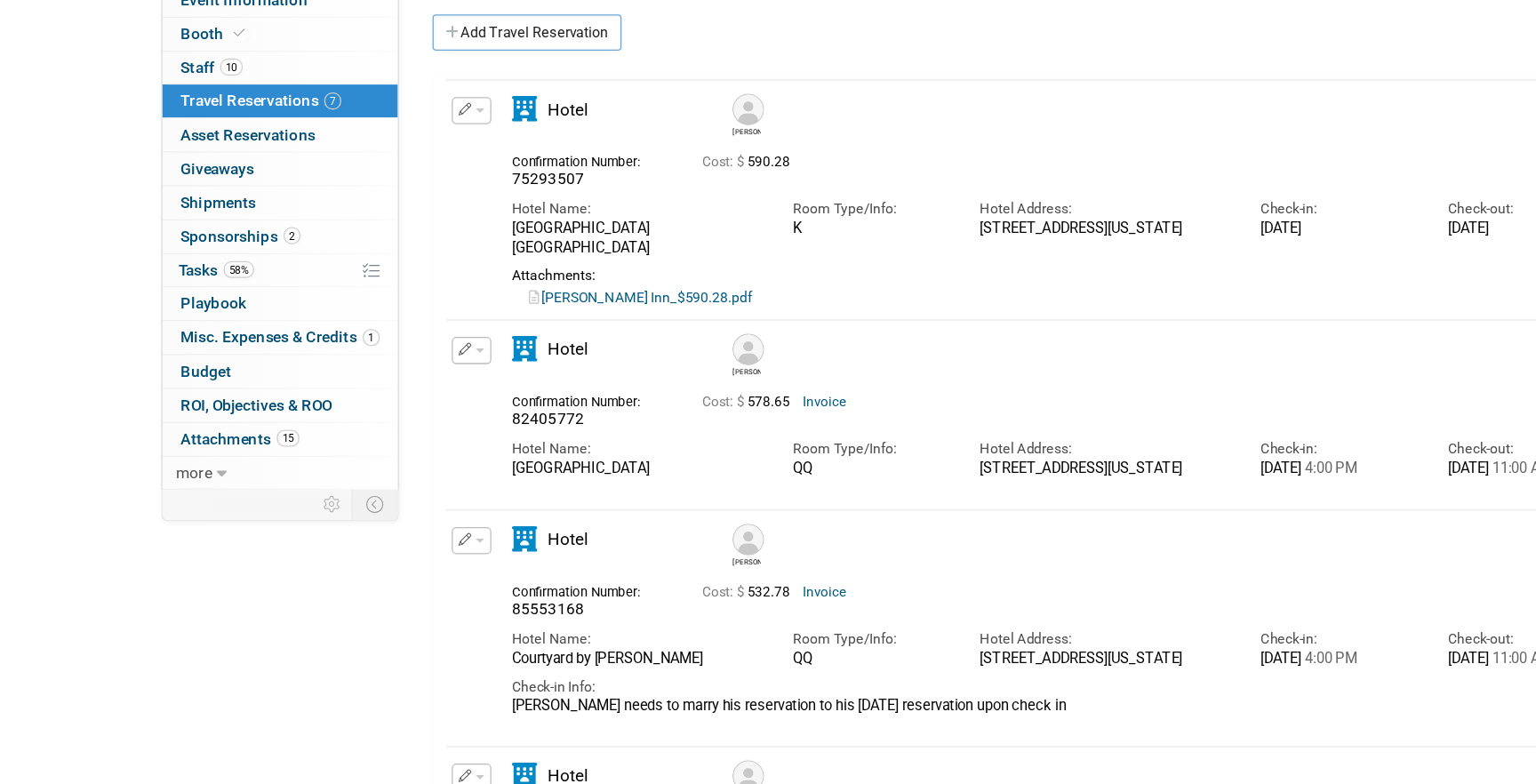
scroll to position [0, 0]
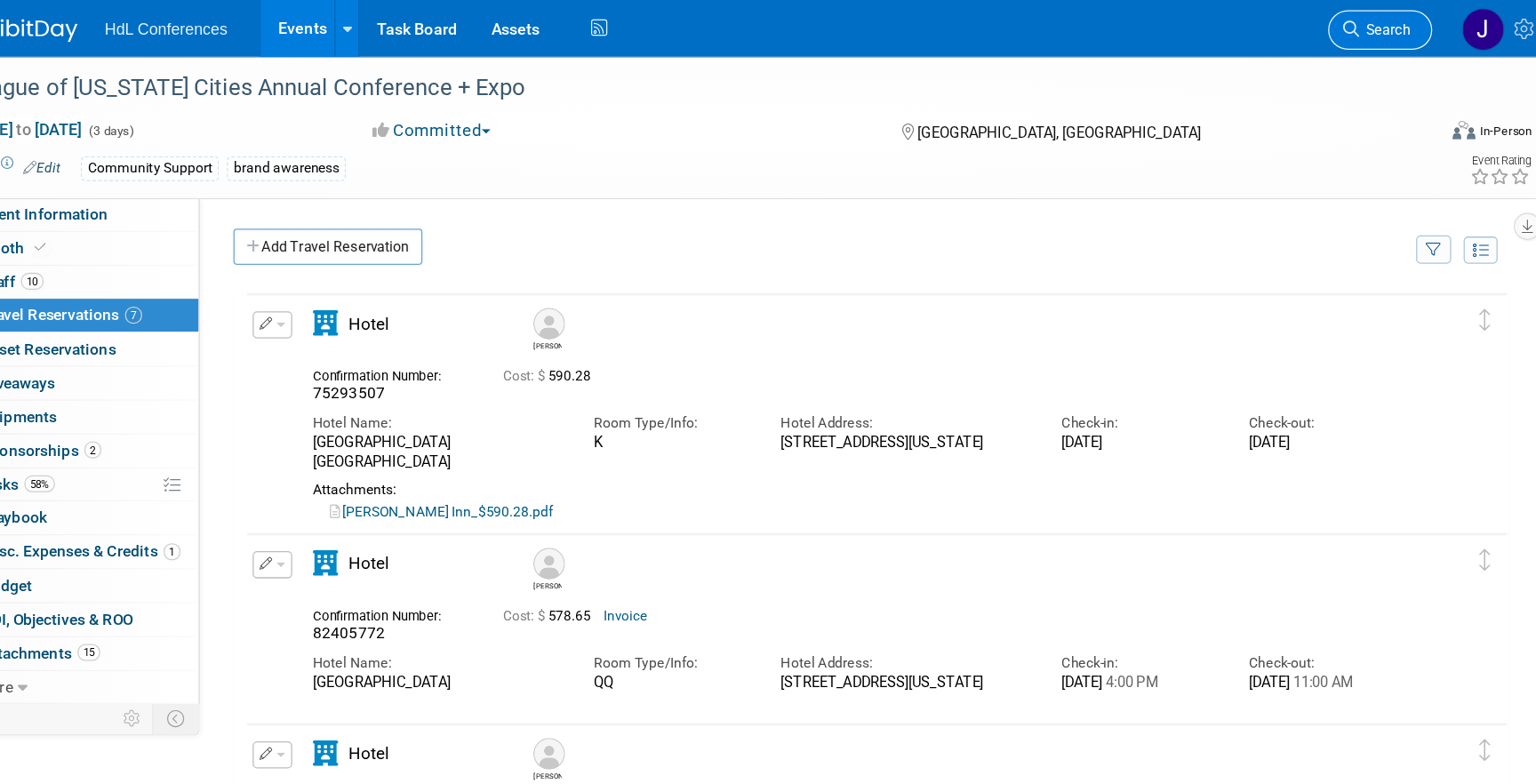
click at [1269, 20] on span "Search" at bounding box center [1270, 23] width 41 height 14
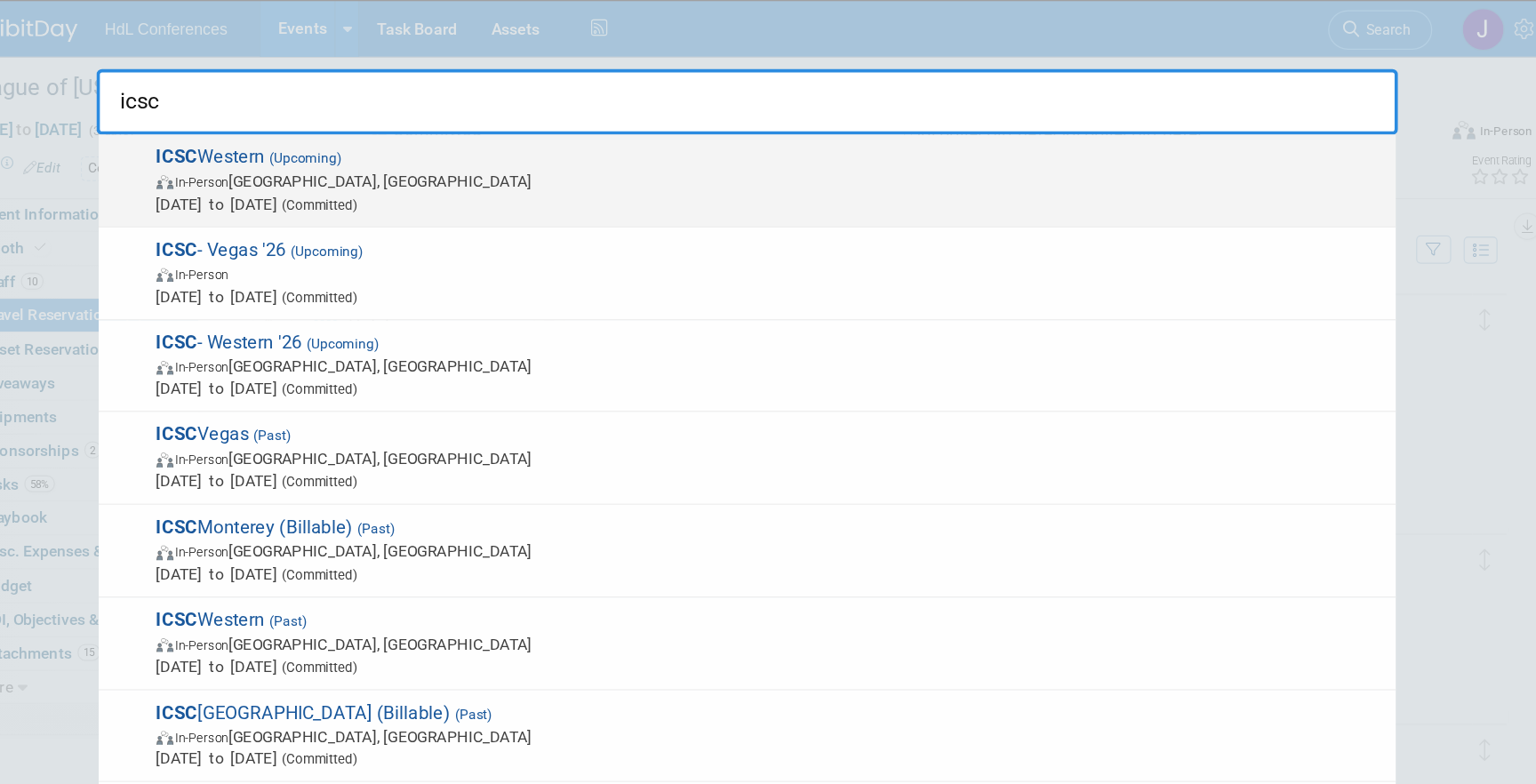
type input "icsc"
click at [603, 125] on span "ICSC Western (Upcoming) In-Person Palm Springs, CA Sep 28, 2025 to Sep 30, 2025…" at bounding box center [785, 142] width 970 height 54
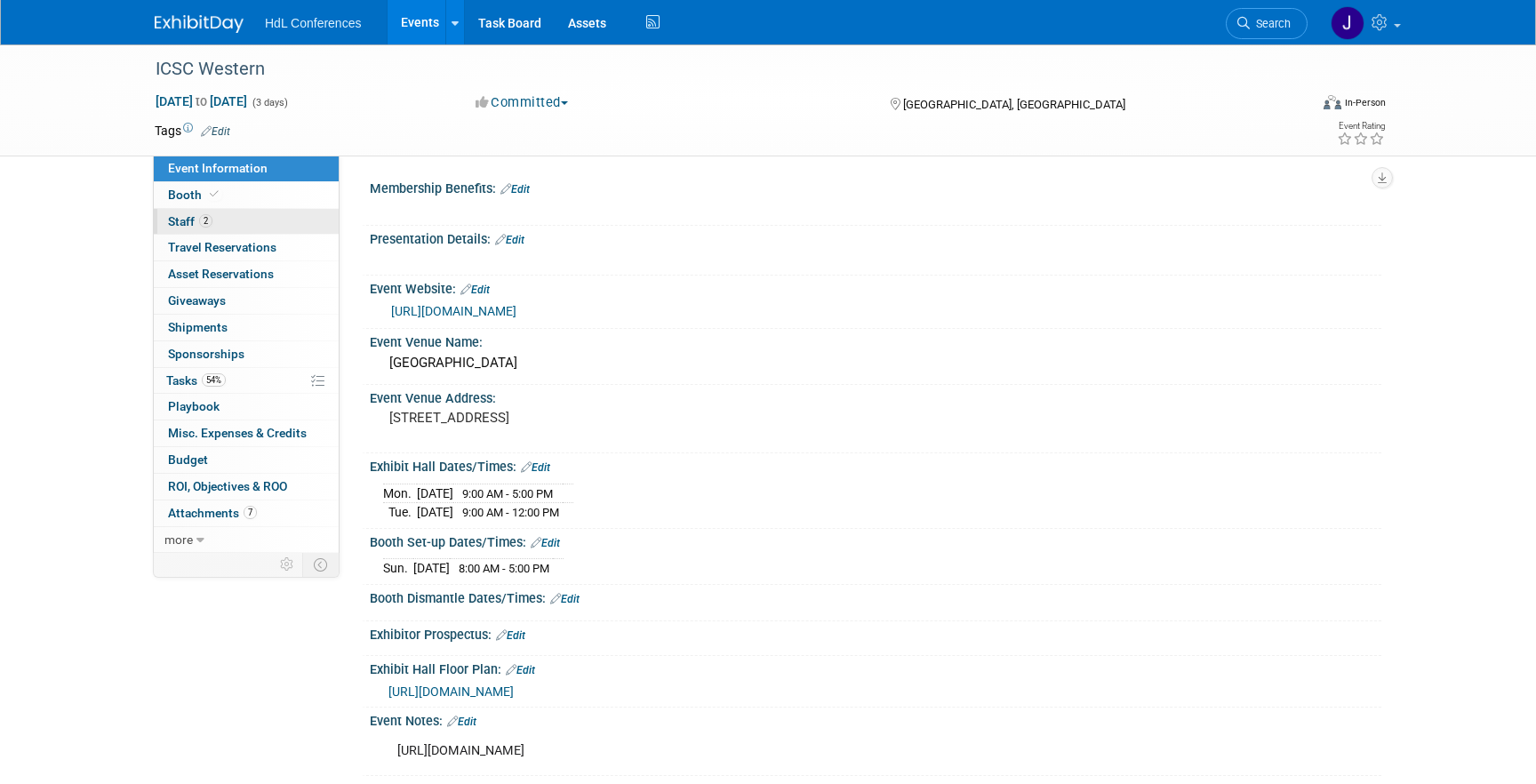
click at [243, 216] on link "2 Staff 2" at bounding box center [246, 222] width 185 height 25
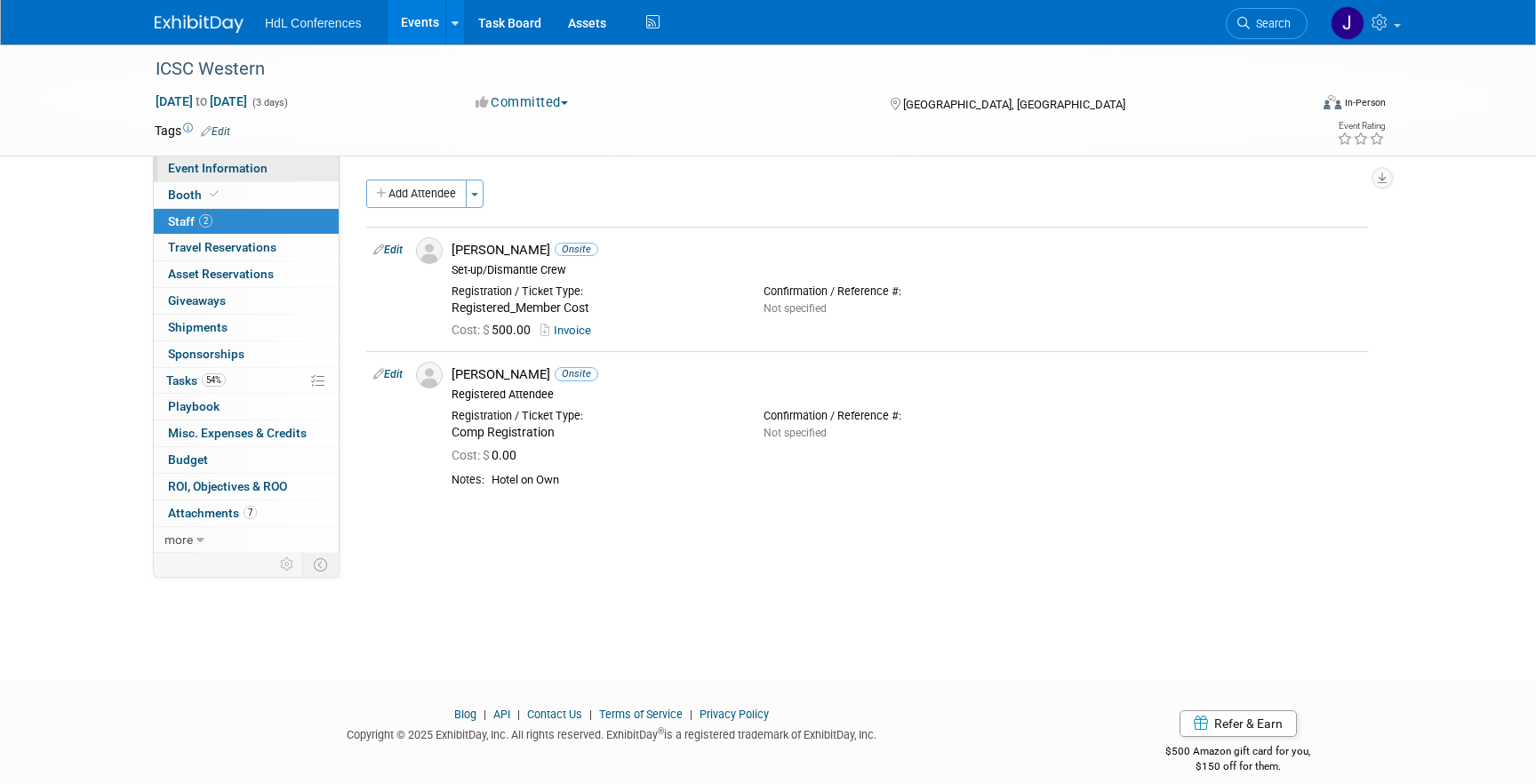
click at [277, 169] on link "Event Information" at bounding box center [246, 168] width 185 height 25
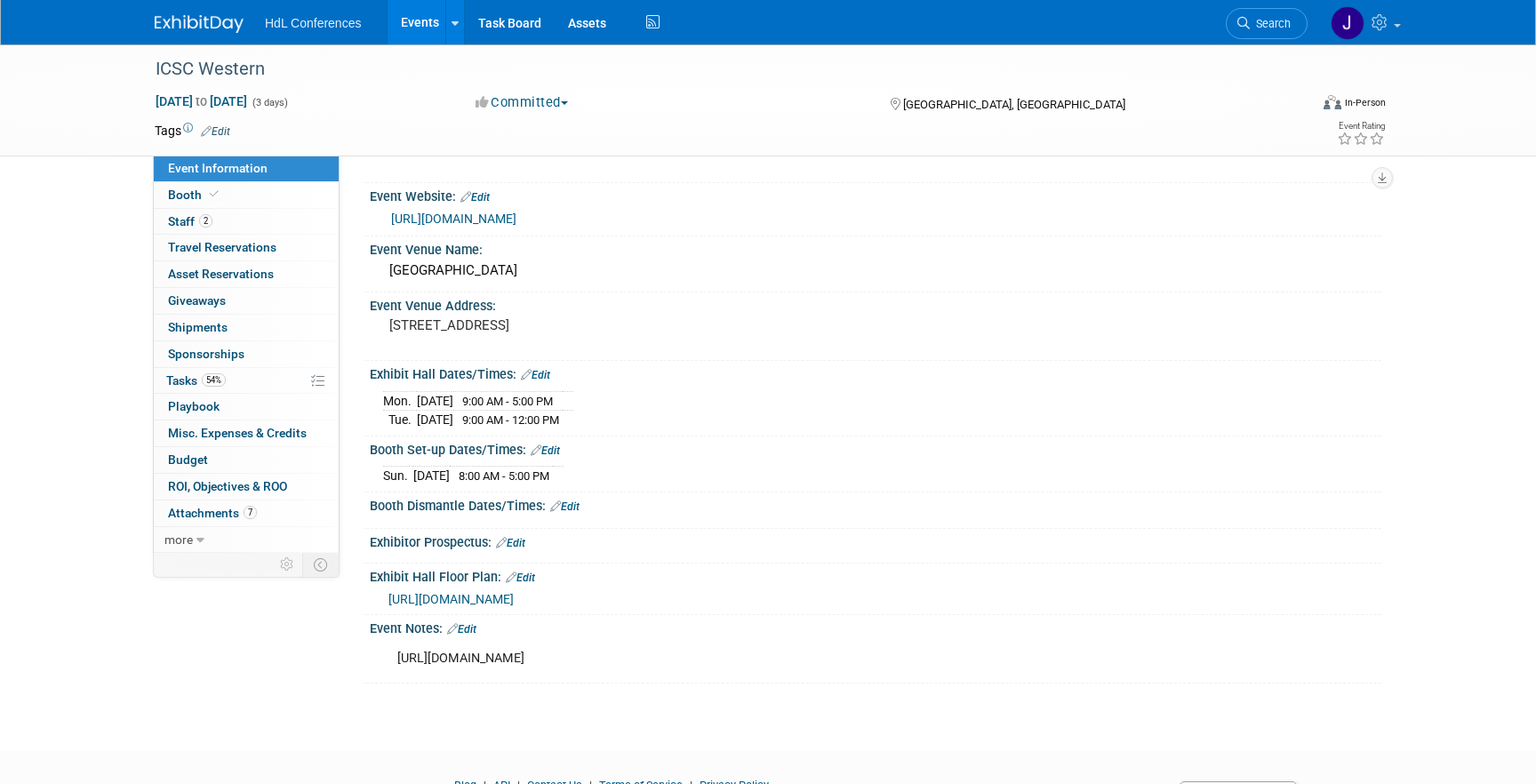
scroll to position [181, 0]
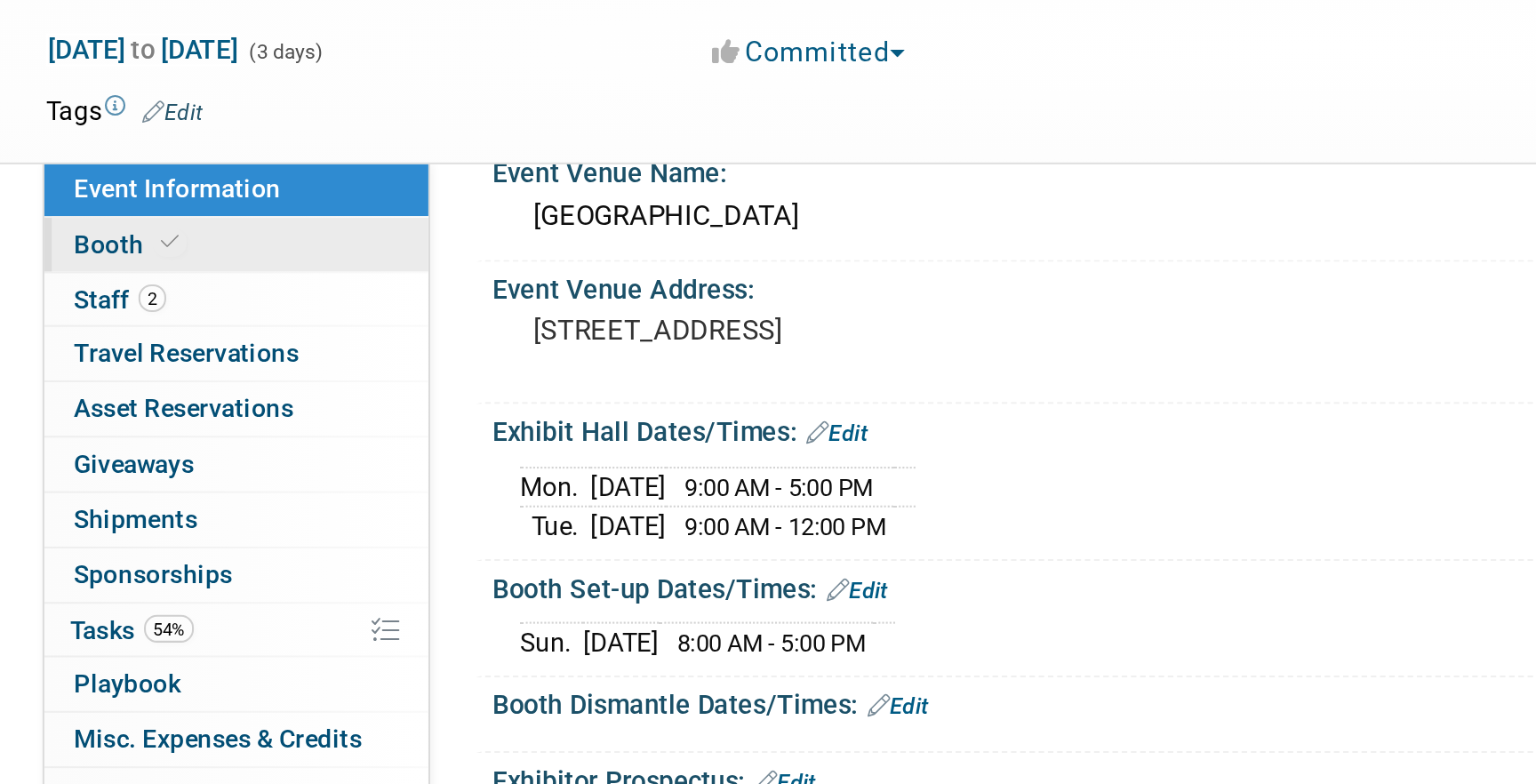
click at [255, 203] on link "Booth" at bounding box center [246, 195] width 185 height 25
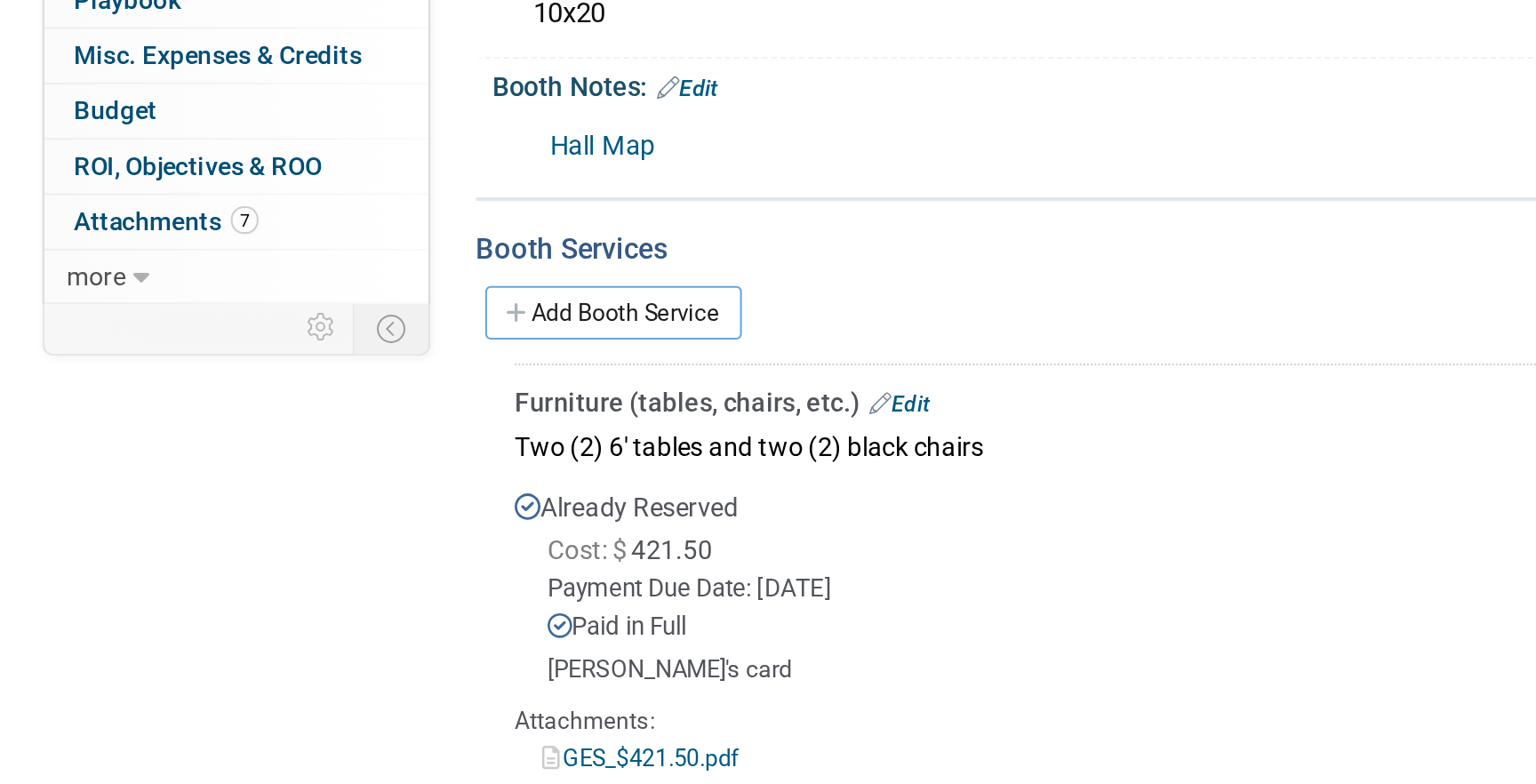
scroll to position [47, 0]
